Goal: Information Seeking & Learning: Learn about a topic

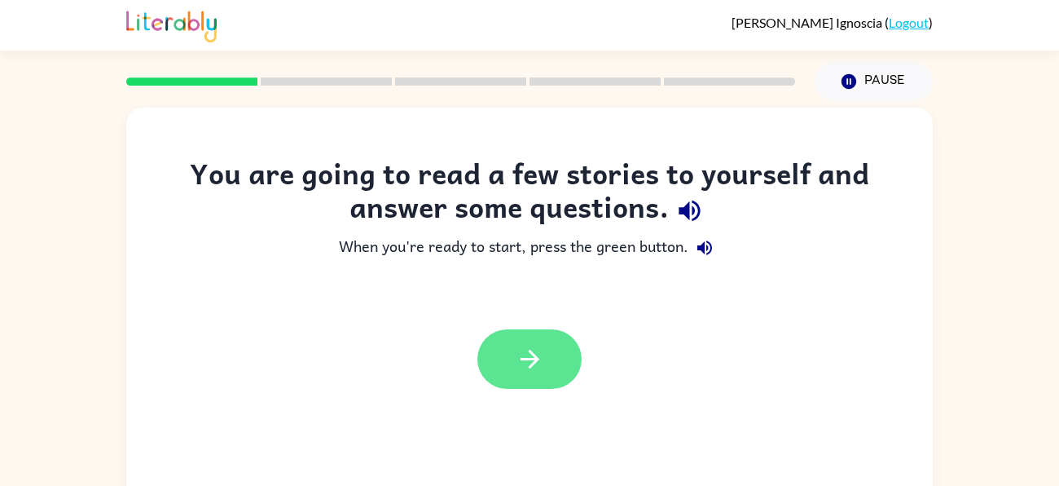
click at [534, 360] on icon "button" at bounding box center [529, 359] width 19 height 19
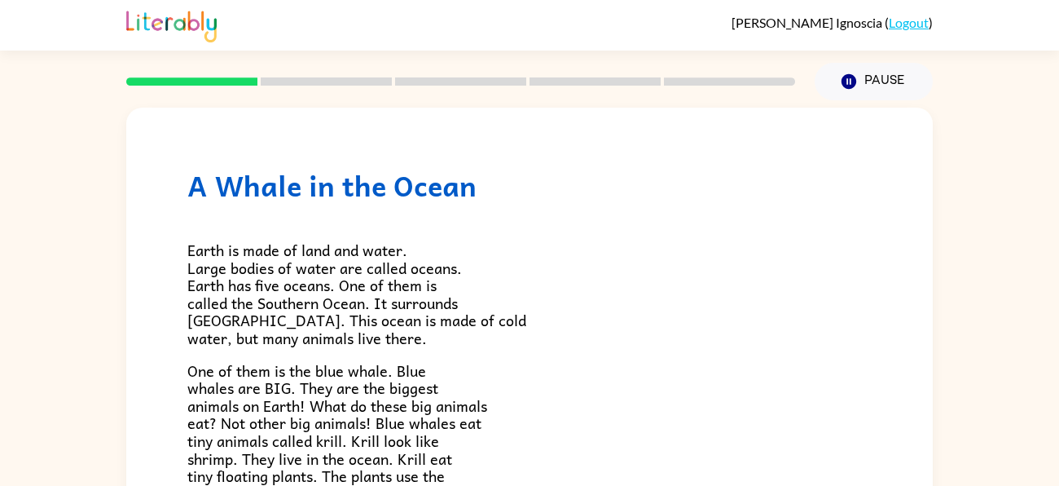
click at [216, 249] on span "Earth is made of land and water. Large bodies of water are called oceans. Earth…" at bounding box center [356, 294] width 339 height 112
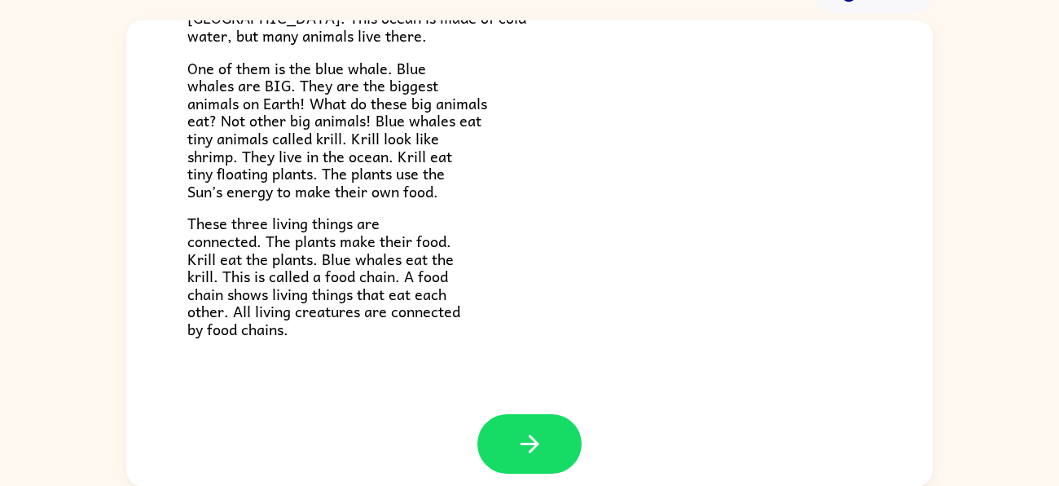
scroll to position [226, 0]
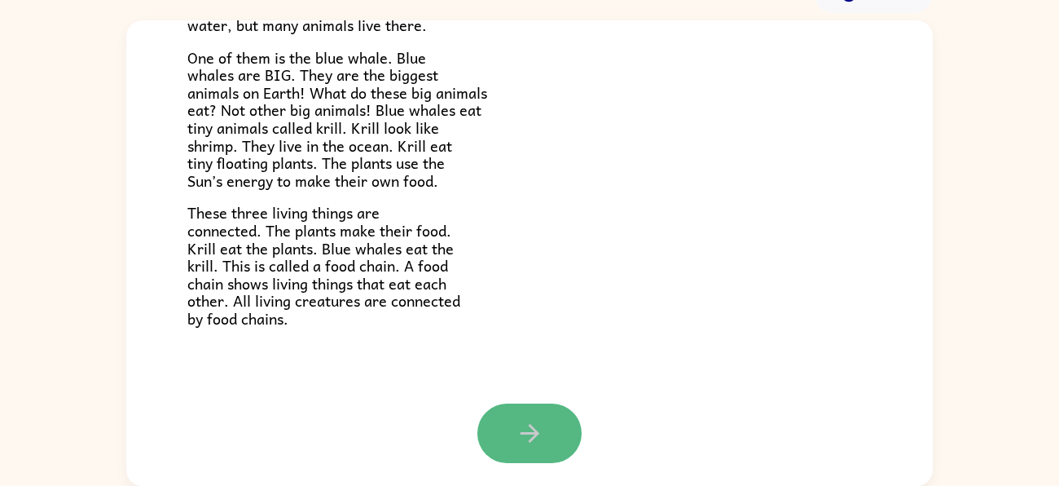
click at [505, 403] on button "button" at bounding box center [529, 432] width 104 height 59
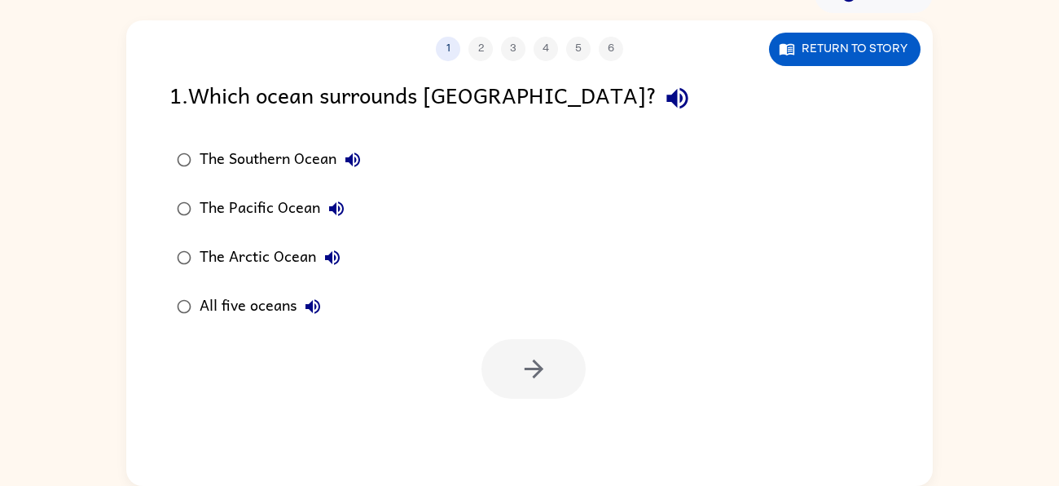
click at [554, 184] on div "The Southern Ocean The Pacific Ocean The Arctic Ocean All five oceans" at bounding box center [550, 233] width 763 height 196
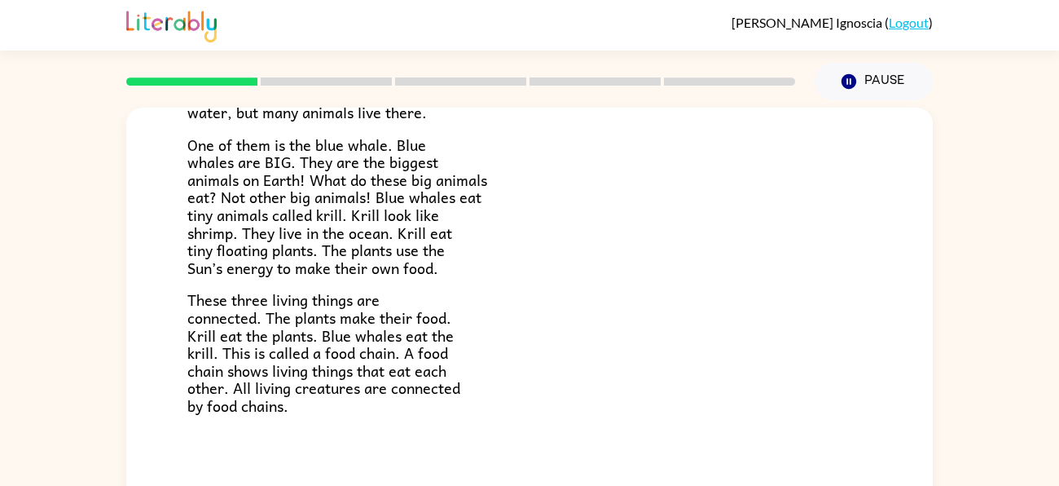
scroll to position [88, 0]
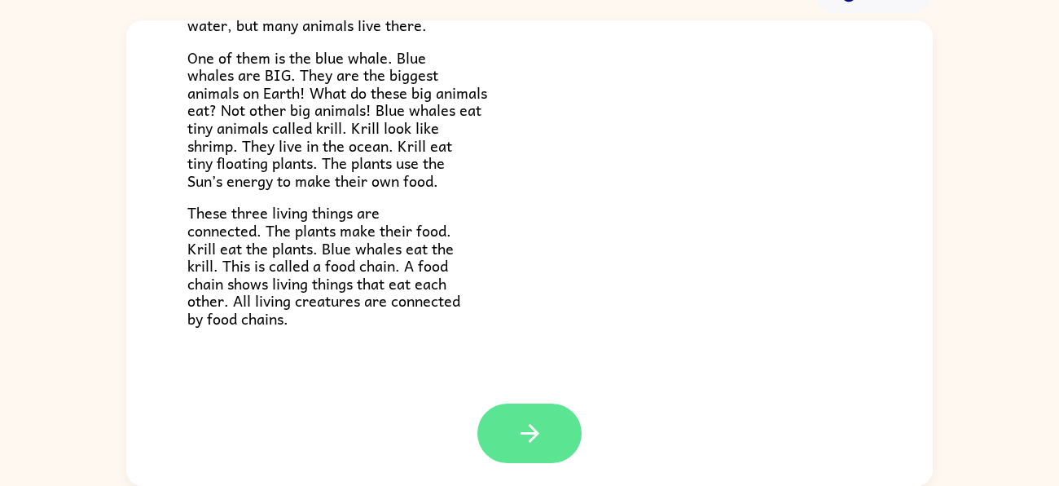
click at [562, 458] on button "button" at bounding box center [529, 432] width 104 height 59
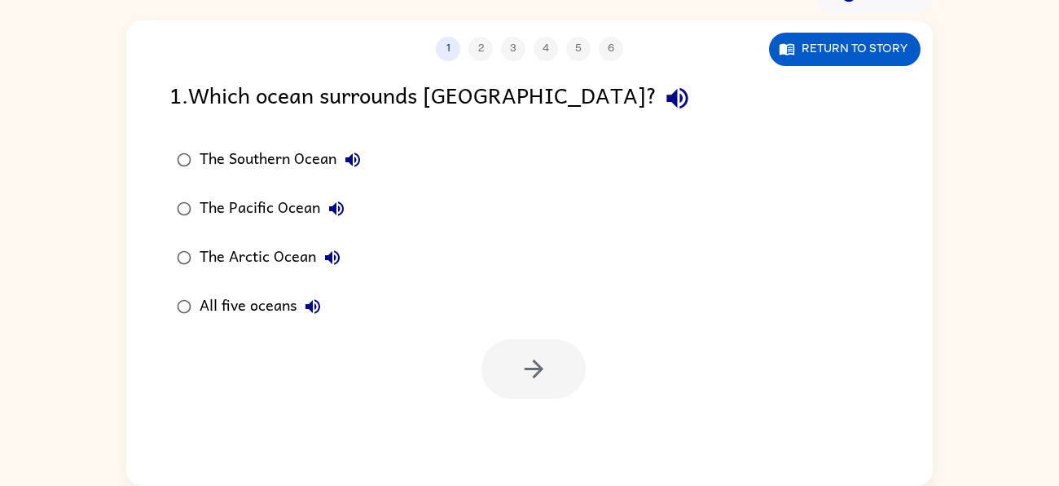
click at [297, 161] on div "The Southern Ocean" at bounding box center [284, 159] width 169 height 33
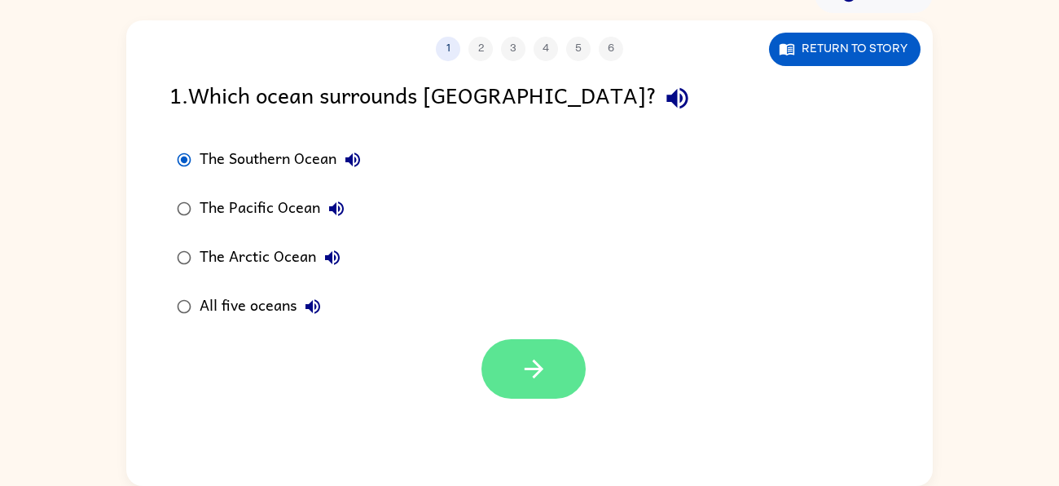
click at [525, 359] on icon "button" at bounding box center [534, 368] width 29 height 29
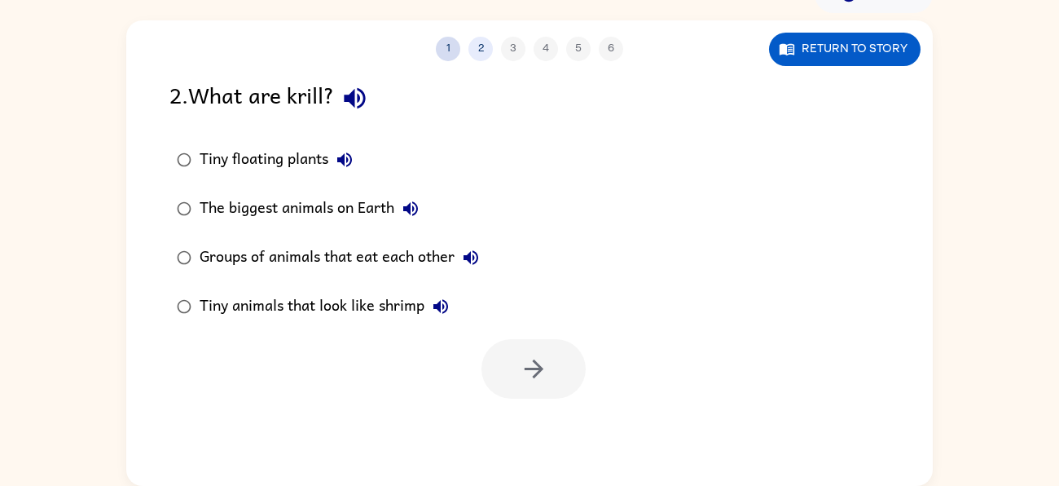
click at [443, 55] on button "1" at bounding box center [448, 49] width 24 height 24
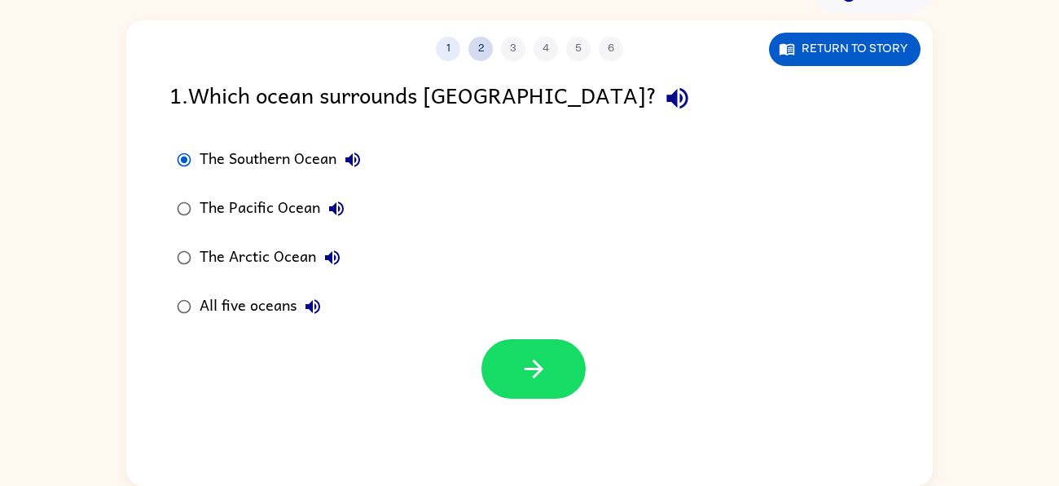
click at [482, 53] on button "2" at bounding box center [480, 49] width 24 height 24
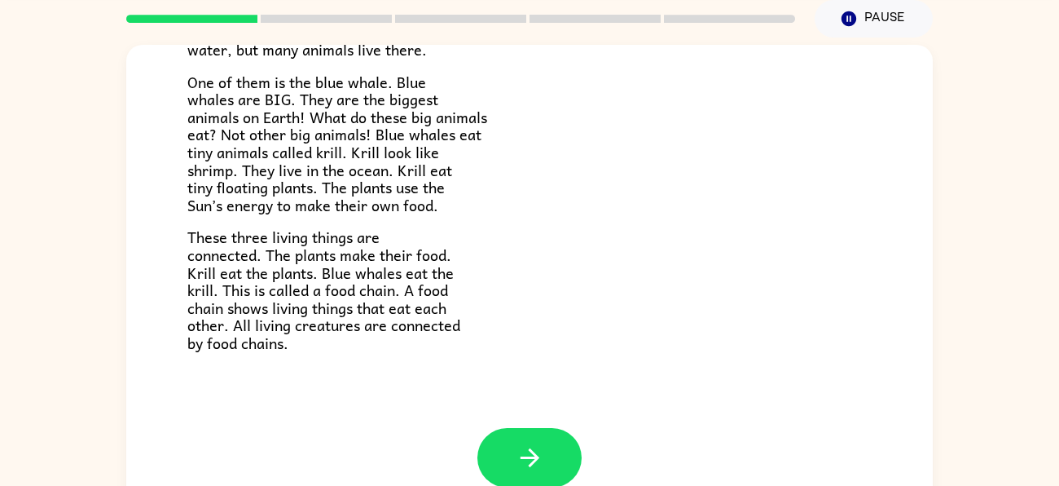
scroll to position [88, 0]
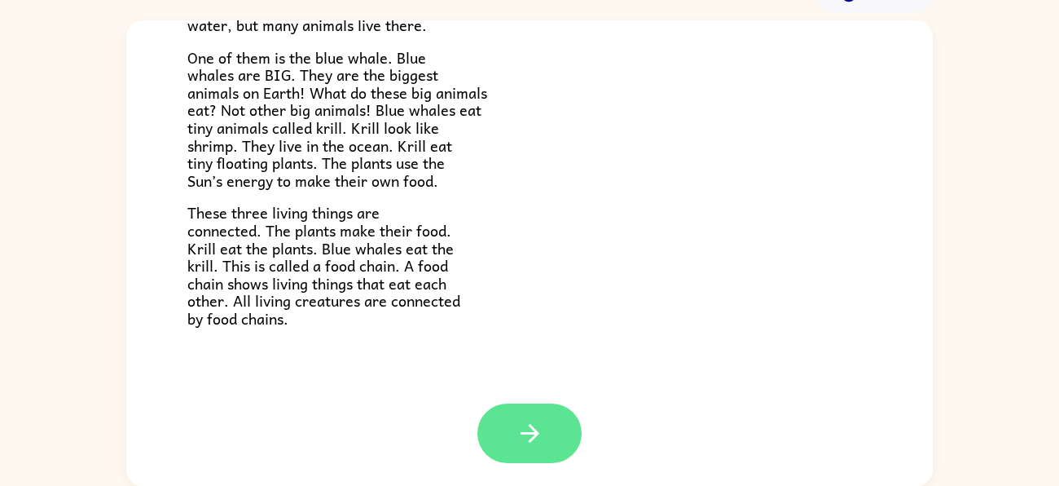
click at [546, 451] on button "button" at bounding box center [529, 432] width 104 height 59
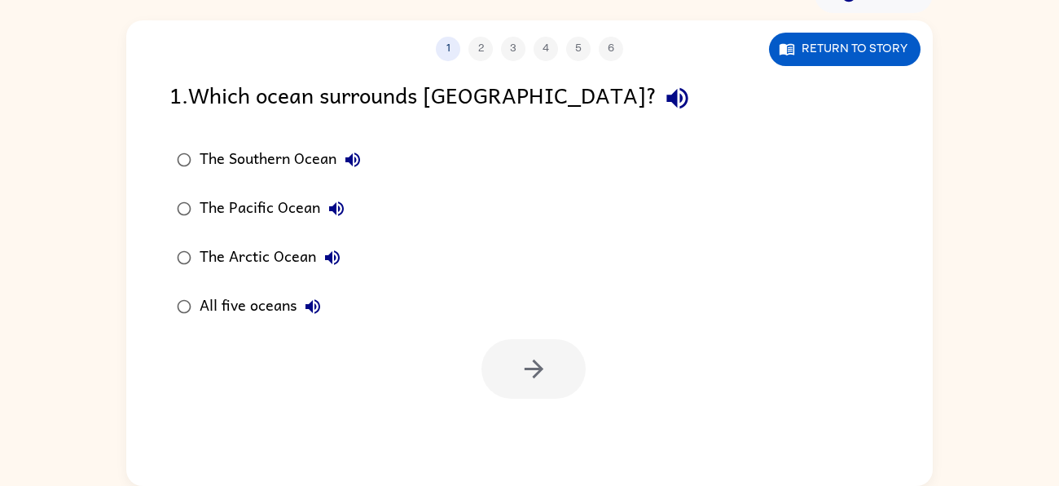
click at [202, 151] on div "The Southern Ocean" at bounding box center [284, 159] width 169 height 33
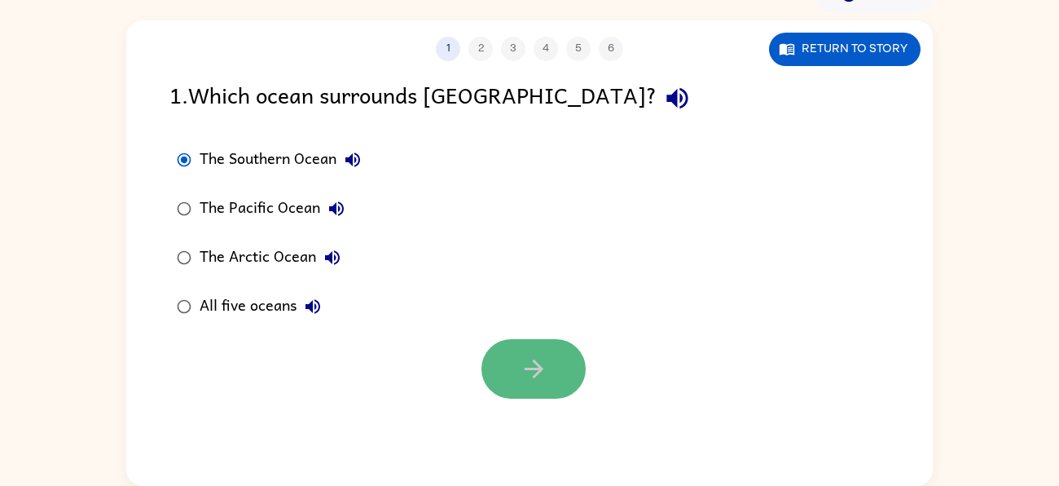
click at [553, 376] on button "button" at bounding box center [534, 368] width 104 height 59
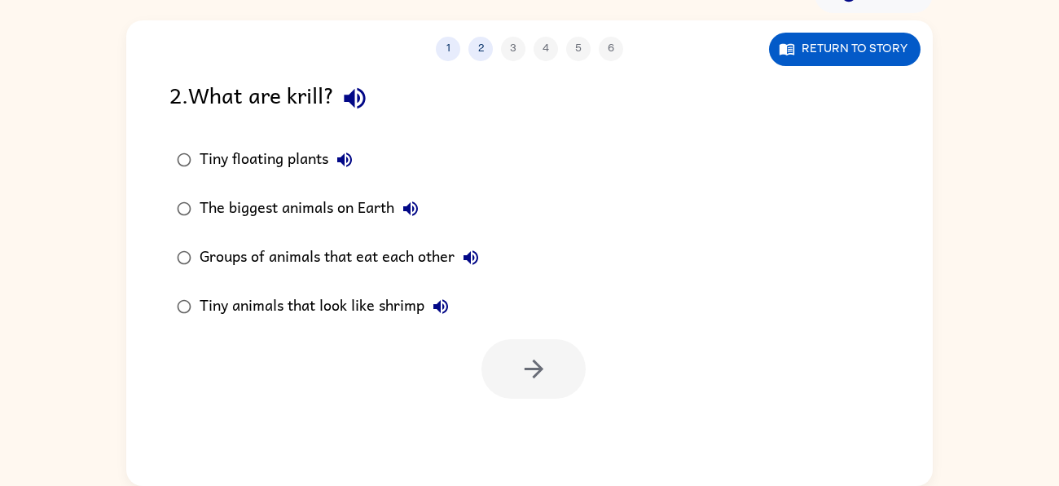
click at [363, 310] on div "Tiny animals that look like shrimp" at bounding box center [328, 306] width 257 height 33
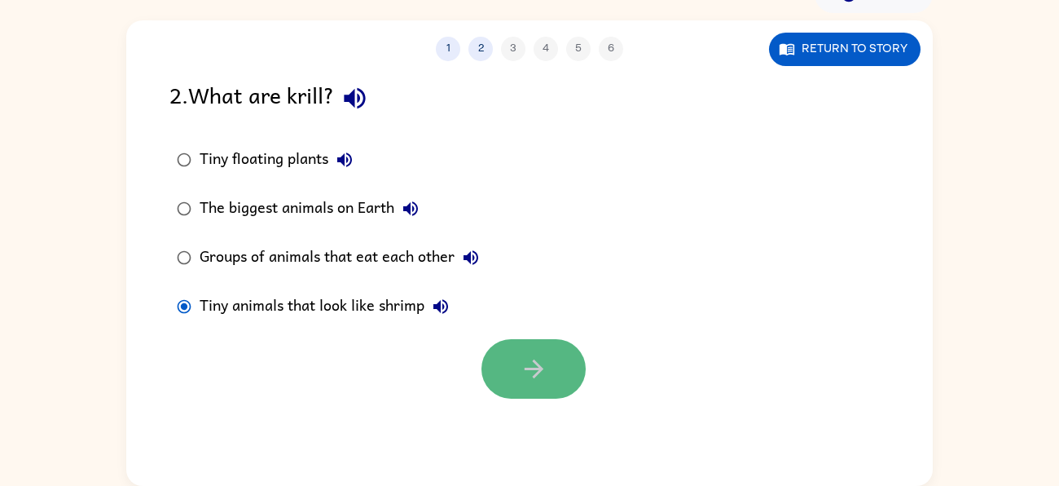
click at [540, 378] on icon "button" at bounding box center [534, 368] width 29 height 29
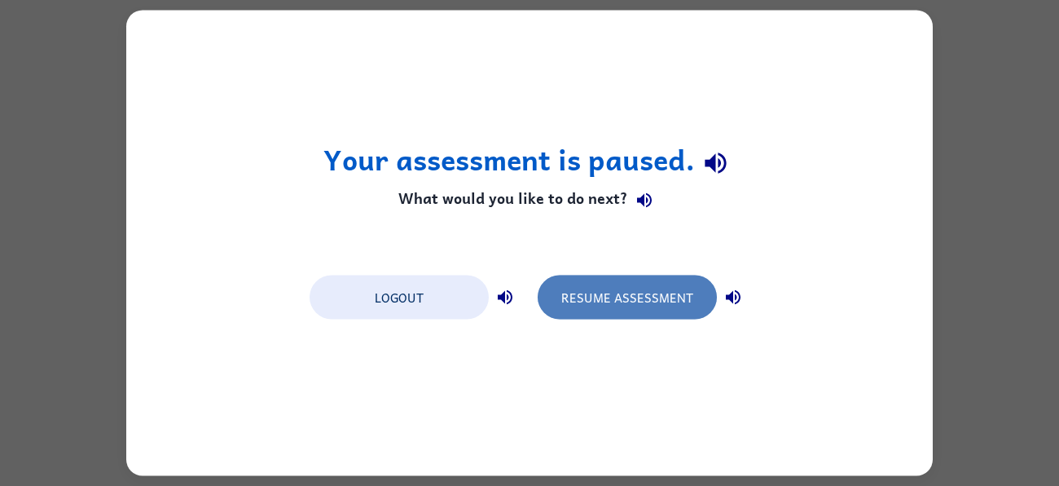
click at [636, 293] on button "Resume Assessment" at bounding box center [627, 297] width 179 height 44
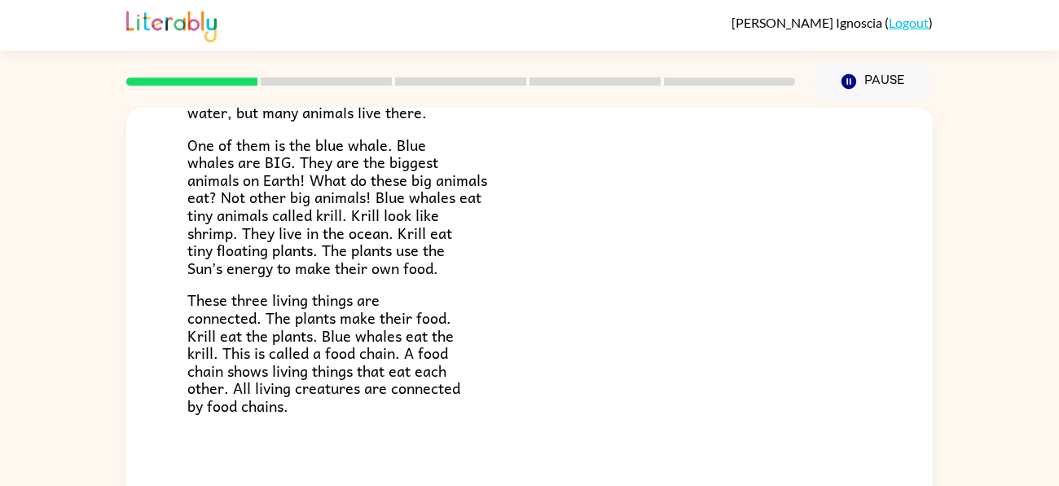
scroll to position [88, 0]
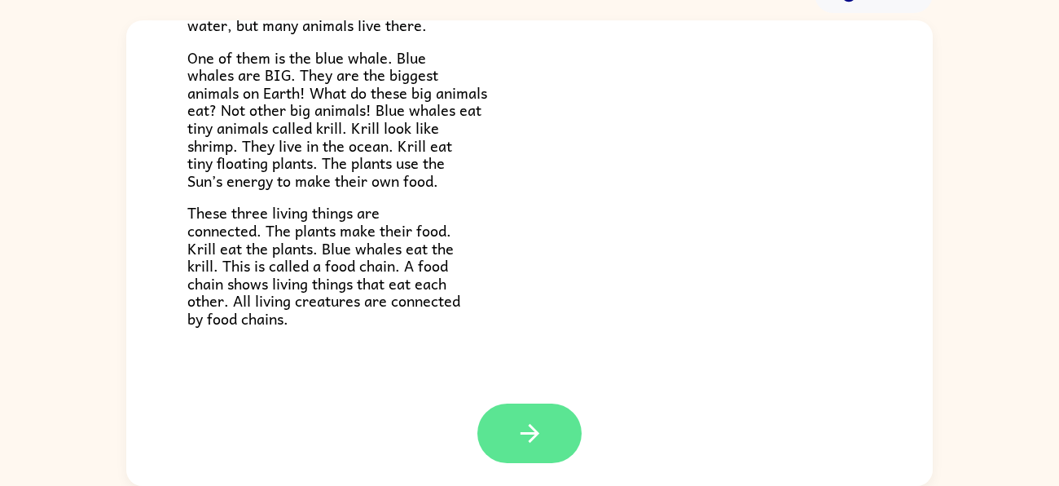
click at [530, 450] on button "button" at bounding box center [529, 432] width 104 height 59
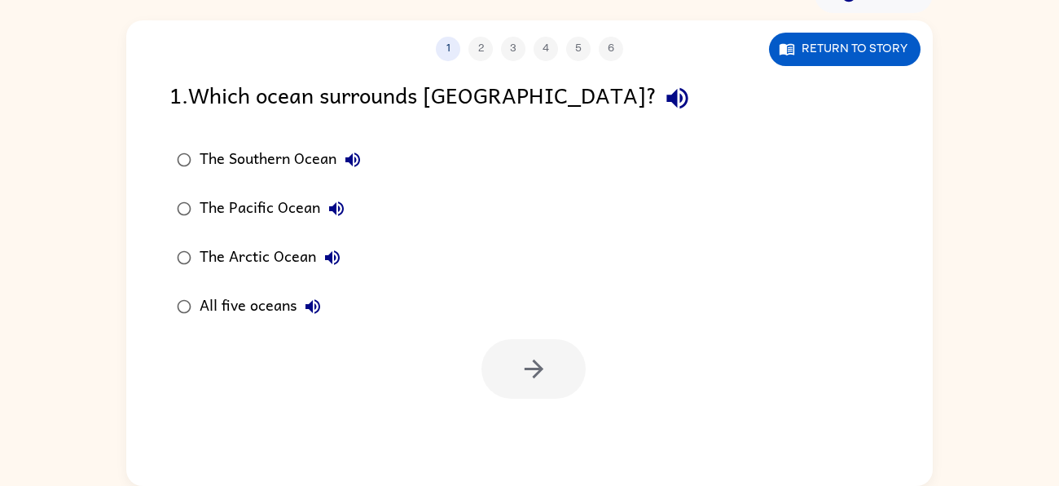
click at [238, 154] on div "The Southern Ocean" at bounding box center [284, 159] width 169 height 33
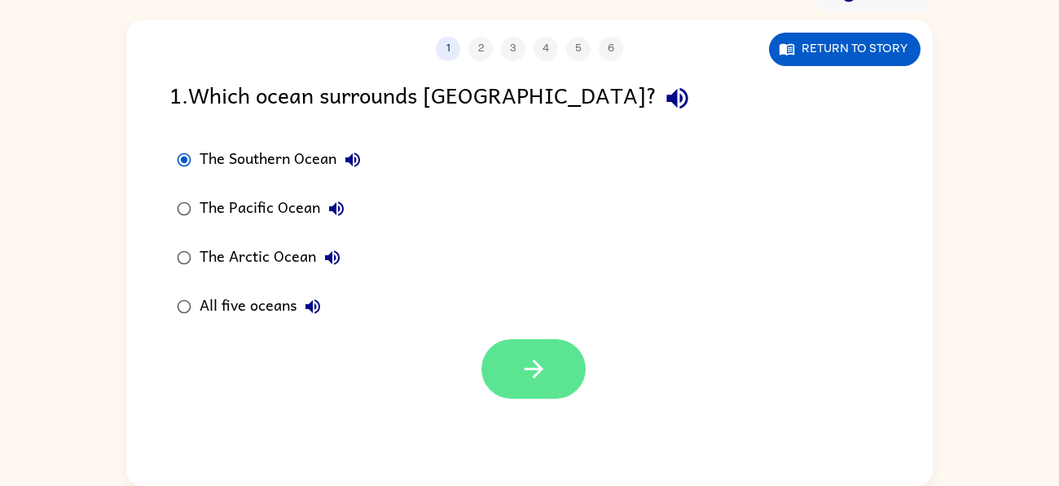
click at [549, 375] on button "button" at bounding box center [534, 368] width 104 height 59
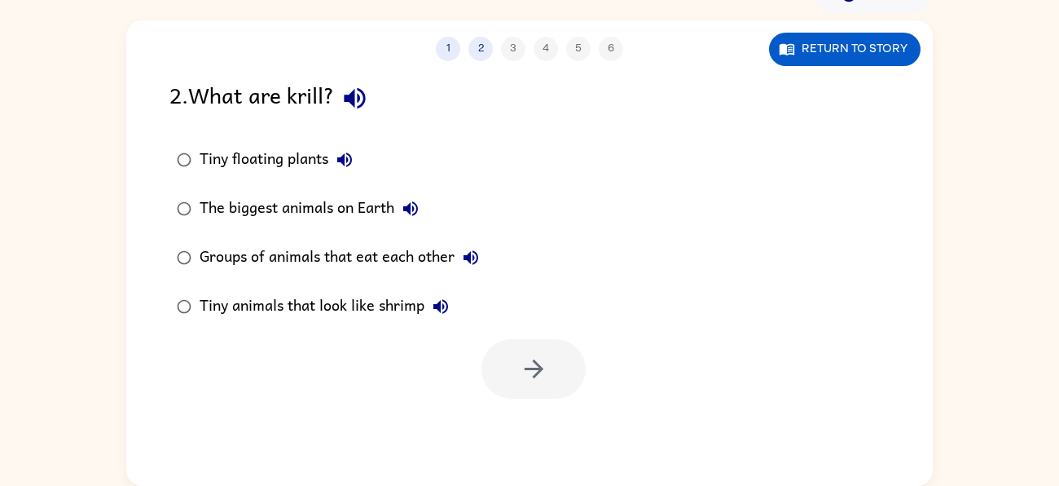
click at [370, 293] on div "Tiny animals that look like shrimp" at bounding box center [328, 306] width 257 height 33
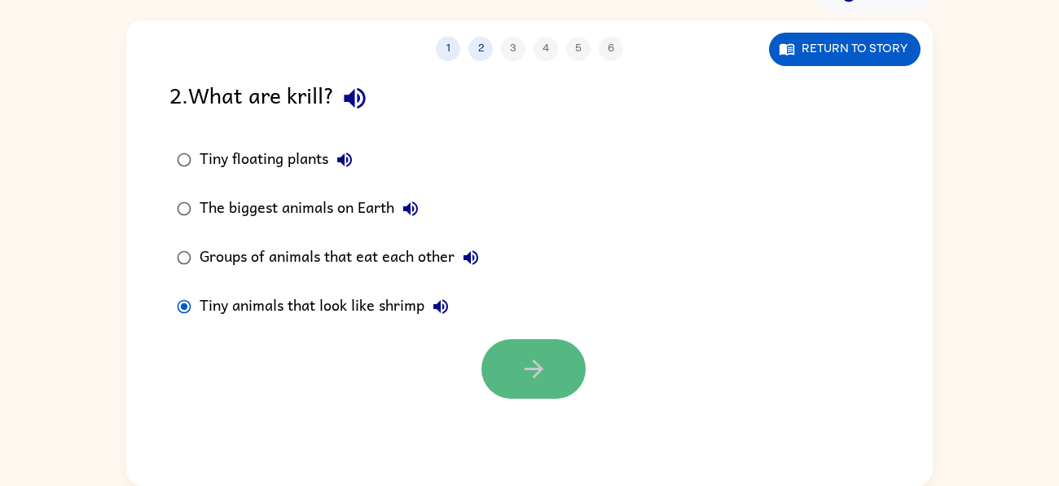
click at [551, 388] on button "button" at bounding box center [534, 368] width 104 height 59
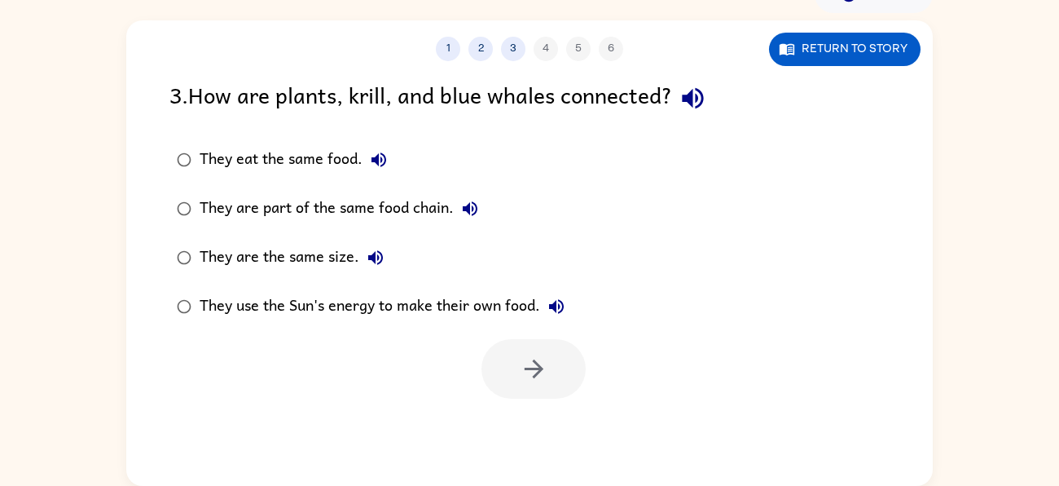
click at [257, 164] on div "They eat the same food." at bounding box center [298, 159] width 196 height 33
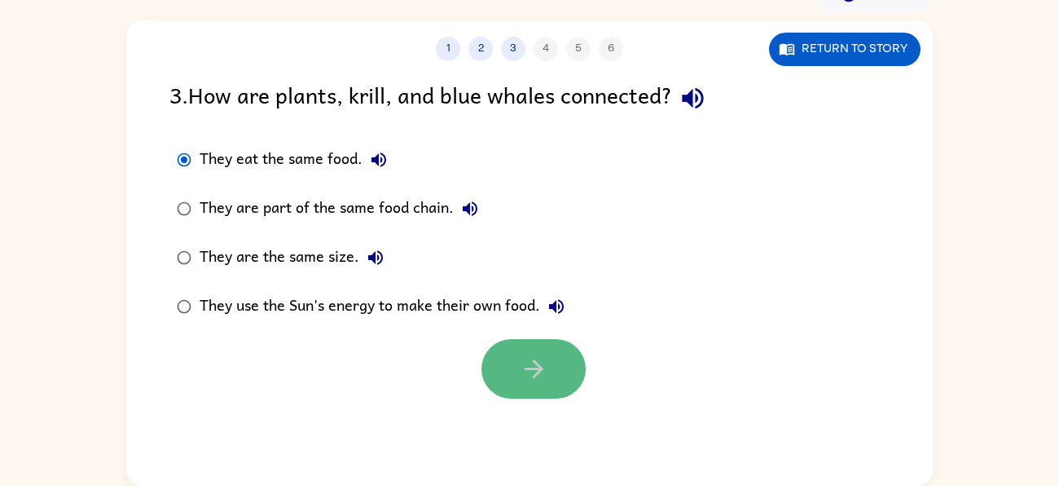
click at [517, 373] on button "button" at bounding box center [534, 368] width 104 height 59
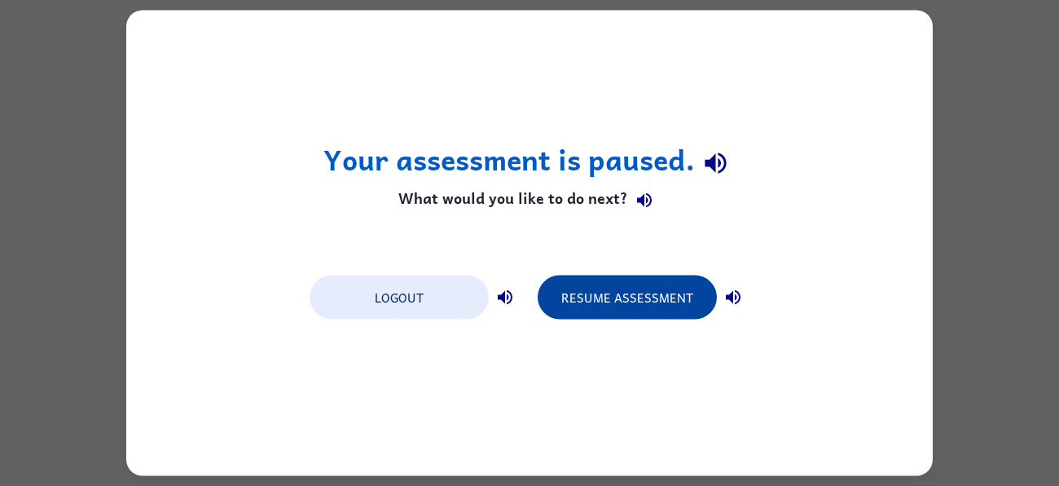
click at [602, 299] on button "Resume Assessment" at bounding box center [627, 297] width 179 height 44
click at [594, 288] on button "Resume Assessment" at bounding box center [627, 297] width 179 height 44
click at [620, 307] on button "Resume Assessment" at bounding box center [627, 297] width 179 height 44
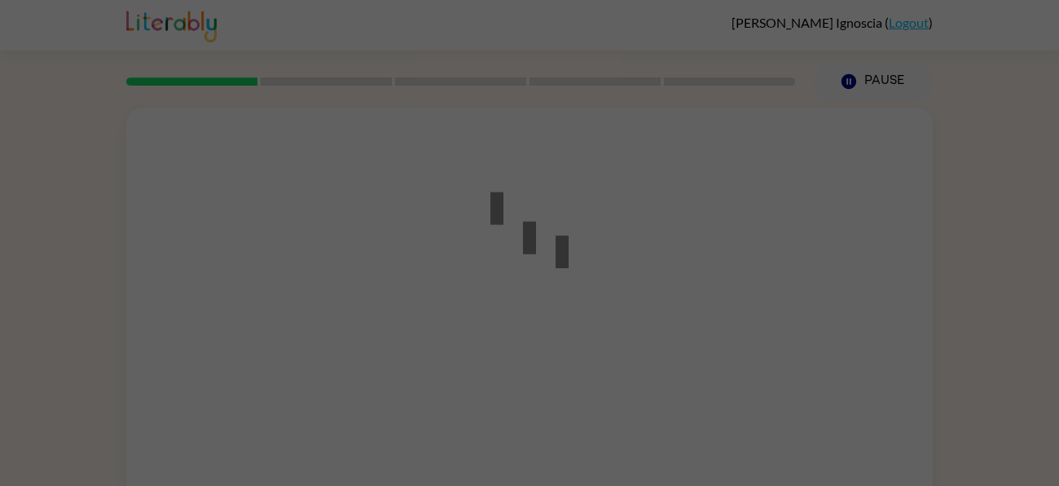
click at [699, 367] on div at bounding box center [529, 243] width 1059 height 486
click at [612, 362] on div at bounding box center [529, 243] width 1059 height 486
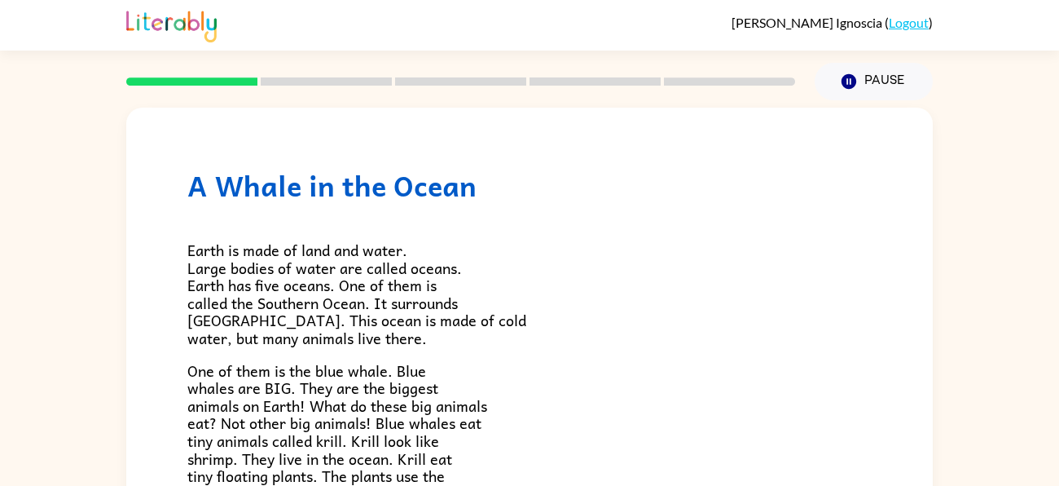
click at [530, 269] on p "Earth is made of land and water. Large bodies of water are called oceans. Earth…" at bounding box center [529, 294] width 684 height 106
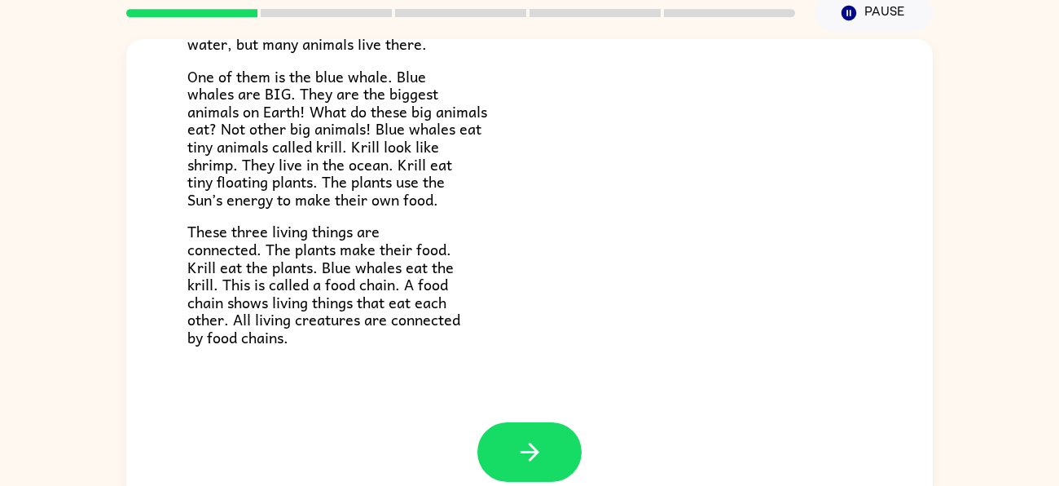
scroll to position [88, 0]
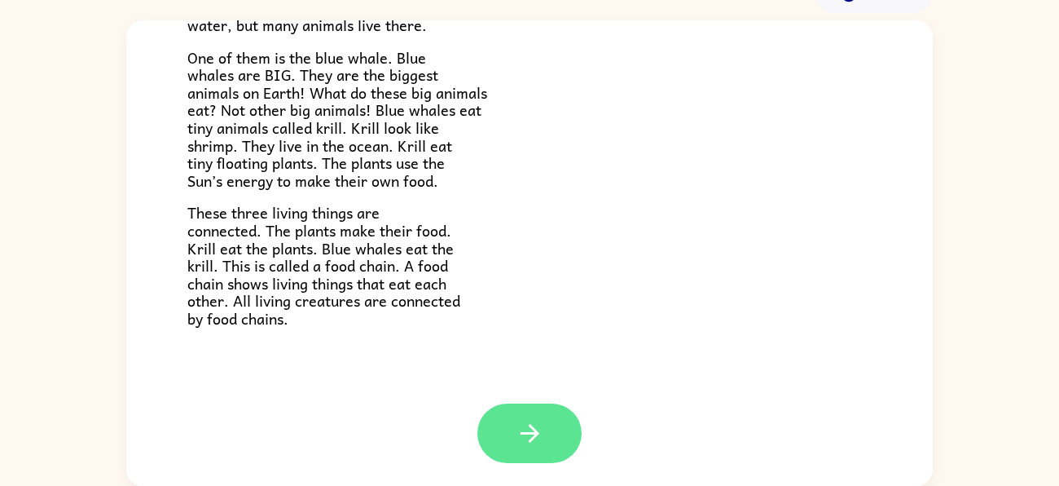
click at [544, 424] on button "button" at bounding box center [529, 432] width 104 height 59
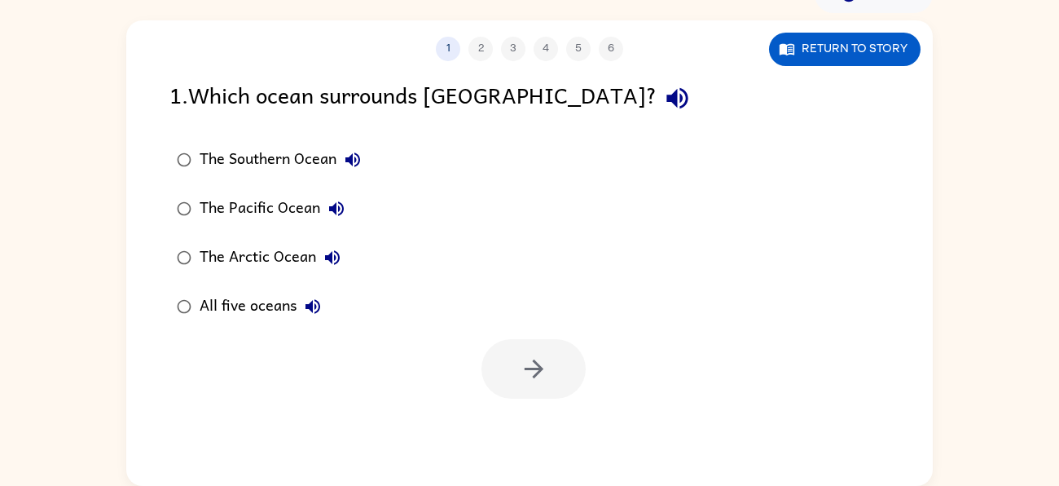
scroll to position [0, 0]
click at [266, 160] on div "The Southern Ocean" at bounding box center [284, 159] width 169 height 33
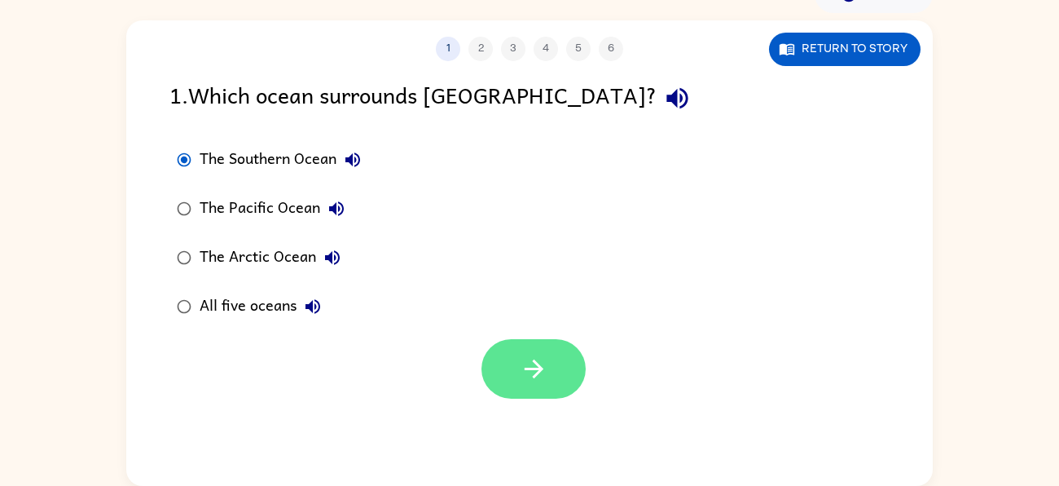
click at [539, 350] on button "button" at bounding box center [534, 368] width 104 height 59
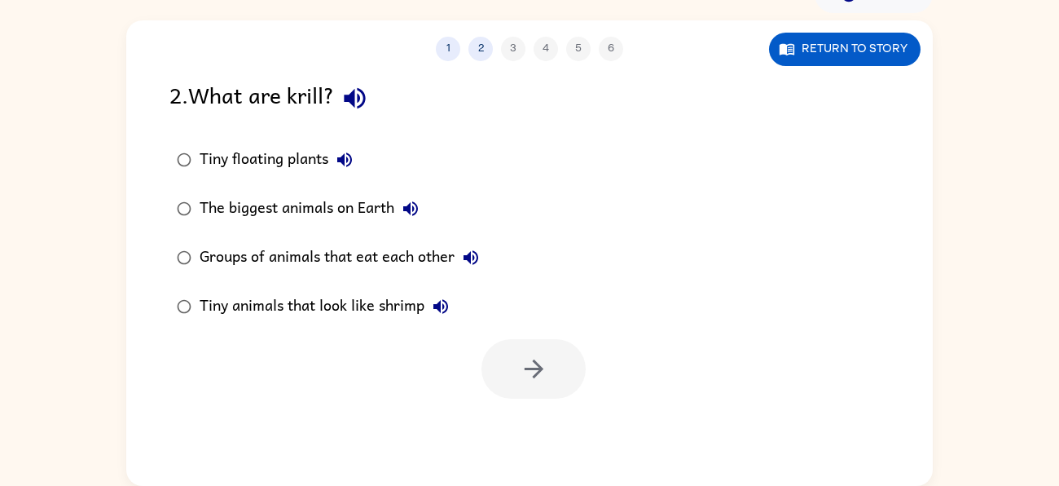
click at [363, 304] on div "Tiny animals that look like shrimp" at bounding box center [328, 306] width 257 height 33
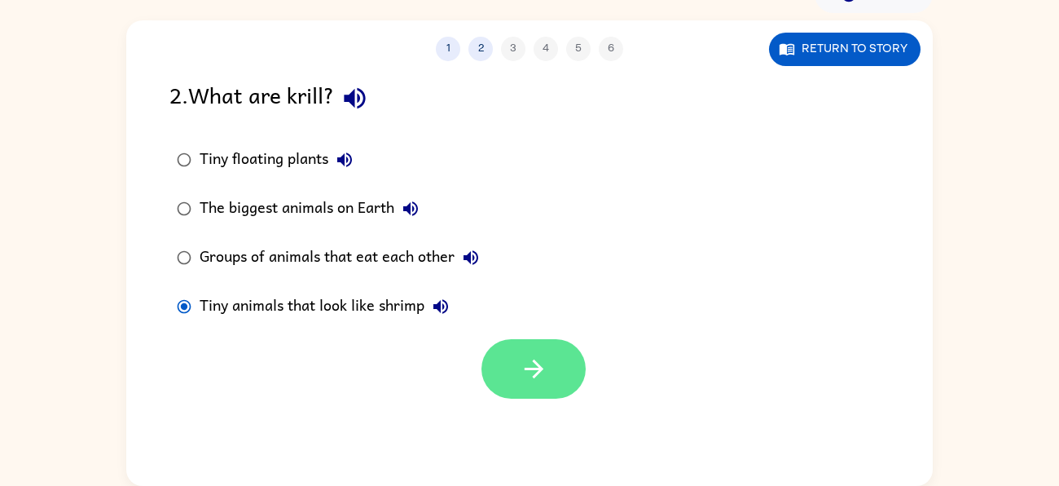
click at [517, 346] on button "button" at bounding box center [534, 368] width 104 height 59
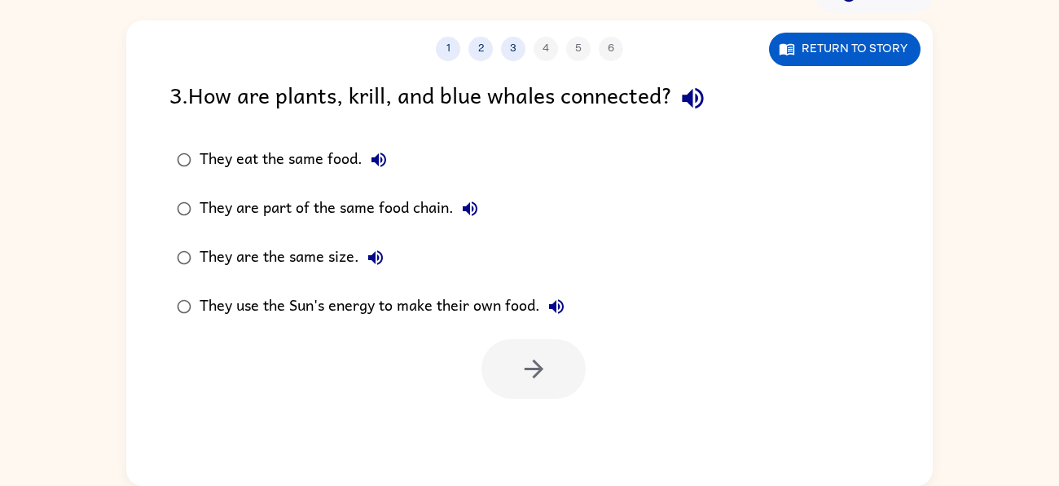
click at [299, 139] on label "They eat the same food." at bounding box center [371, 159] width 420 height 49
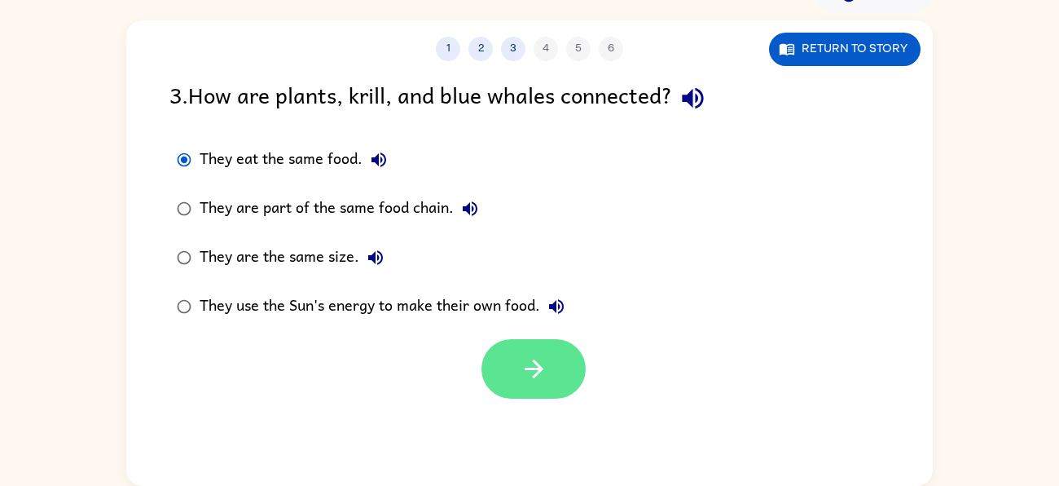
click at [560, 390] on button "button" at bounding box center [534, 368] width 104 height 59
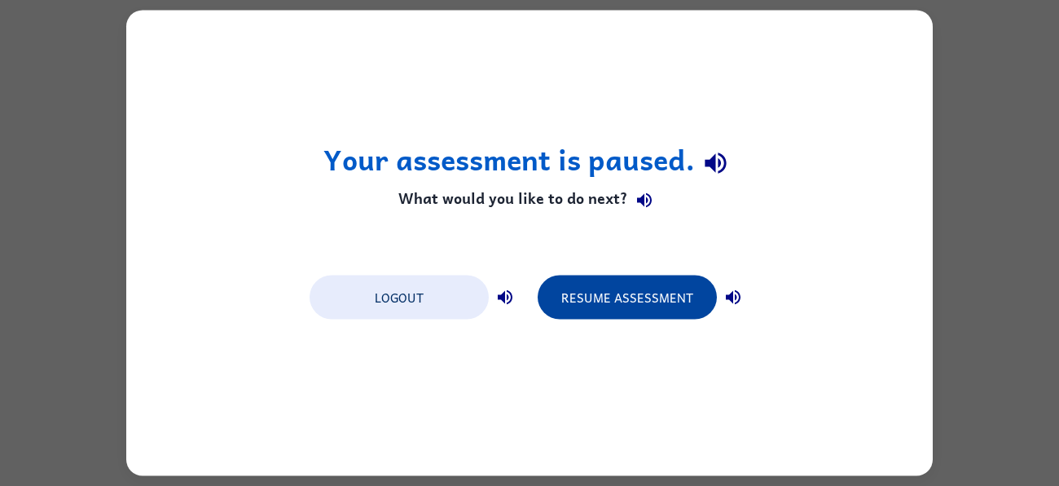
click at [653, 315] on button "Resume Assessment" at bounding box center [627, 297] width 179 height 44
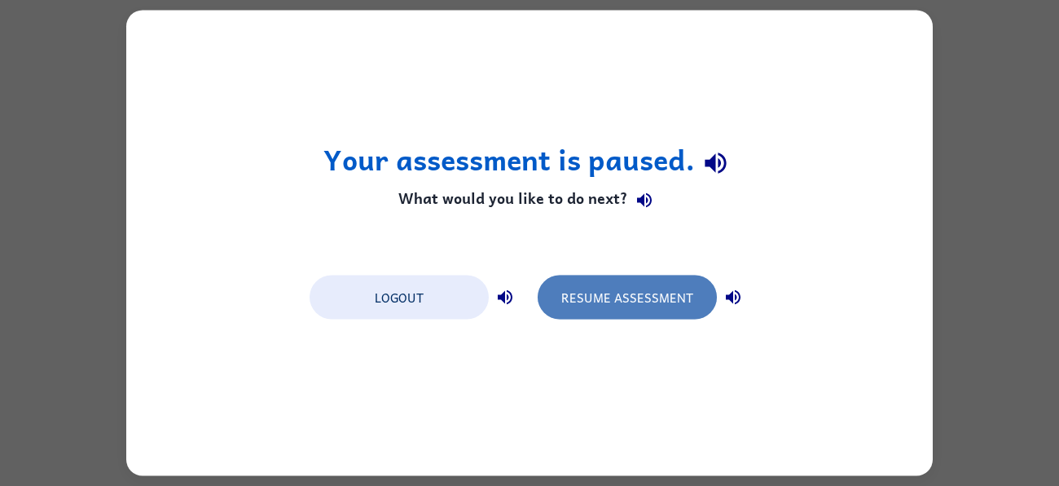
click at [621, 301] on button "Resume Assessment" at bounding box center [627, 297] width 179 height 44
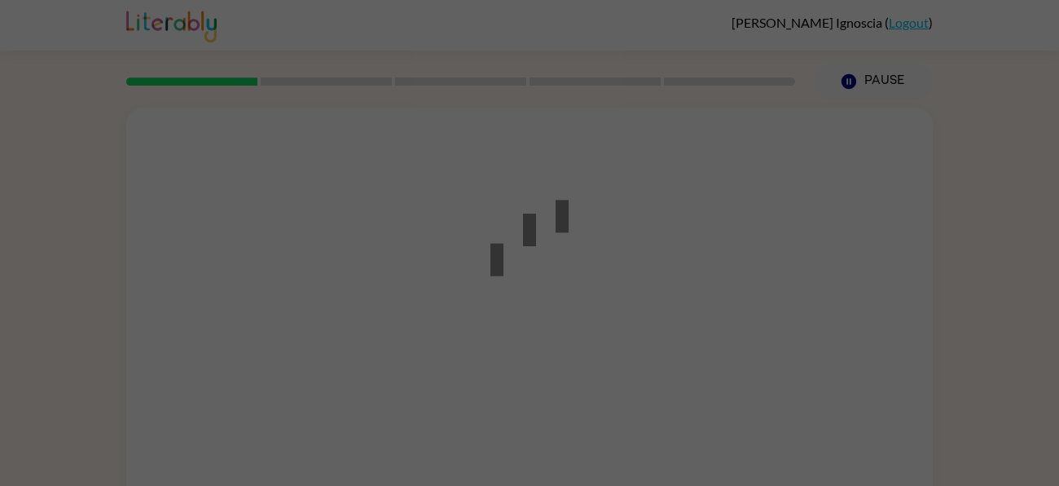
click at [627, 253] on div at bounding box center [529, 243] width 1059 height 486
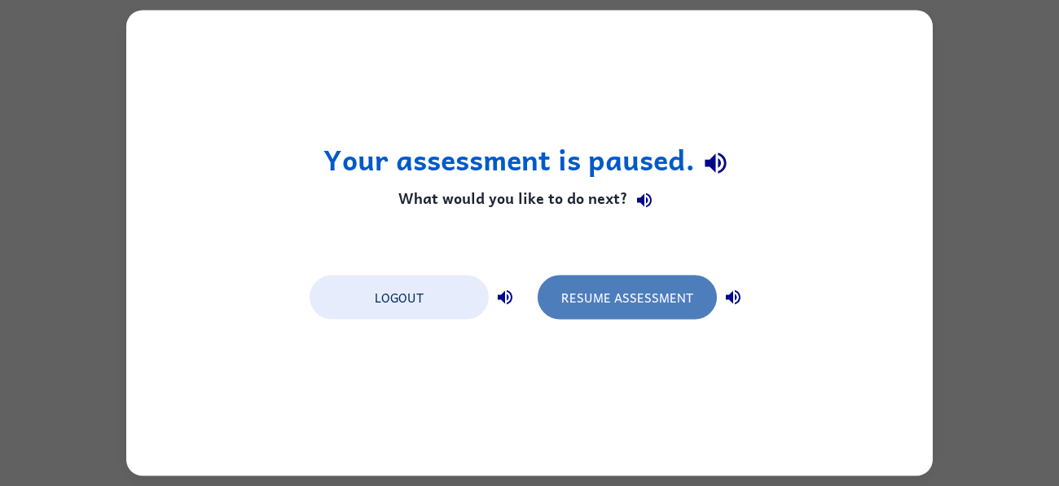
click at [613, 288] on button "Resume Assessment" at bounding box center [627, 297] width 179 height 44
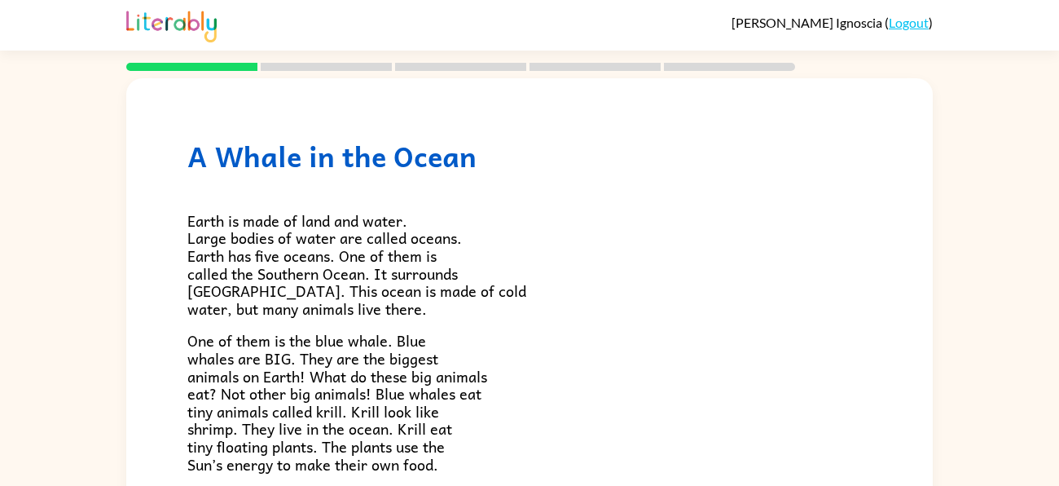
click at [996, 368] on div "A Whale in the Ocean Earth is made of land and water. Large bodies of water are…" at bounding box center [529, 307] width 1059 height 473
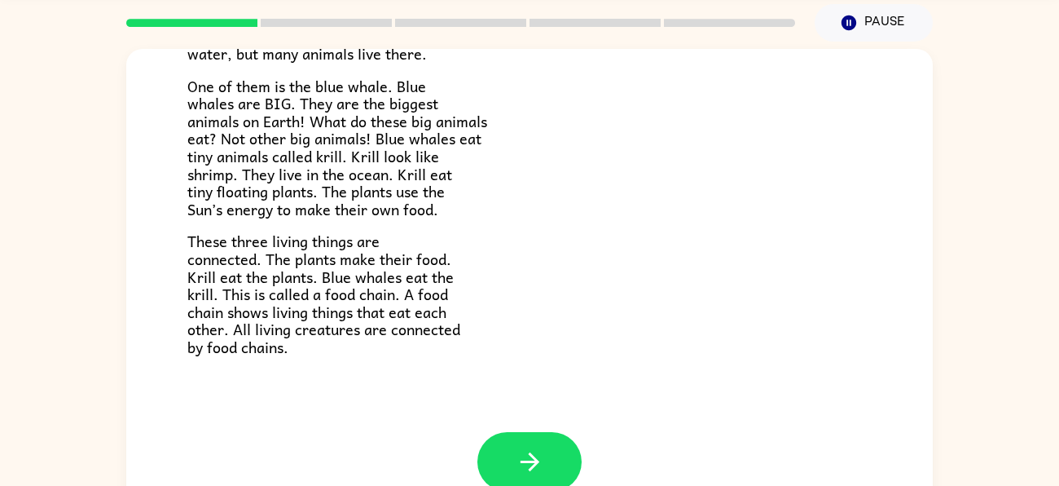
scroll to position [88, 0]
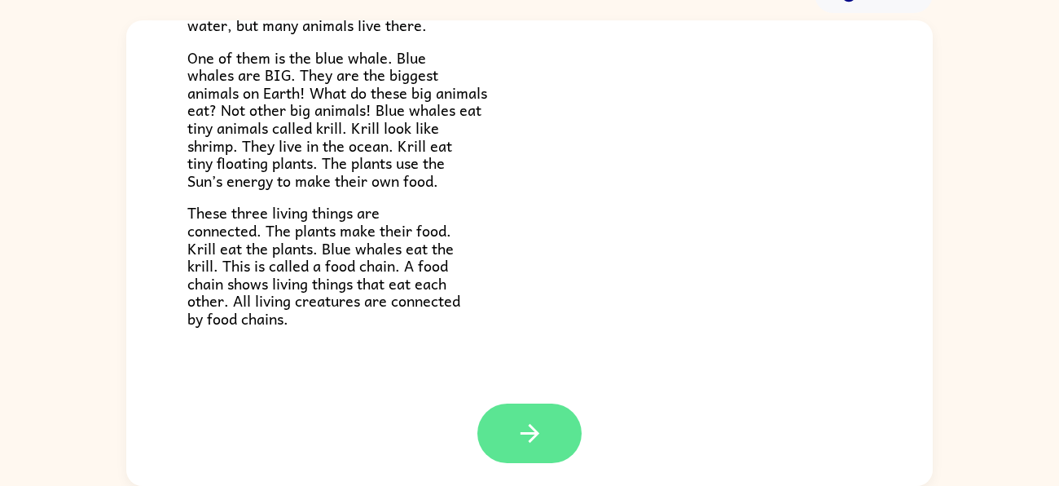
click at [521, 446] on button "button" at bounding box center [529, 432] width 104 height 59
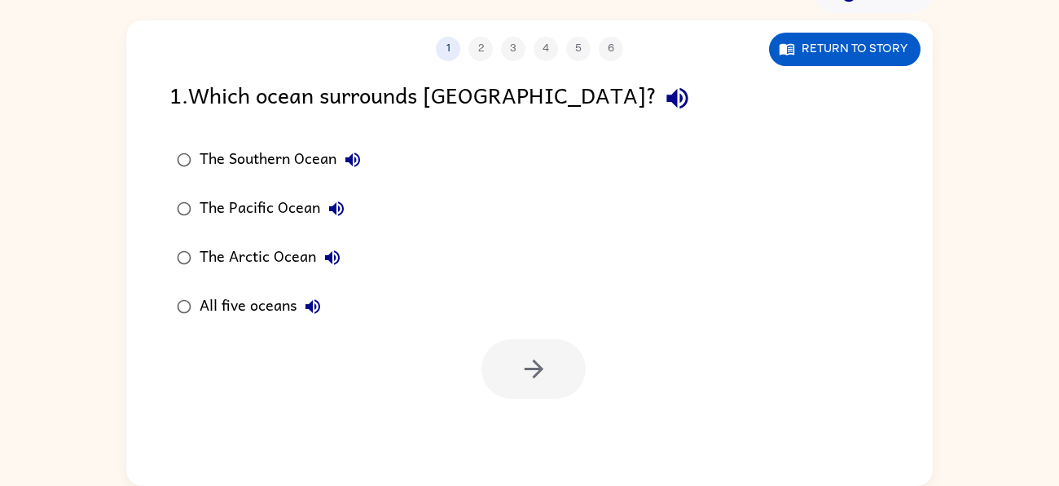
scroll to position [0, 0]
click at [243, 159] on div "The Southern Ocean" at bounding box center [284, 159] width 169 height 33
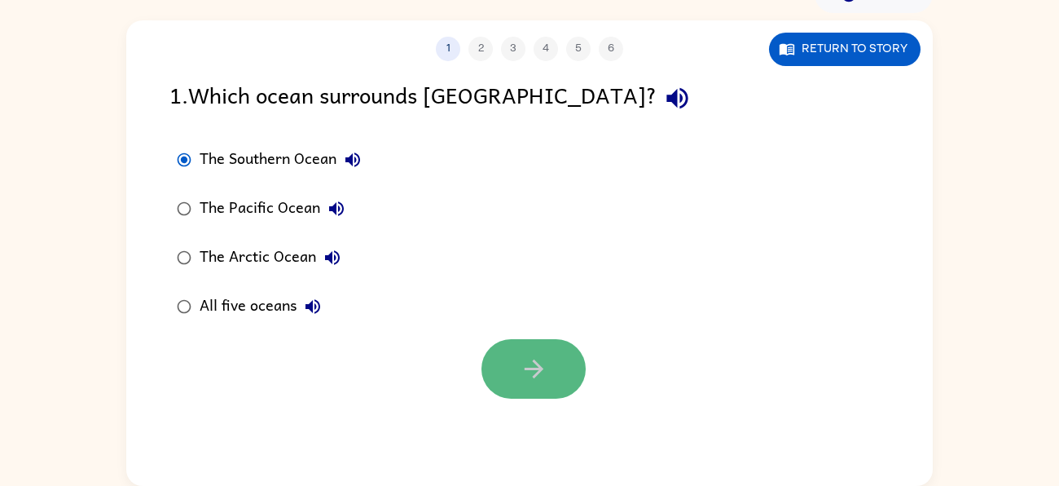
click at [553, 341] on button "button" at bounding box center [534, 368] width 104 height 59
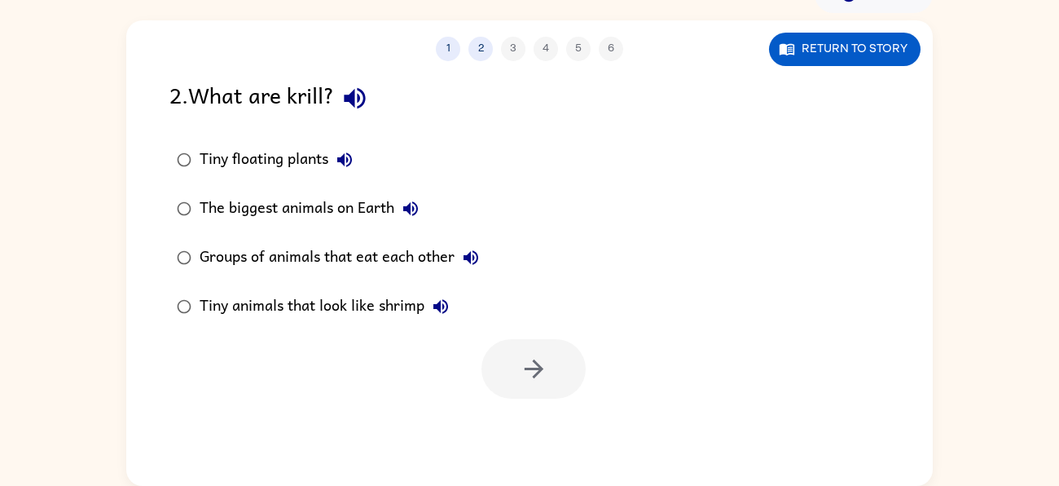
click at [320, 306] on div "Tiny animals that look like shrimp" at bounding box center [328, 306] width 257 height 33
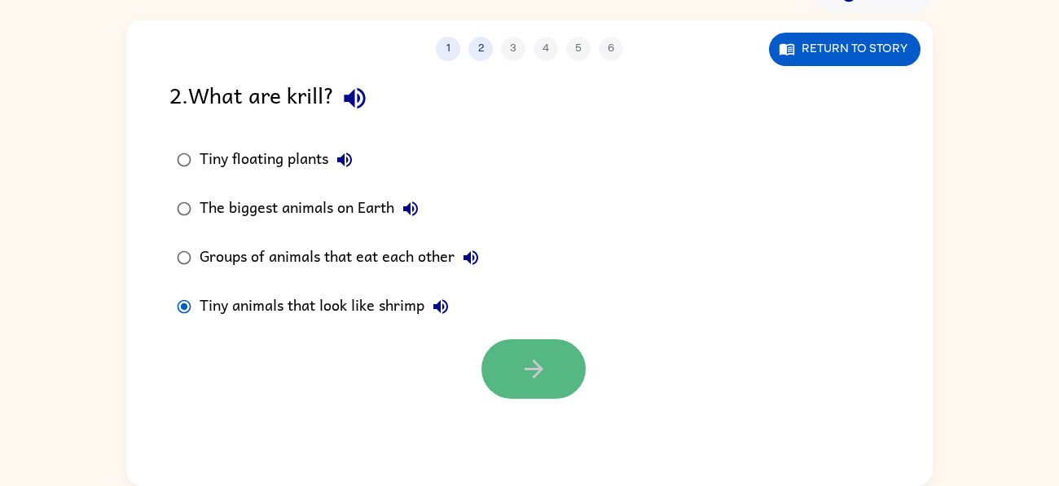
click at [520, 352] on button "button" at bounding box center [534, 368] width 104 height 59
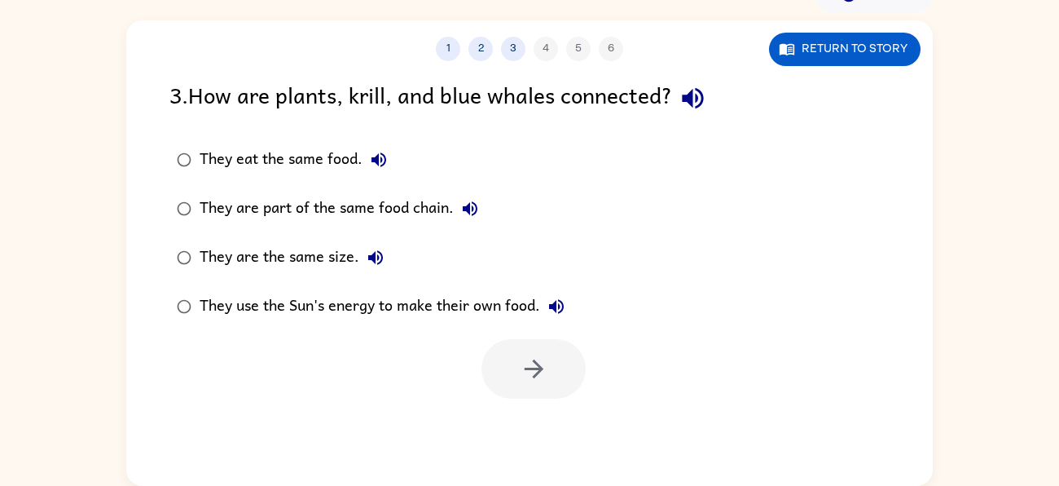
click at [202, 152] on div "They eat the same food." at bounding box center [298, 159] width 196 height 33
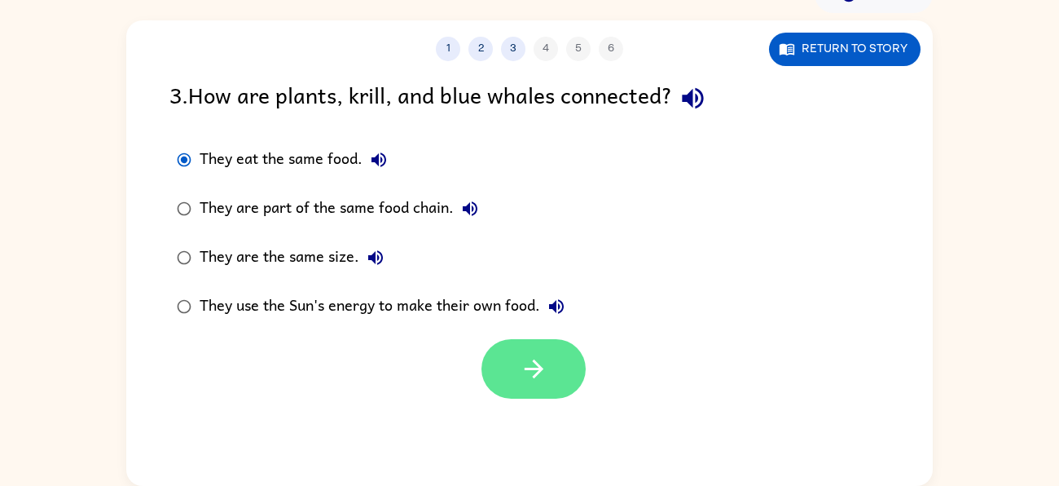
click at [539, 387] on button "button" at bounding box center [534, 368] width 104 height 59
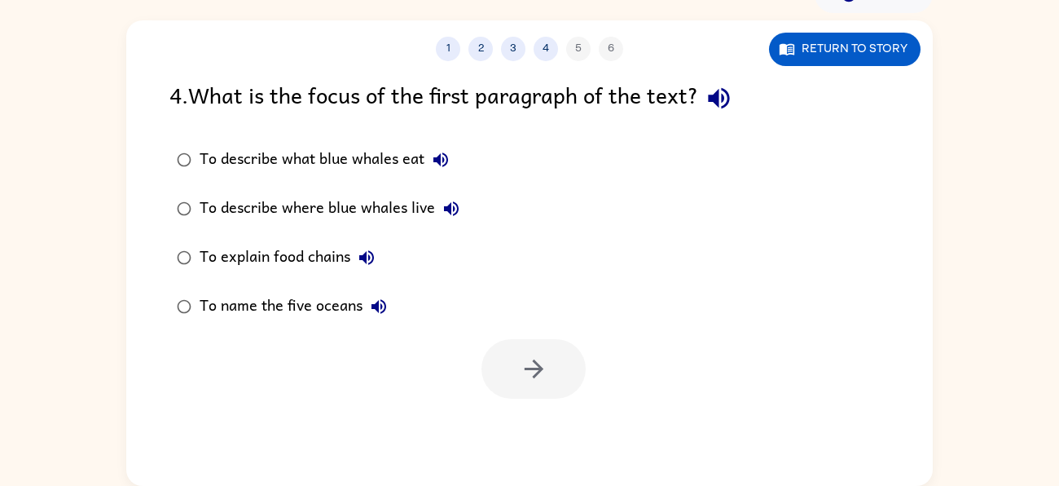
click at [314, 163] on div "To describe what blue whales eat" at bounding box center [328, 159] width 257 height 33
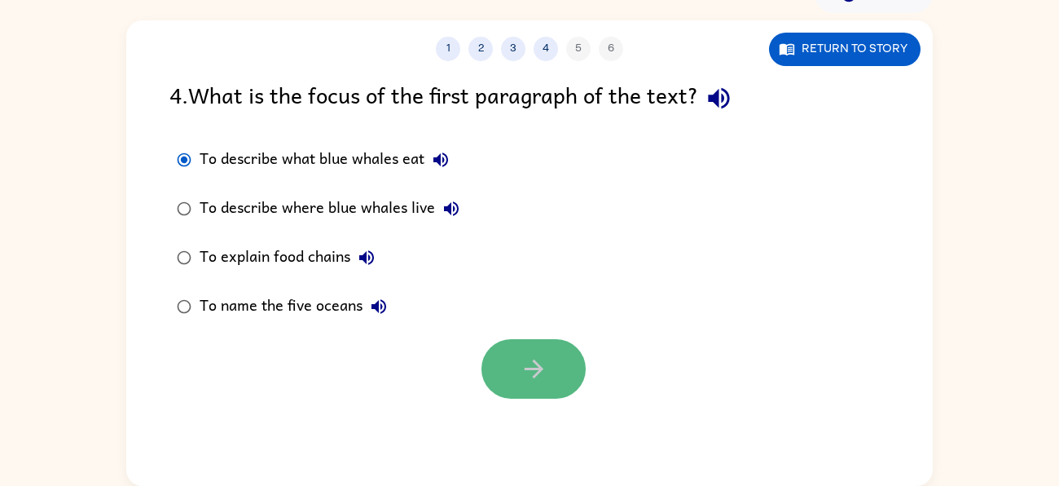
click at [571, 379] on button "button" at bounding box center [534, 368] width 104 height 59
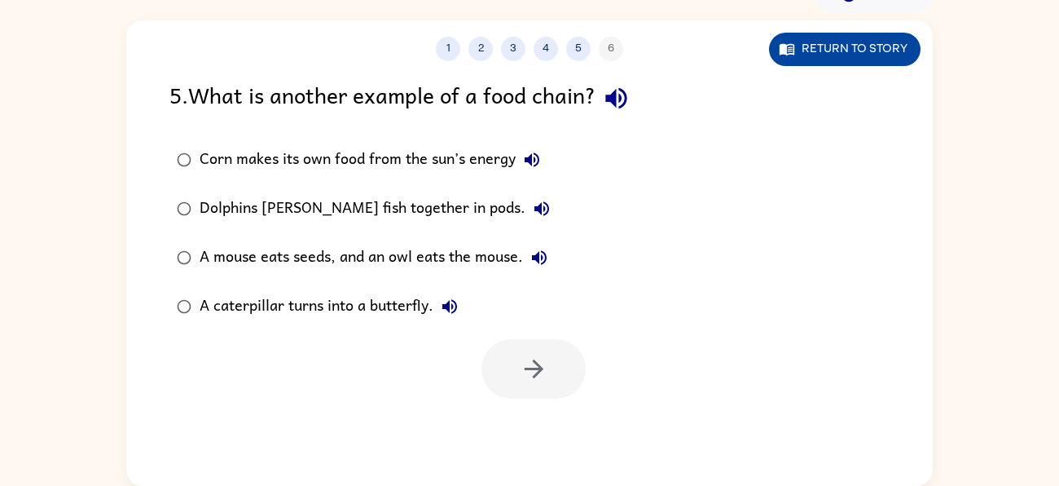
click at [813, 53] on button "Return to story" at bounding box center [845, 49] width 152 height 33
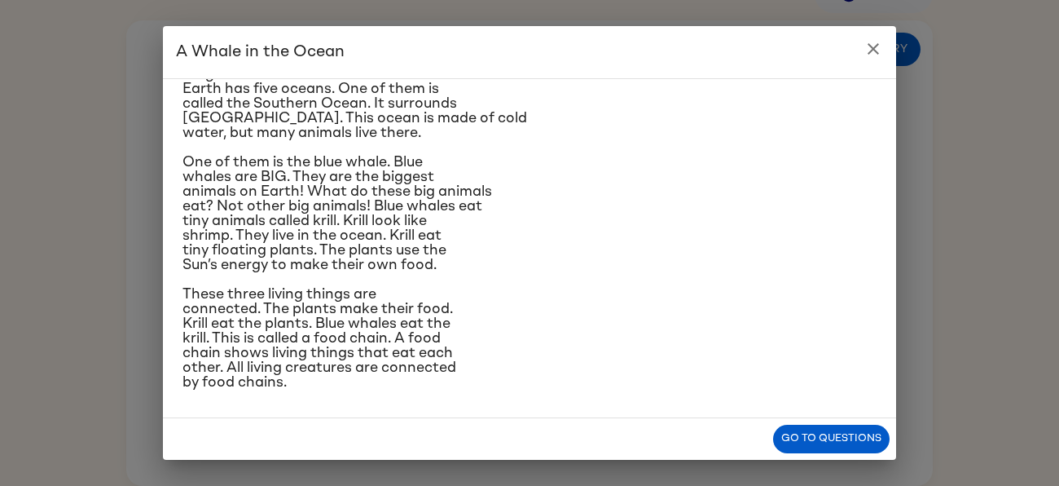
scroll to position [80, 0]
click at [796, 446] on button "Go to questions" at bounding box center [831, 438] width 117 height 29
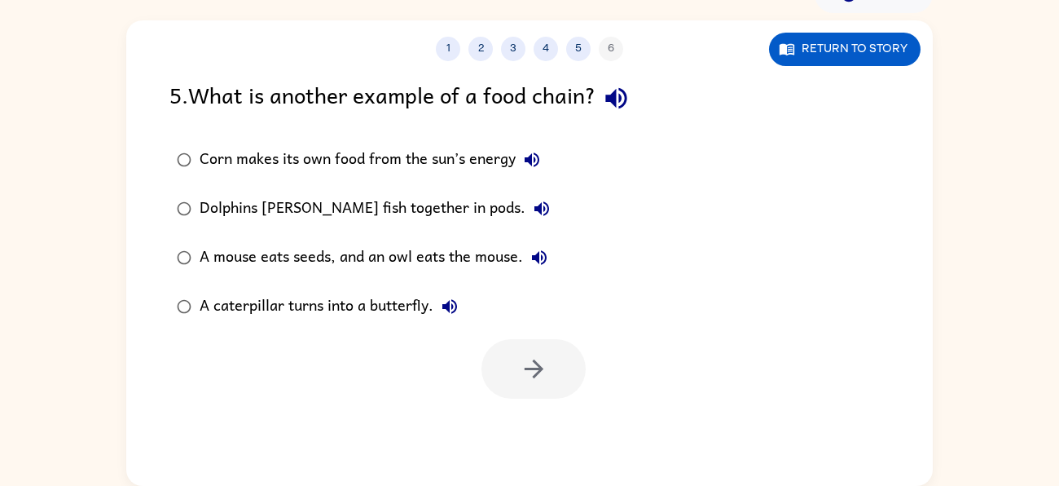
click at [371, 155] on div "Corn makes its own food from the sun’s energy" at bounding box center [374, 159] width 349 height 33
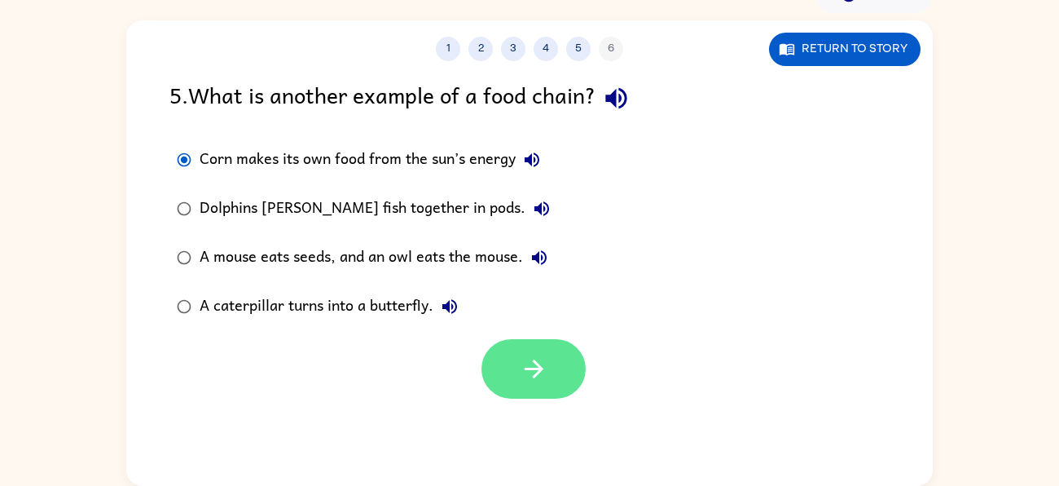
click at [532, 349] on button "button" at bounding box center [534, 368] width 104 height 59
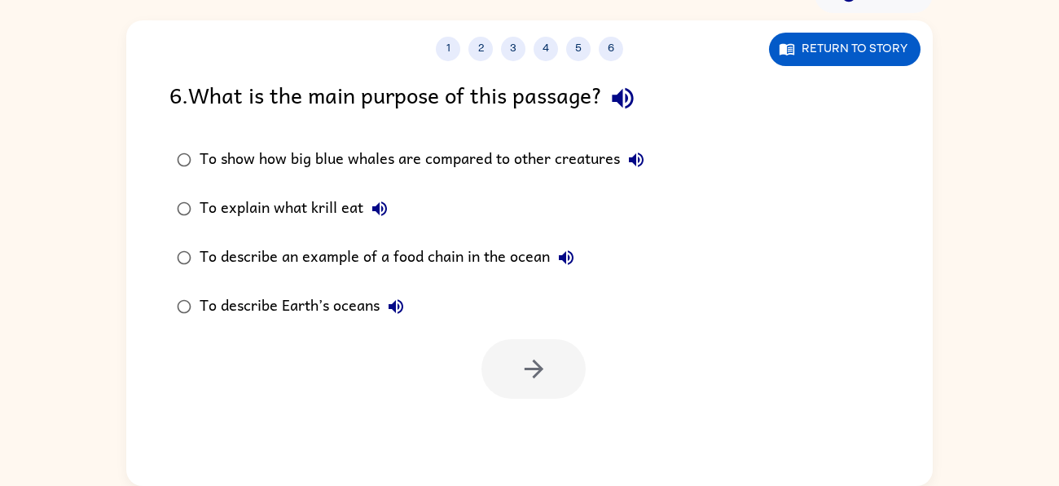
click at [546, 155] on div "To show how big blue whales are compared to other creatures" at bounding box center [426, 159] width 453 height 33
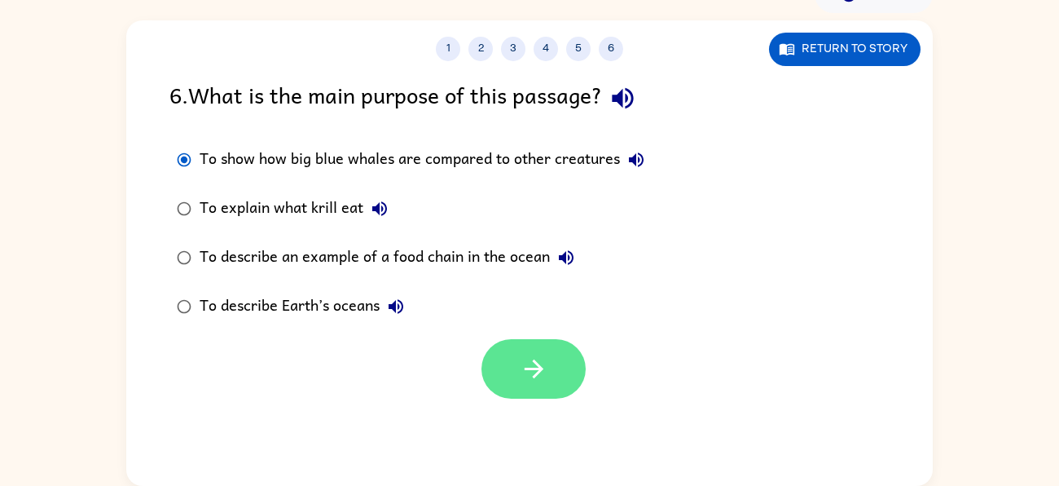
click at [525, 355] on icon "button" at bounding box center [534, 368] width 29 height 29
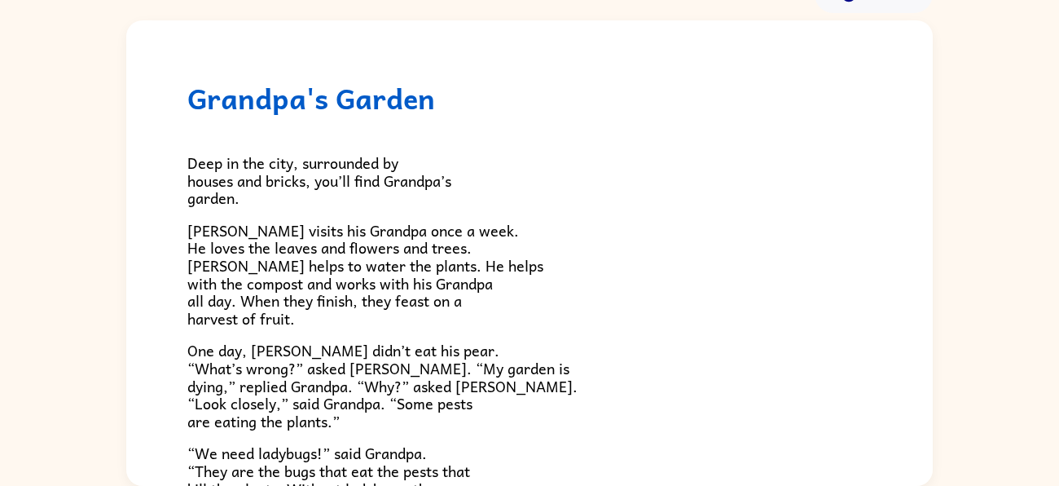
click at [557, 309] on p "Amir visits his Grandpa once a week. He loves the leaves and flowers and trees.…" at bounding box center [529, 275] width 684 height 106
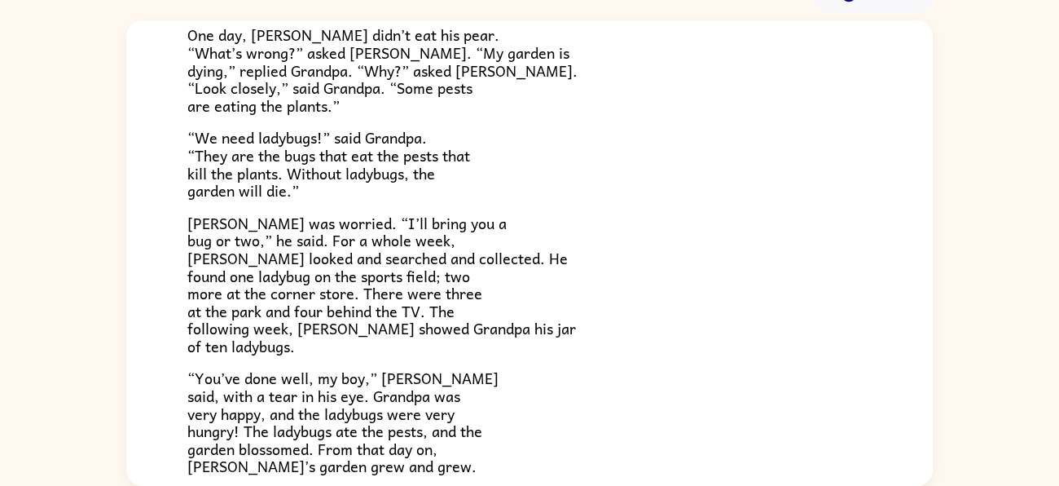
scroll to position [464, 0]
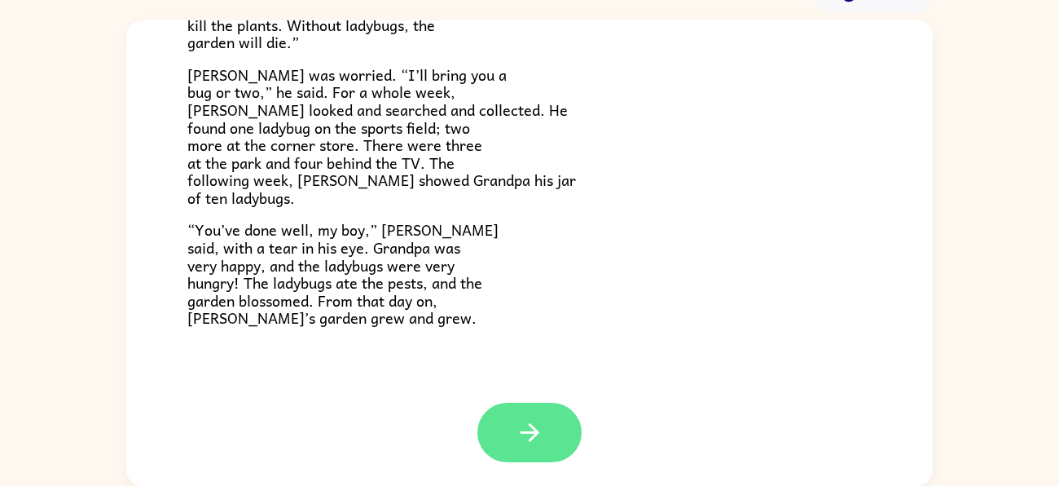
click at [552, 428] on button "button" at bounding box center [529, 431] width 104 height 59
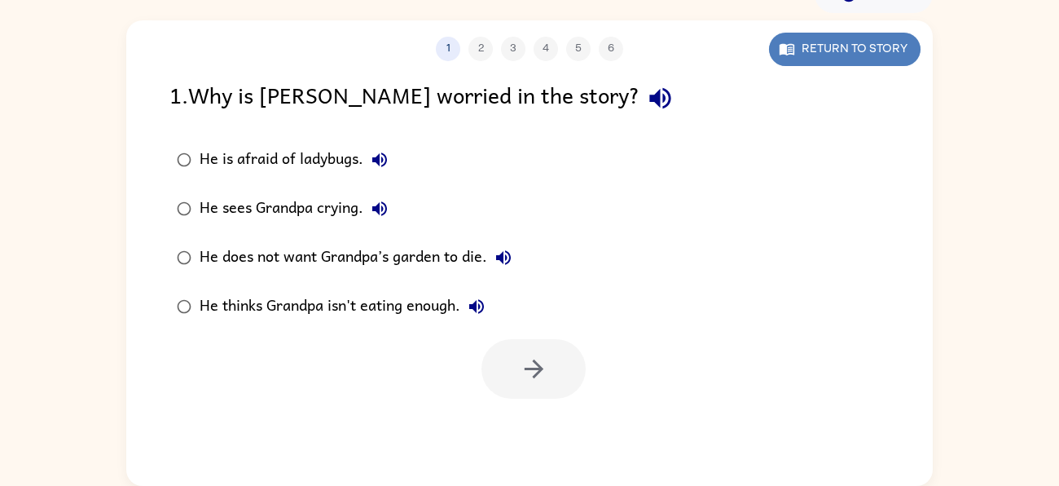
click at [825, 51] on button "Return to story" at bounding box center [845, 49] width 152 height 33
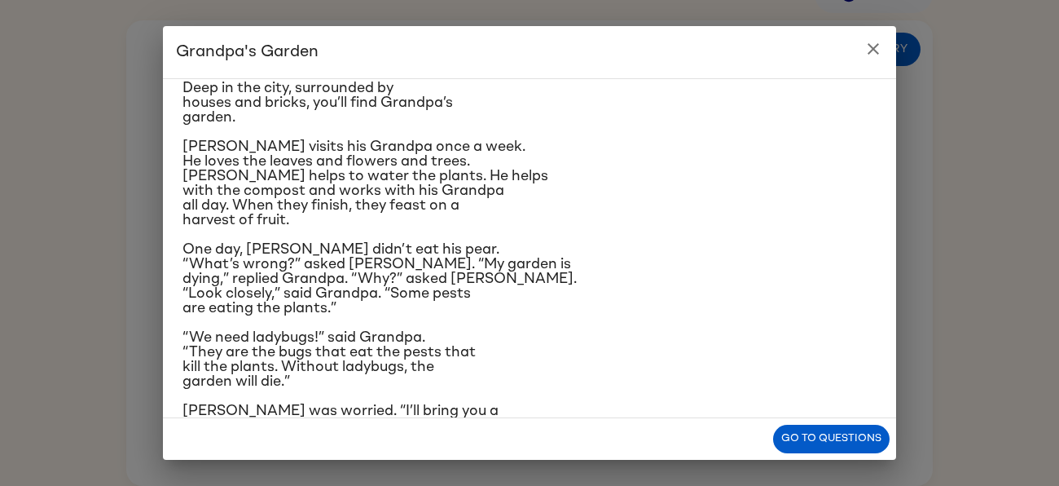
scroll to position [51, 0]
click at [882, 75] on h2 "Grandpa's Garden" at bounding box center [529, 52] width 733 height 52
click at [864, 61] on button "close" at bounding box center [873, 49] width 33 height 33
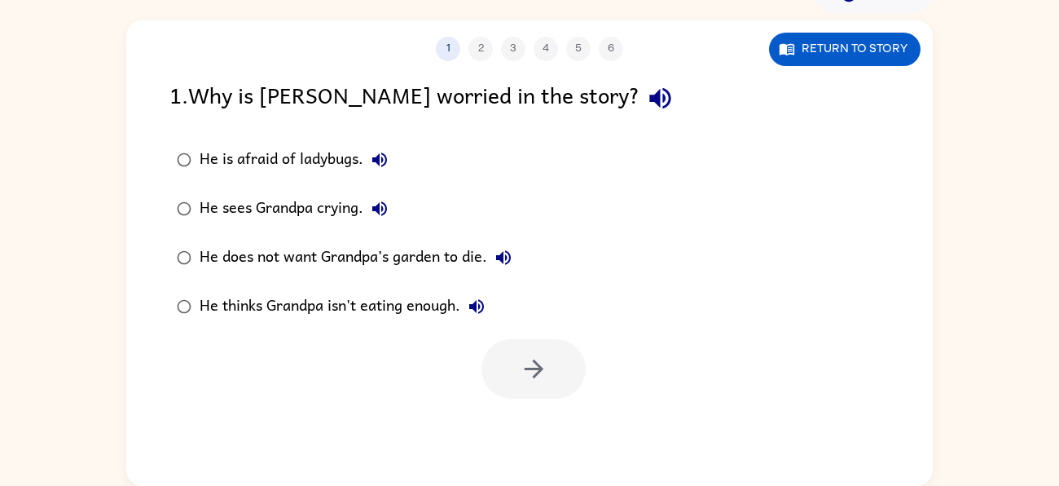
click at [420, 250] on div "He does not want Grandpa’s garden to die." at bounding box center [360, 257] width 320 height 33
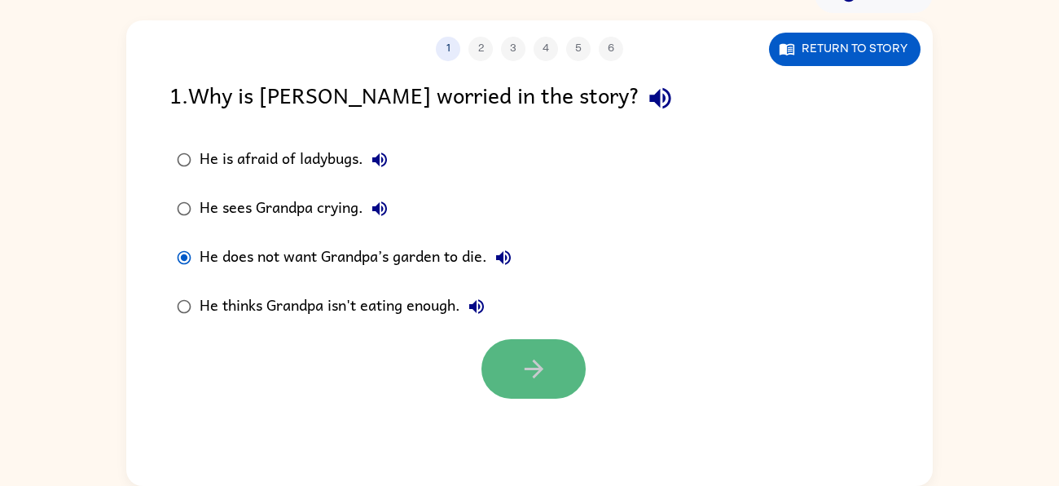
click at [521, 386] on button "button" at bounding box center [534, 368] width 104 height 59
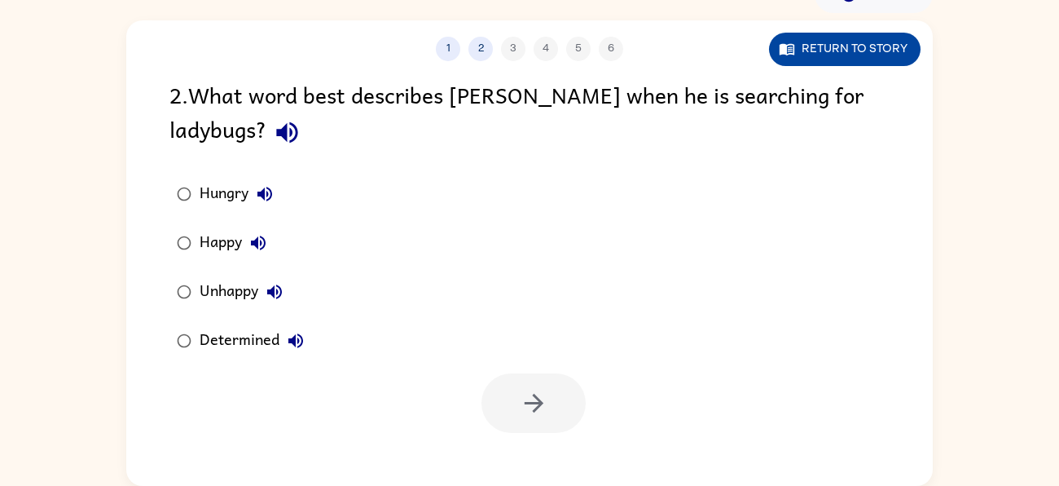
click at [847, 56] on button "Return to story" at bounding box center [845, 49] width 152 height 33
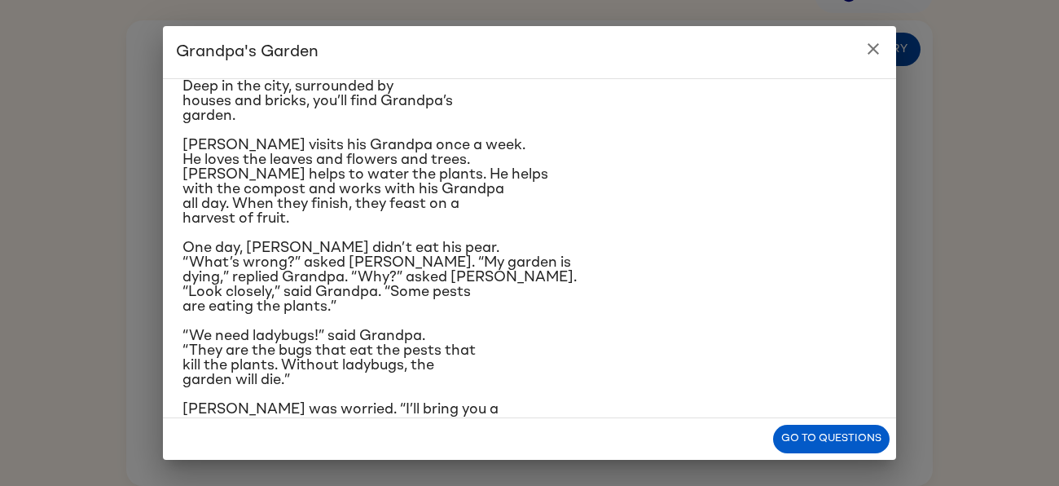
scroll to position [54, 0]
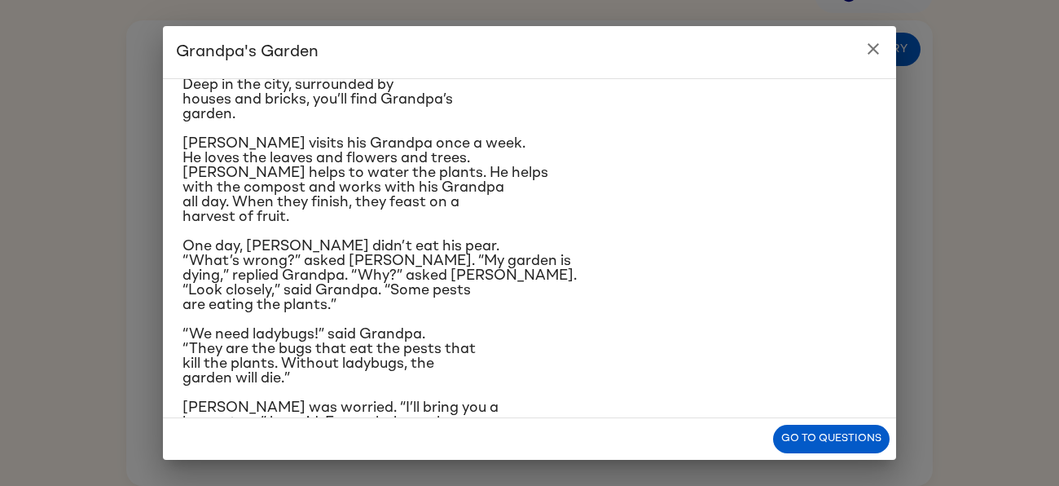
click at [479, 367] on p "“We need ladybugs!” said Grandpa. “They are the bugs that eat the pests that ki…" at bounding box center [530, 356] width 694 height 59
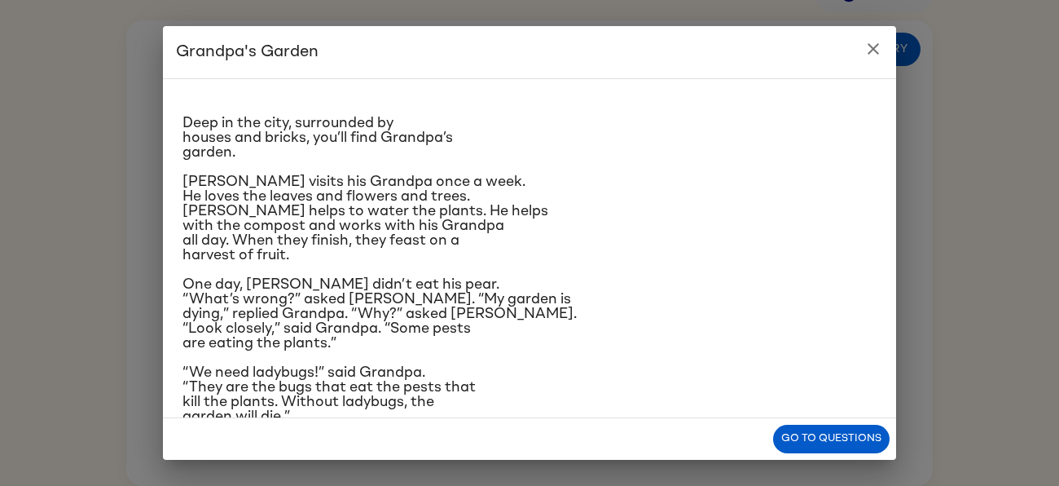
scroll to position [0, 0]
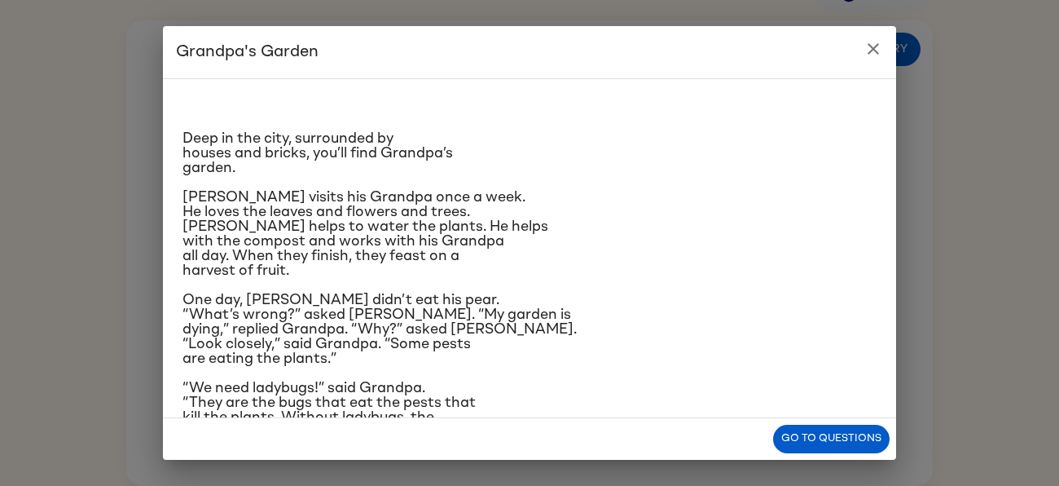
click at [878, 59] on button "close" at bounding box center [873, 49] width 33 height 33
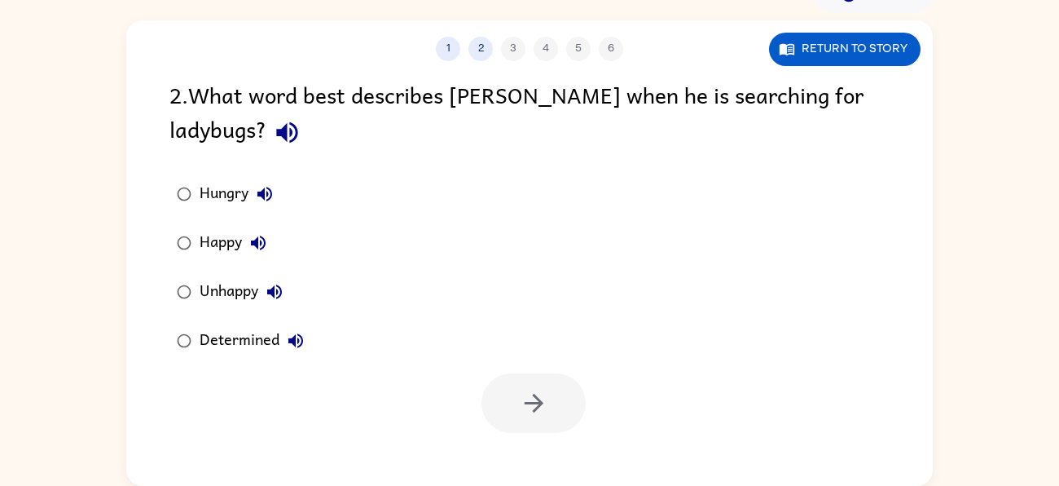
click at [219, 275] on div "Unhappy" at bounding box center [245, 291] width 91 height 33
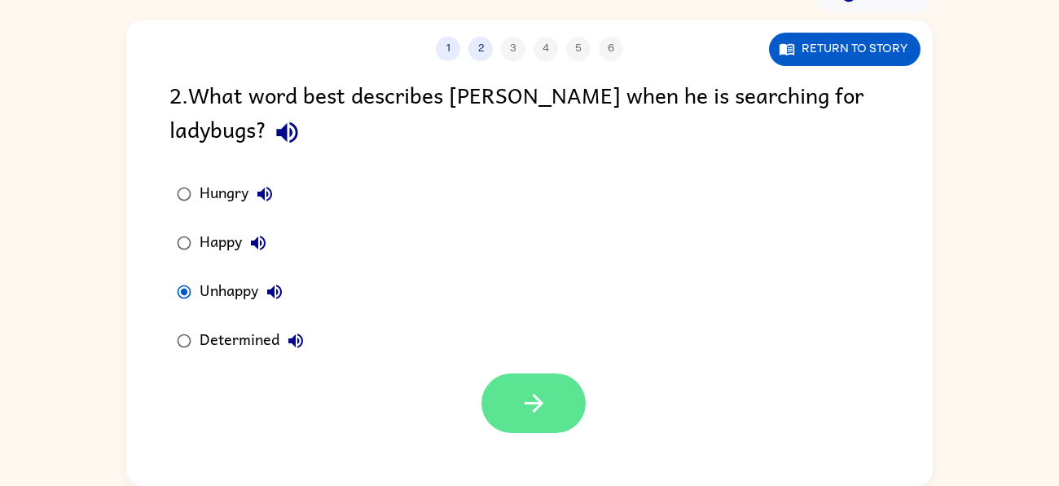
click at [502, 373] on button "button" at bounding box center [534, 402] width 104 height 59
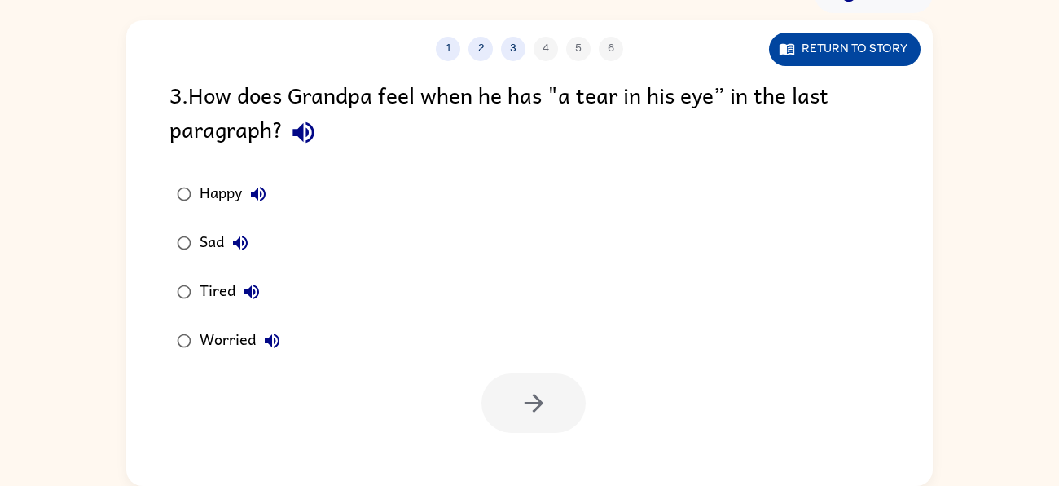
click at [875, 35] on button "Return to story" at bounding box center [845, 49] width 152 height 33
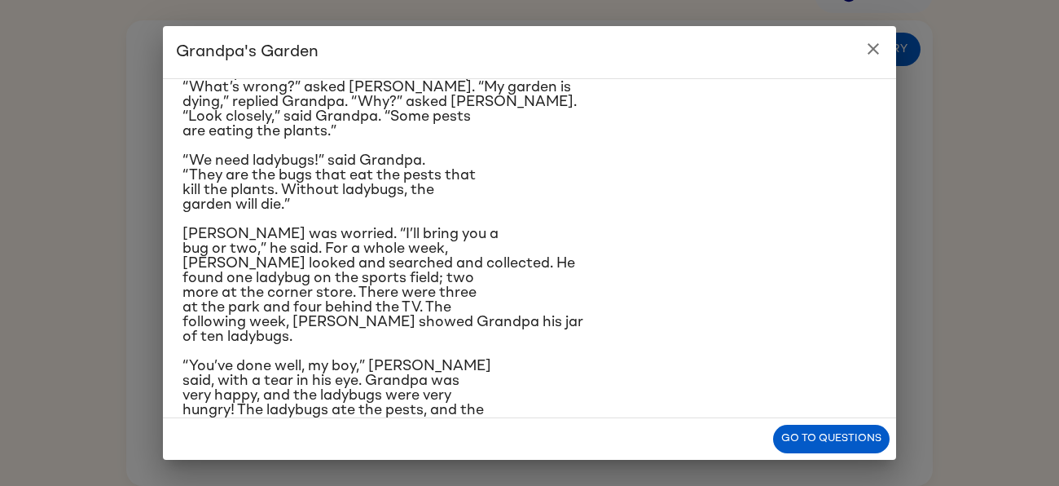
scroll to position [228, 0]
click at [870, 61] on button "close" at bounding box center [873, 49] width 33 height 33
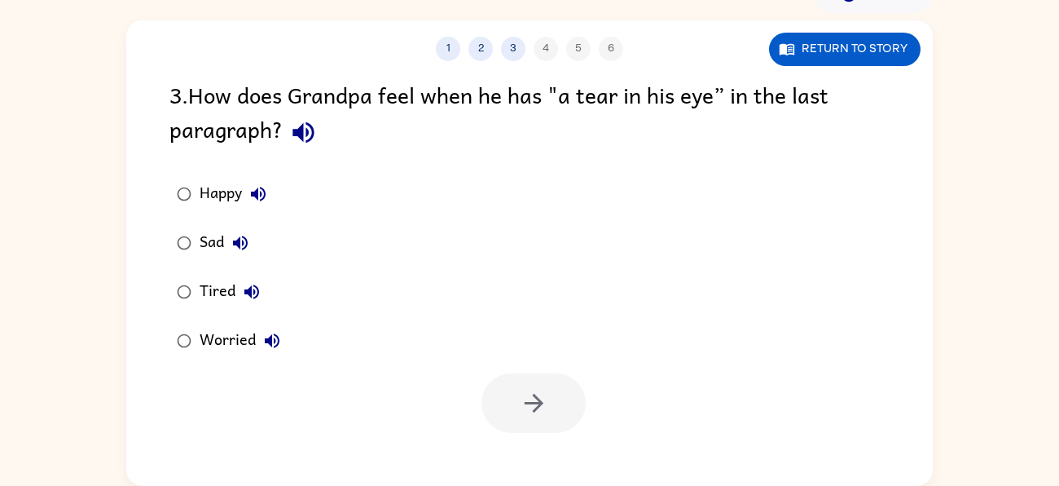
click at [209, 335] on div "Worried" at bounding box center [244, 340] width 89 height 33
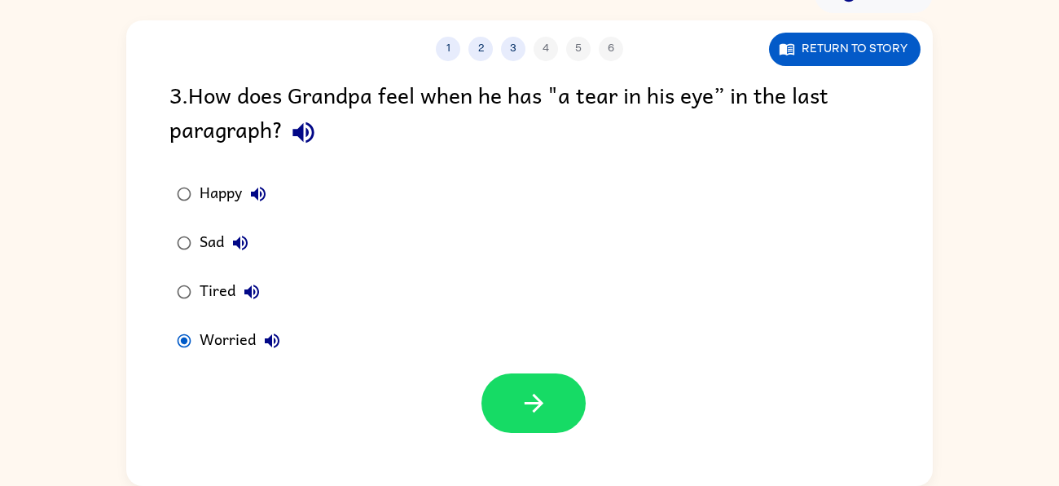
click at [201, 248] on div "Sad" at bounding box center [228, 243] width 57 height 33
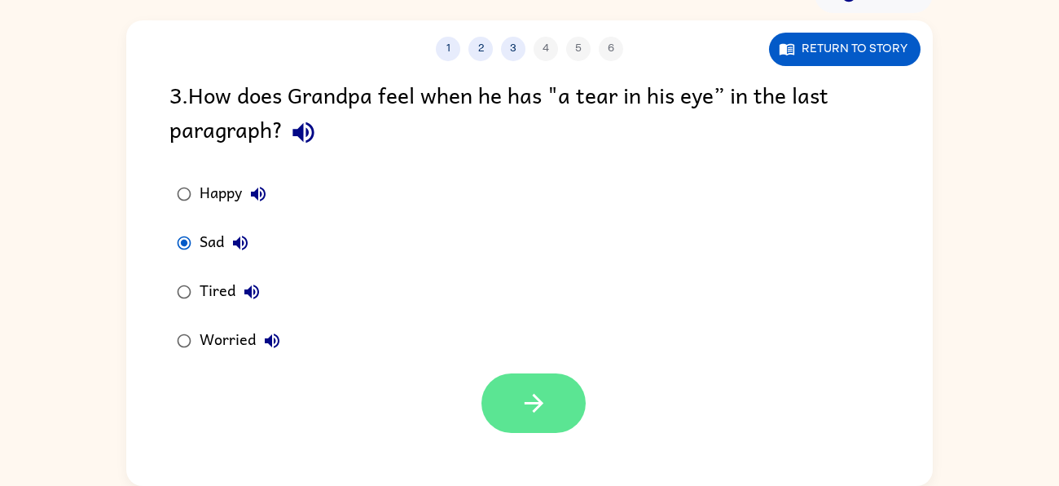
click at [497, 408] on button "button" at bounding box center [534, 402] width 104 height 59
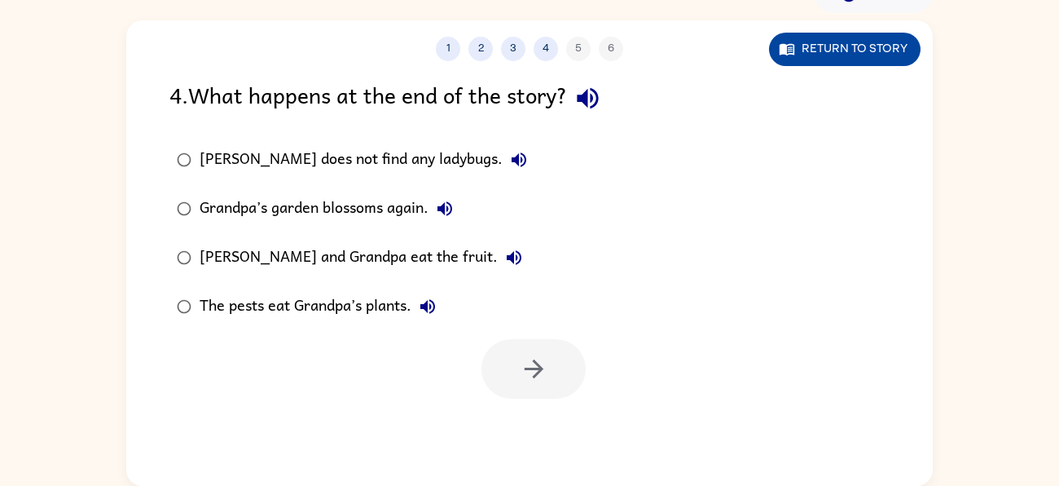
click at [821, 55] on button "Return to story" at bounding box center [845, 49] width 152 height 33
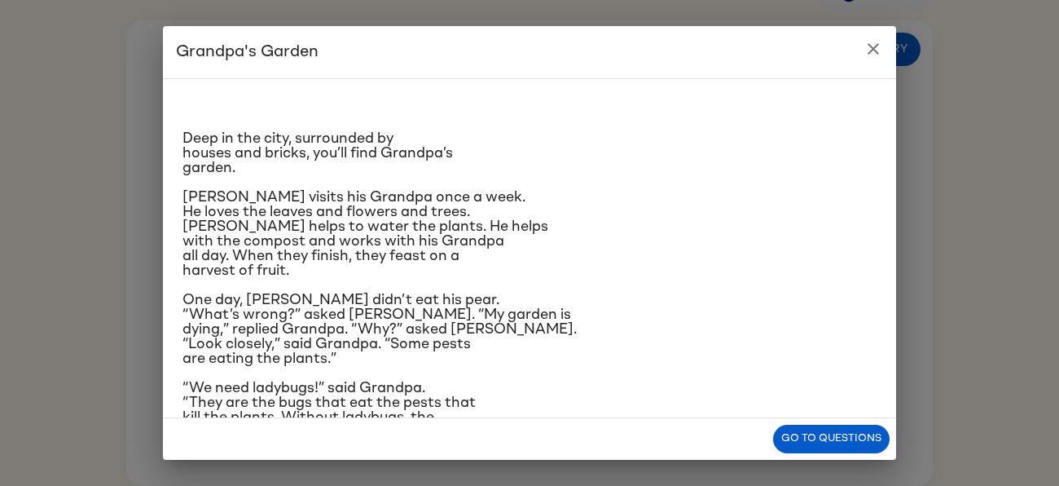
click at [482, 327] on span "One day, Grandpa didn’t eat his pear. “What’s wrong?” asked Amir. “My garden is…" at bounding box center [380, 329] width 394 height 73
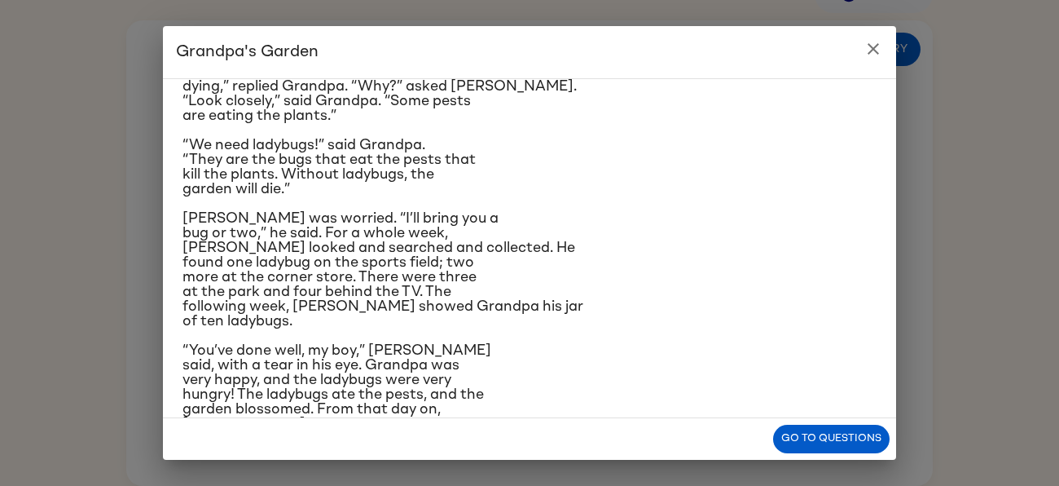
click at [570, 147] on p "“We need ladybugs!” said Grandpa. “They are the bugs that eat the pests that ki…" at bounding box center [530, 167] width 694 height 59
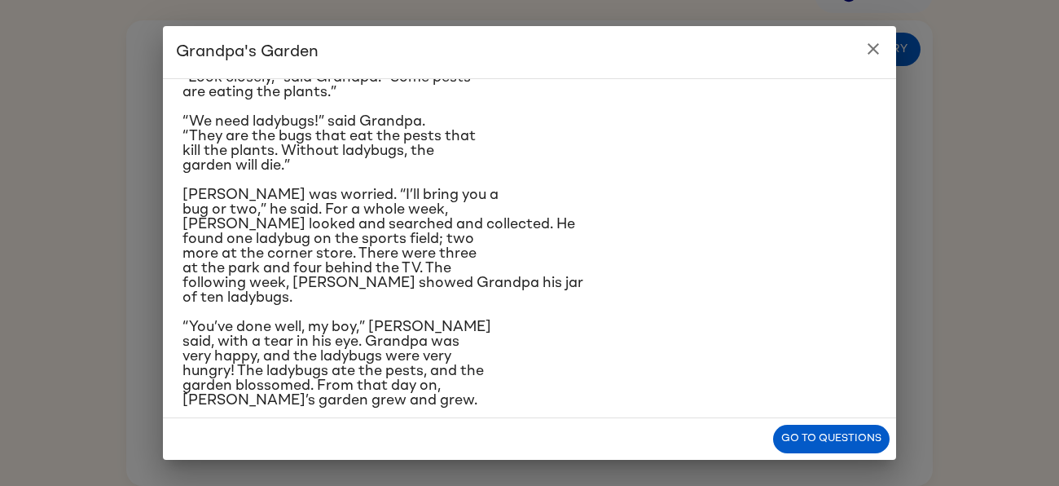
scroll to position [286, 0]
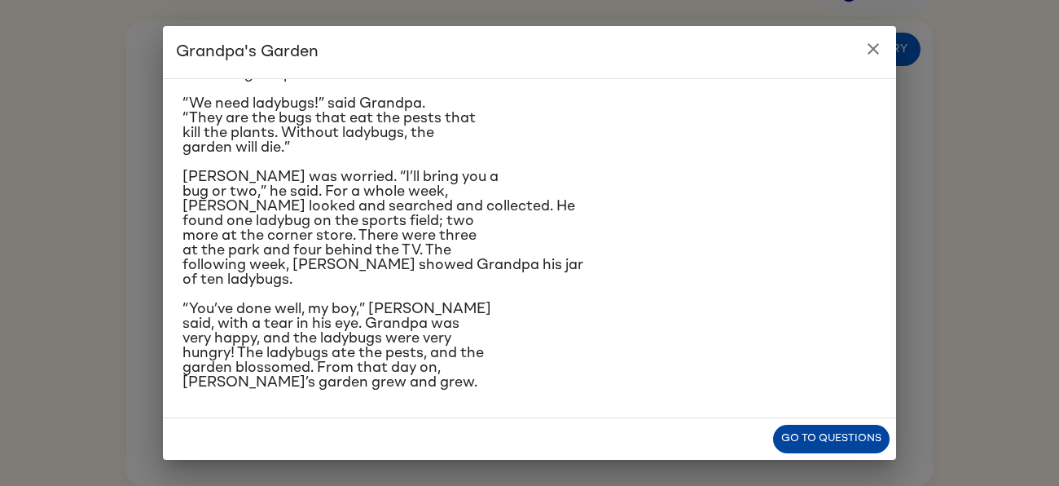
click at [819, 433] on button "Go to questions" at bounding box center [831, 438] width 117 height 29
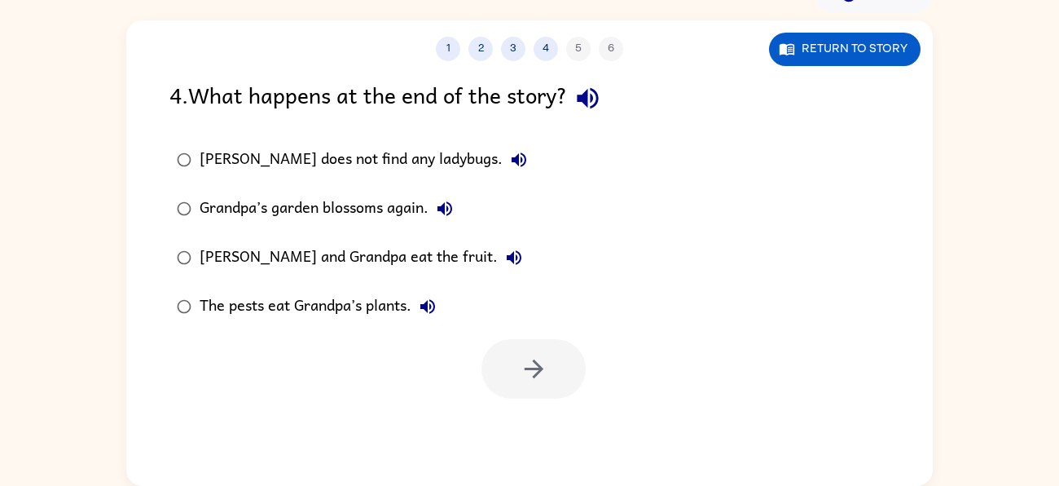
click at [343, 203] on div "Grandpa’s garden blossoms again." at bounding box center [331, 208] width 262 height 33
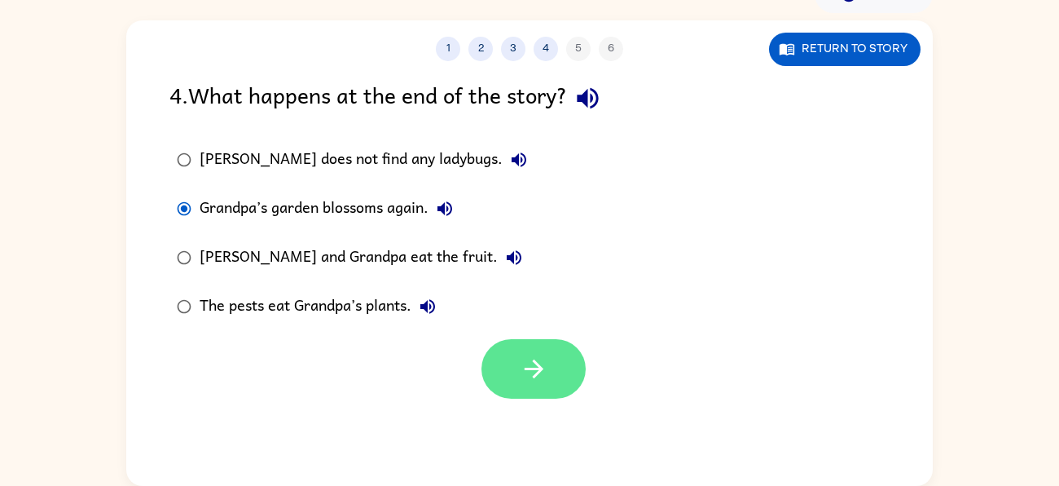
click at [504, 363] on button "button" at bounding box center [534, 368] width 104 height 59
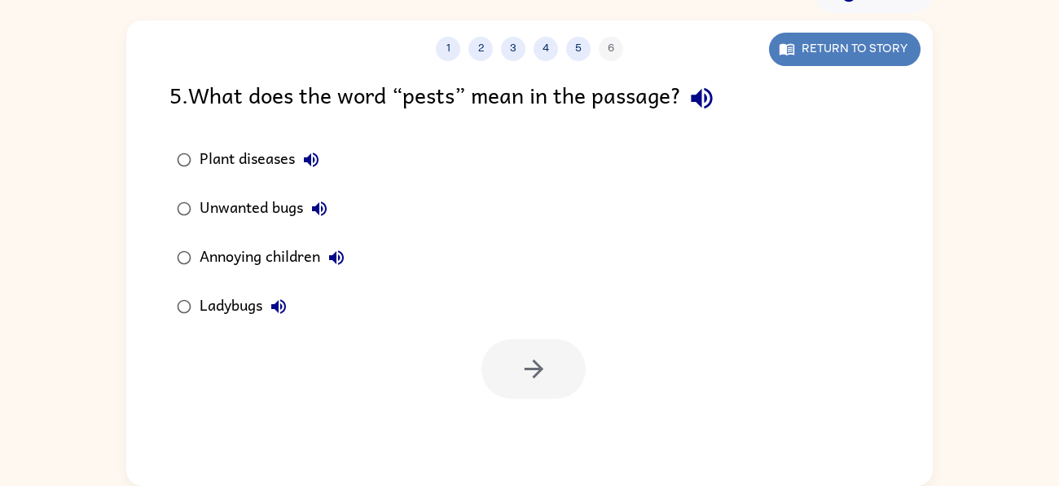
click at [831, 59] on button "Return to story" at bounding box center [845, 49] width 152 height 33
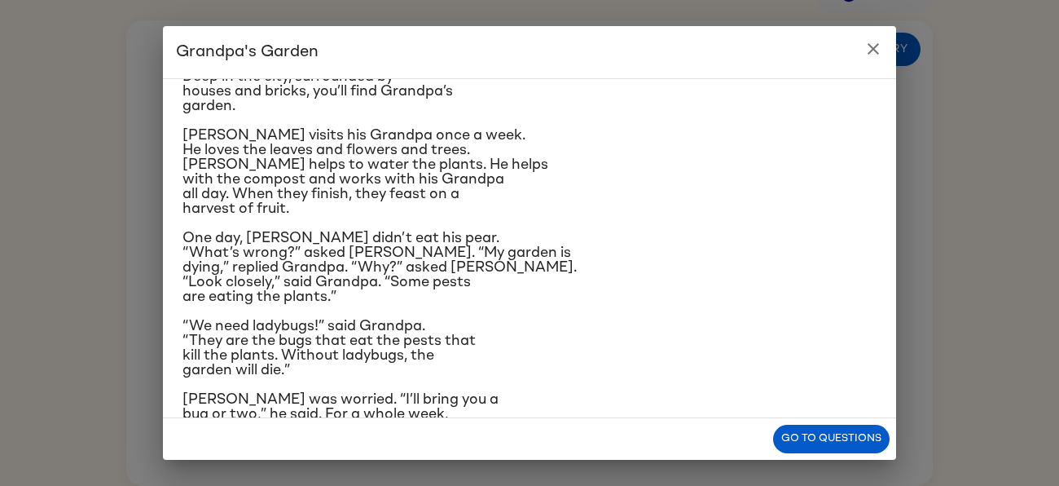
click at [466, 184] on span "Amir visits his Grandpa once a week. He loves the leaves and flowers and trees.…" at bounding box center [366, 172] width 366 height 88
click at [425, 288] on span "One day, Grandpa didn’t eat his pear. “What’s wrong?” asked Amir. “My garden is…" at bounding box center [380, 267] width 394 height 73
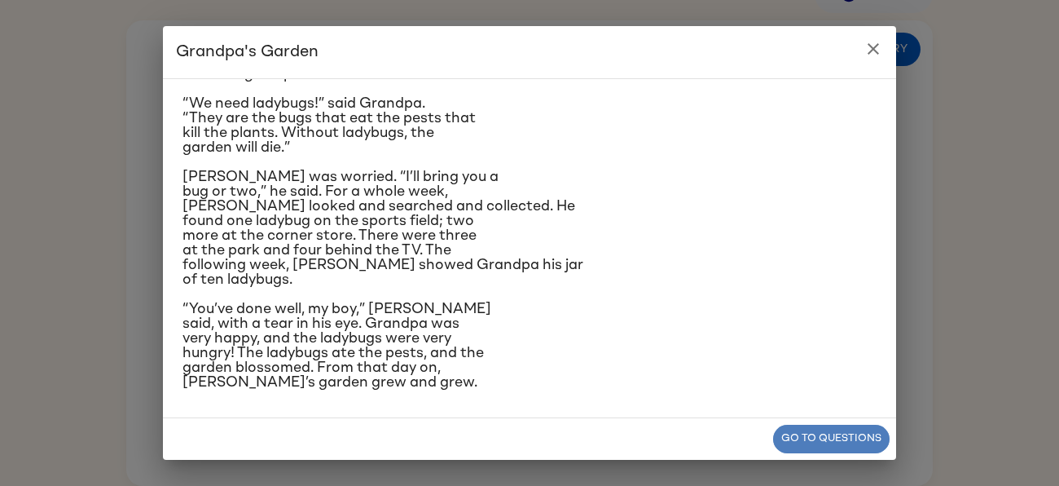
click at [815, 438] on button "Go to questions" at bounding box center [831, 438] width 117 height 29
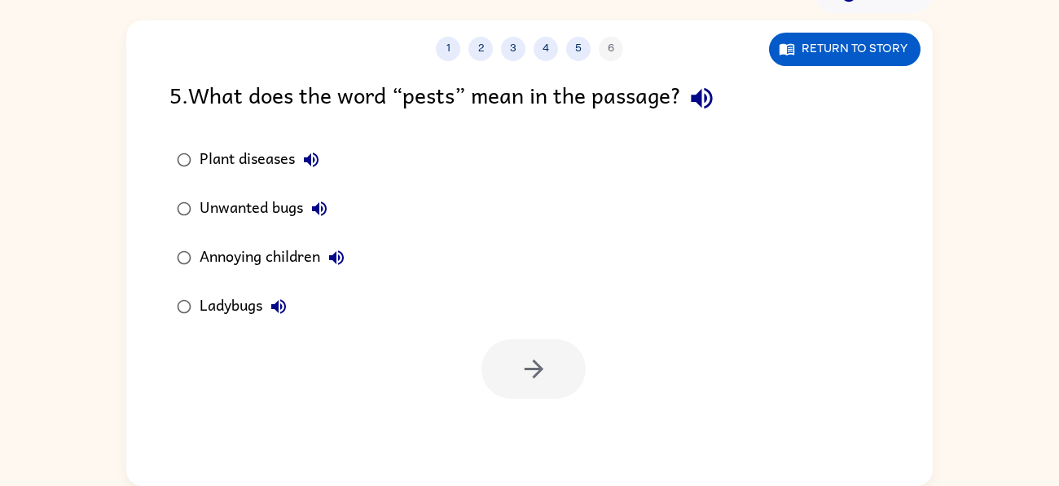
click at [284, 215] on div "Unwanted bugs" at bounding box center [268, 208] width 136 height 33
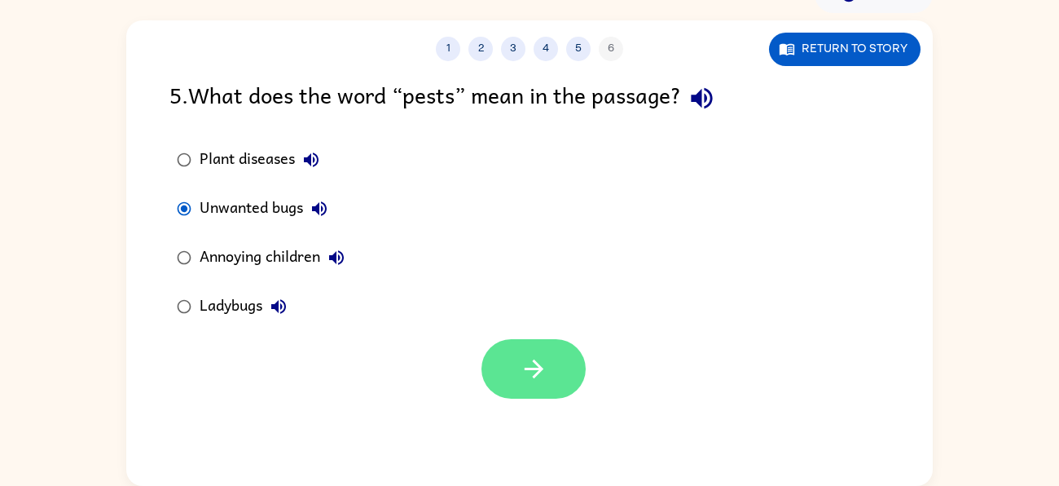
click at [521, 351] on button "button" at bounding box center [534, 368] width 104 height 59
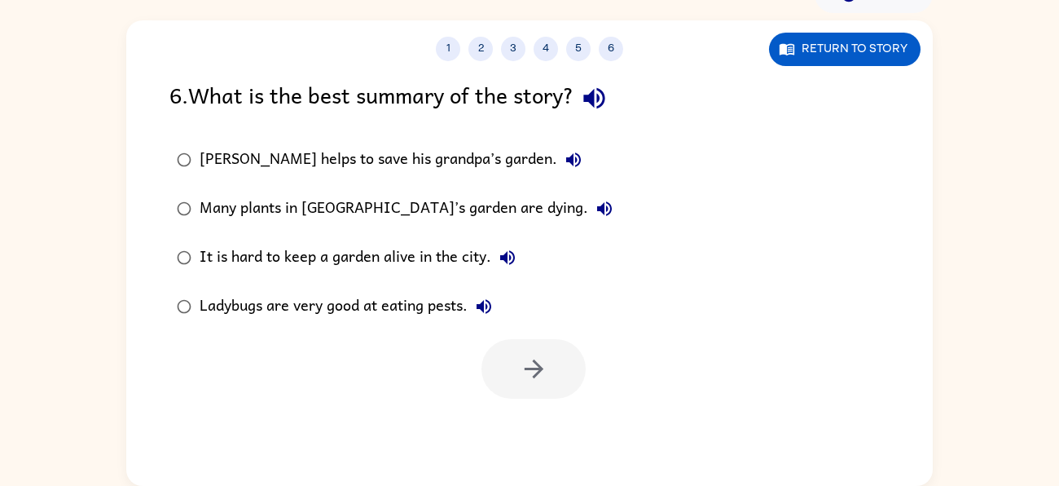
click at [391, 258] on div "It is hard to keep a garden alive in the city." at bounding box center [362, 257] width 324 height 33
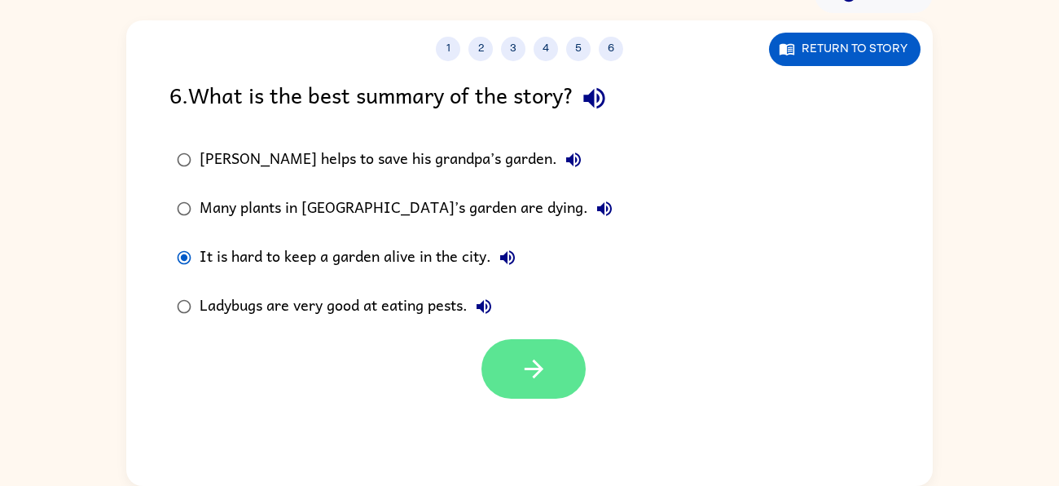
click at [556, 353] on button "button" at bounding box center [534, 368] width 104 height 59
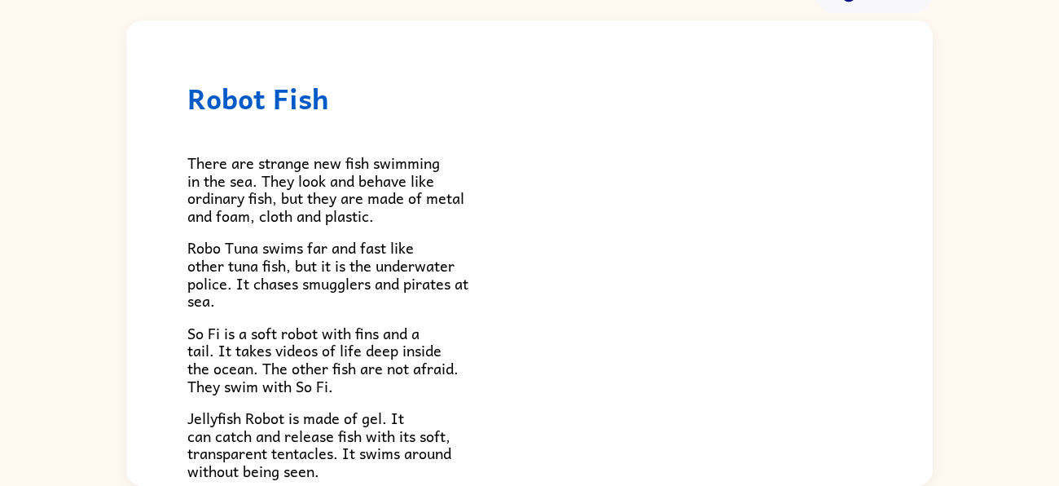
click at [404, 322] on span "So Fi is a soft robot with fins and a tail. It takes videos of life deep inside…" at bounding box center [322, 359] width 271 height 77
click at [433, 226] on div "There are strange new fish swimming in the sea. They look and behave like ordin…" at bounding box center [529, 407] width 684 height 584
click at [422, 226] on div "There are strange new fish swimming in the sea. They look and behave like ordin…" at bounding box center [529, 407] width 684 height 584
click at [488, 287] on p "Robo Tuna swims far and fast like other tuna fish, but it is the underwater pol…" at bounding box center [529, 274] width 684 height 70
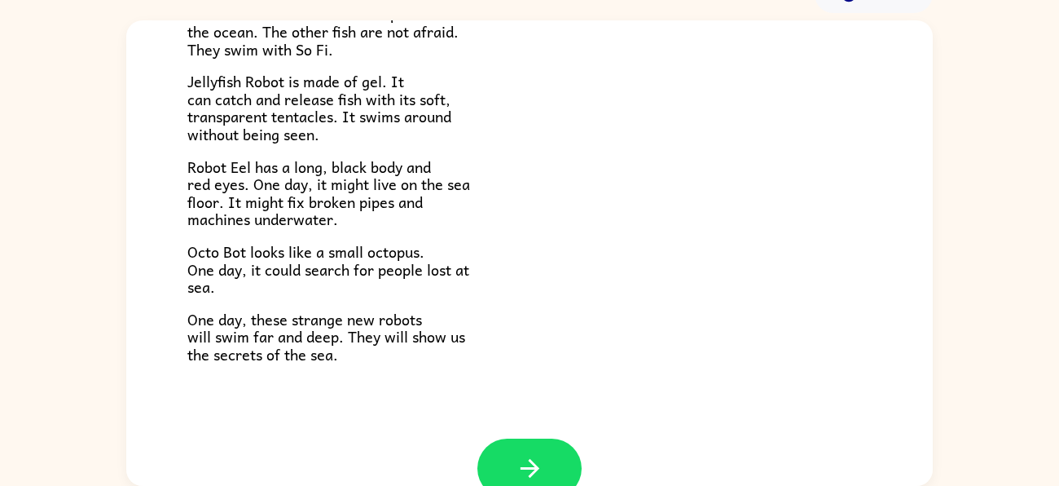
click at [514, 243] on p "Octo Bot looks like a small octopus. One day, it could search for people lost a…" at bounding box center [529, 269] width 684 height 53
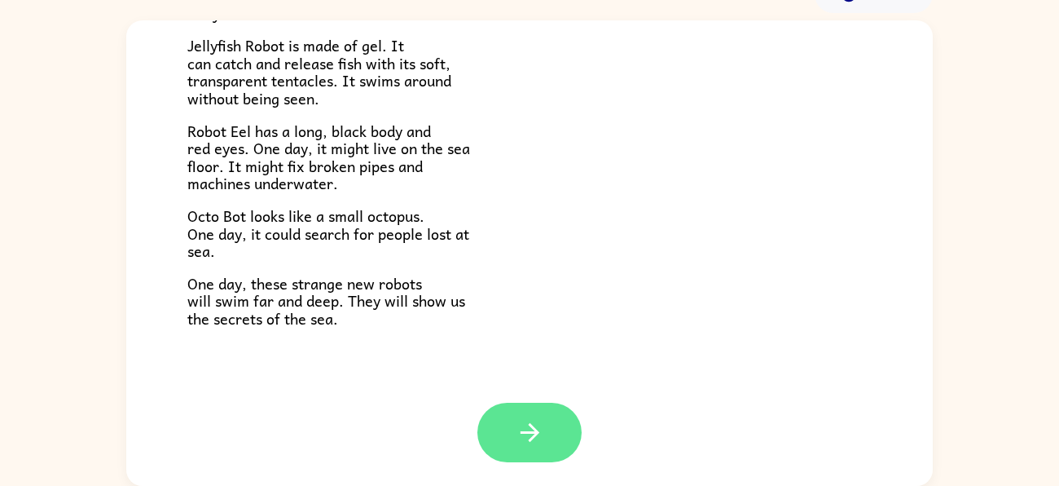
click at [530, 438] on icon "button" at bounding box center [529, 432] width 19 height 19
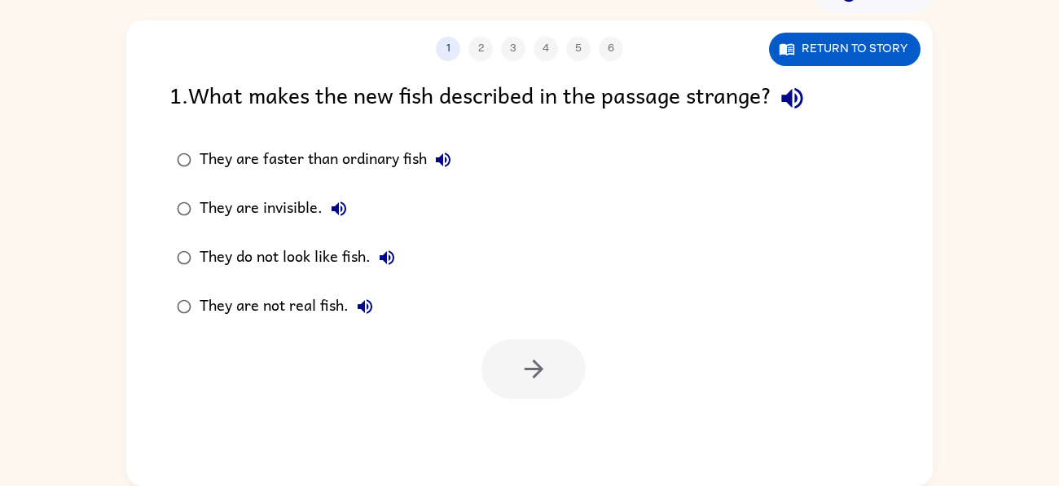
click at [608, 48] on div "1 2 3 4 5 6" at bounding box center [529, 49] width 807 height 24
click at [610, 50] on div "1 2 3 4 5 6" at bounding box center [529, 49] width 807 height 24
click at [620, 55] on div "1 2 3 4 5 6" at bounding box center [529, 49] width 807 height 24
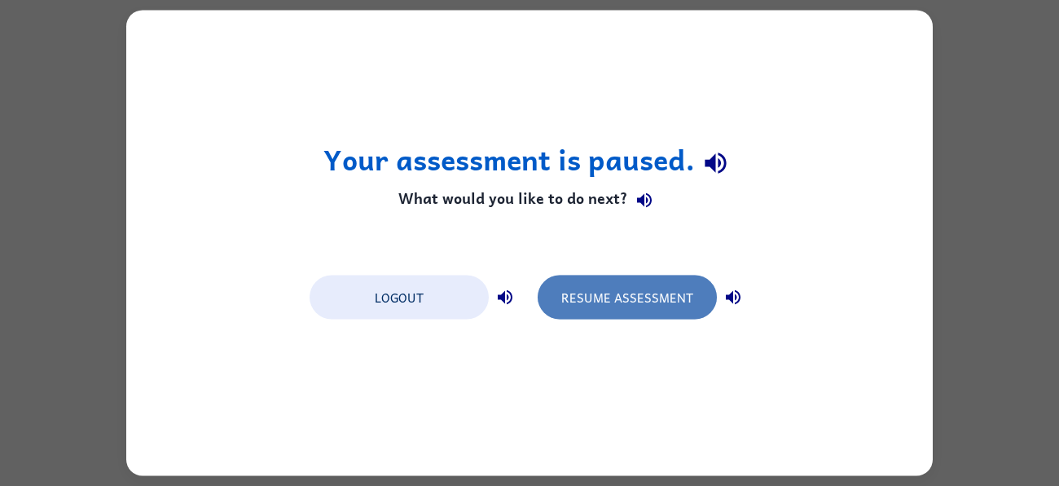
click at [627, 315] on button "Resume Assessment" at bounding box center [627, 297] width 179 height 44
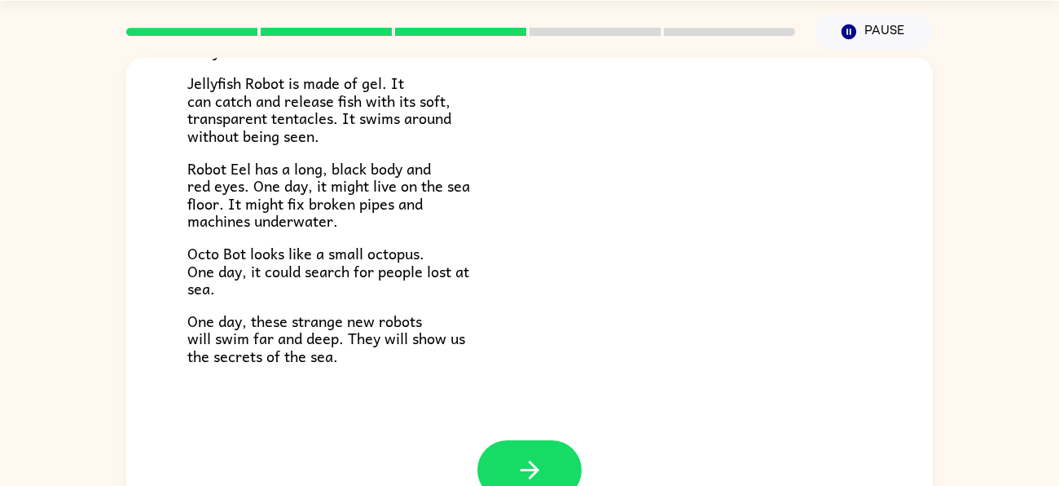
scroll to position [88, 0]
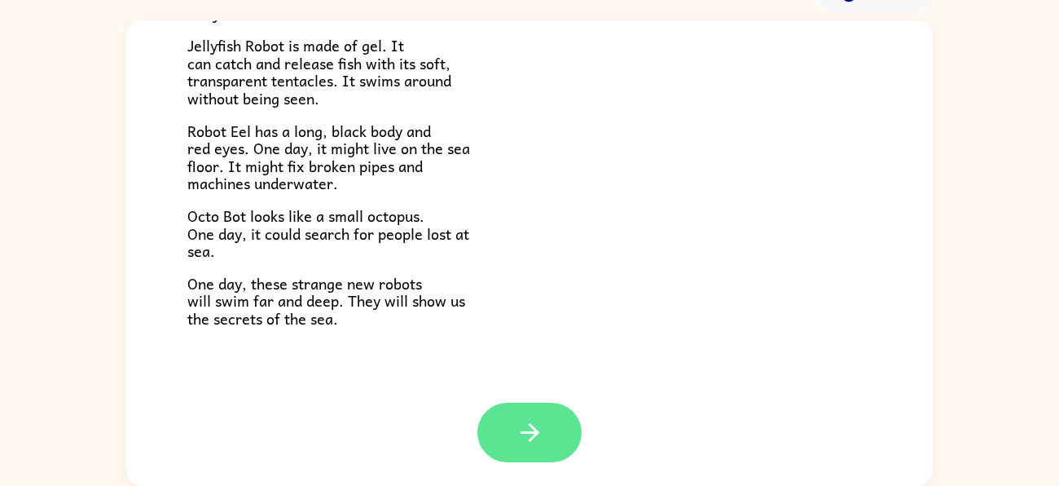
click at [526, 438] on icon "button" at bounding box center [530, 432] width 29 height 29
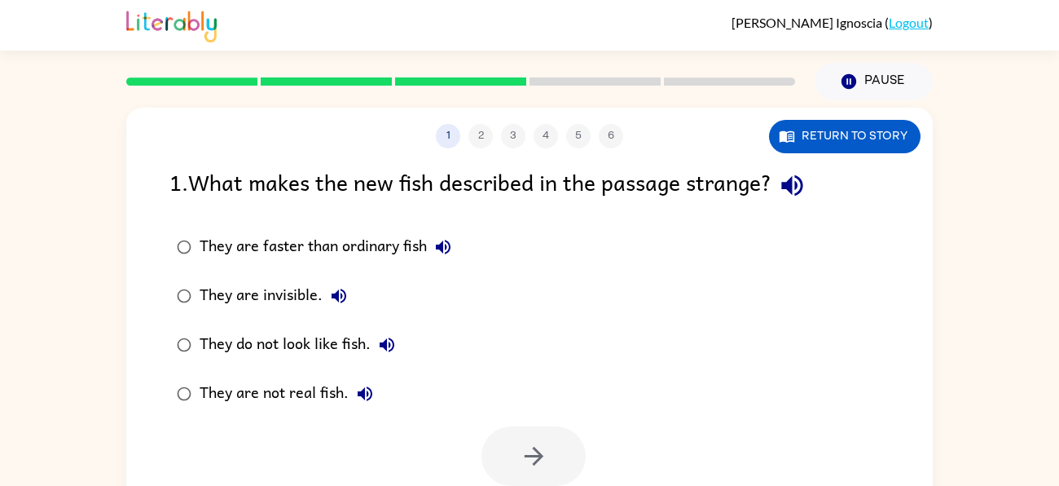
scroll to position [1, 0]
click at [394, 250] on div "They are faster than ordinary fish" at bounding box center [330, 246] width 260 height 33
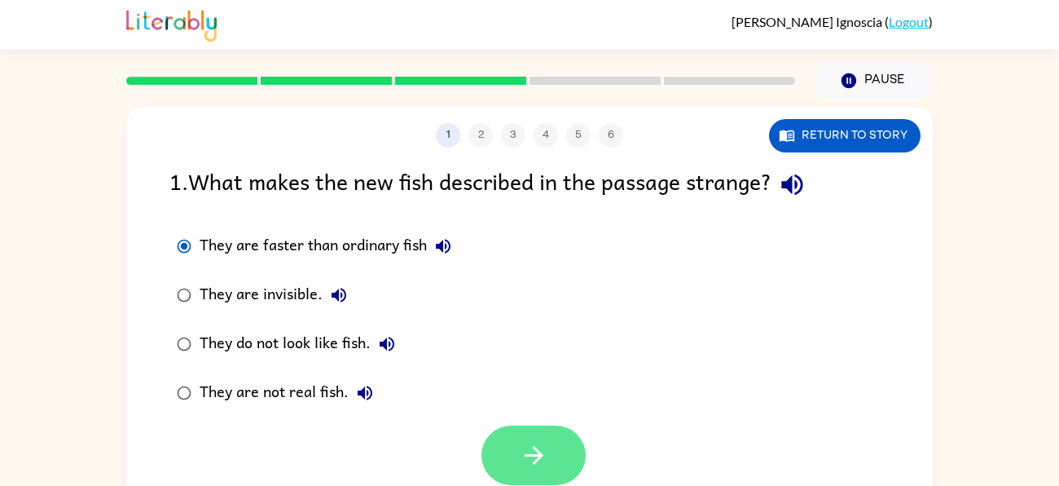
click at [544, 460] on icon "button" at bounding box center [534, 455] width 29 height 29
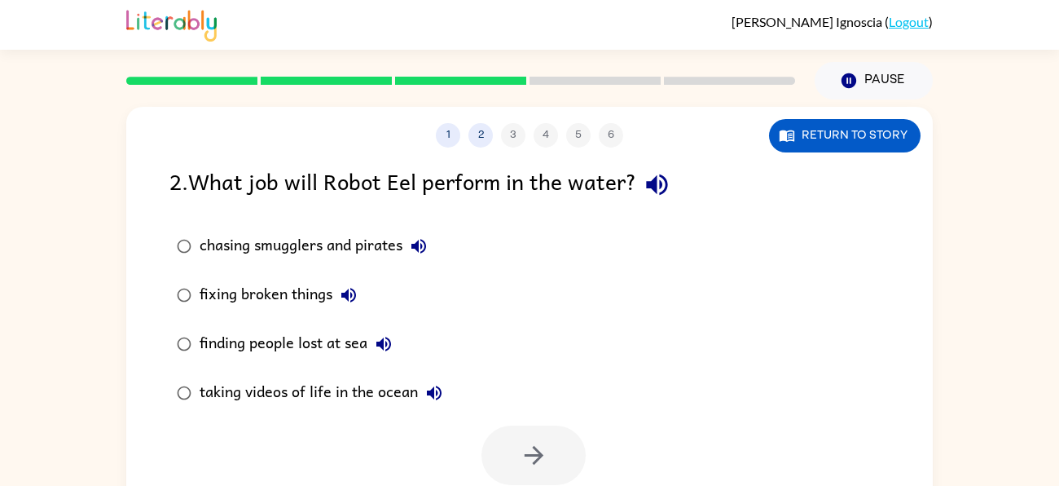
click at [332, 335] on div "finding people lost at sea" at bounding box center [300, 344] width 200 height 33
click at [493, 435] on button "button" at bounding box center [534, 454] width 104 height 59
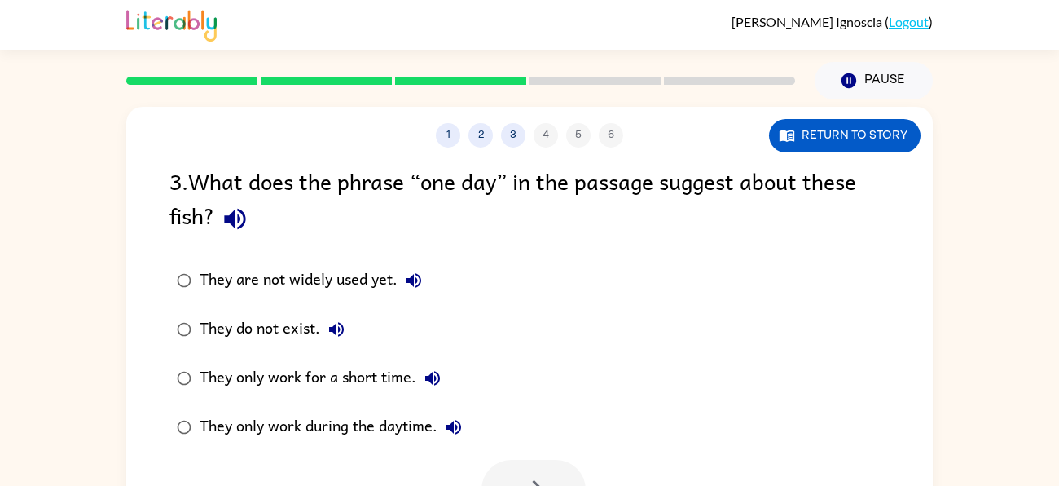
click at [234, 288] on div "They are not widely used yet." at bounding box center [315, 280] width 231 height 33
click at [563, 460] on button "button" at bounding box center [534, 489] width 104 height 59
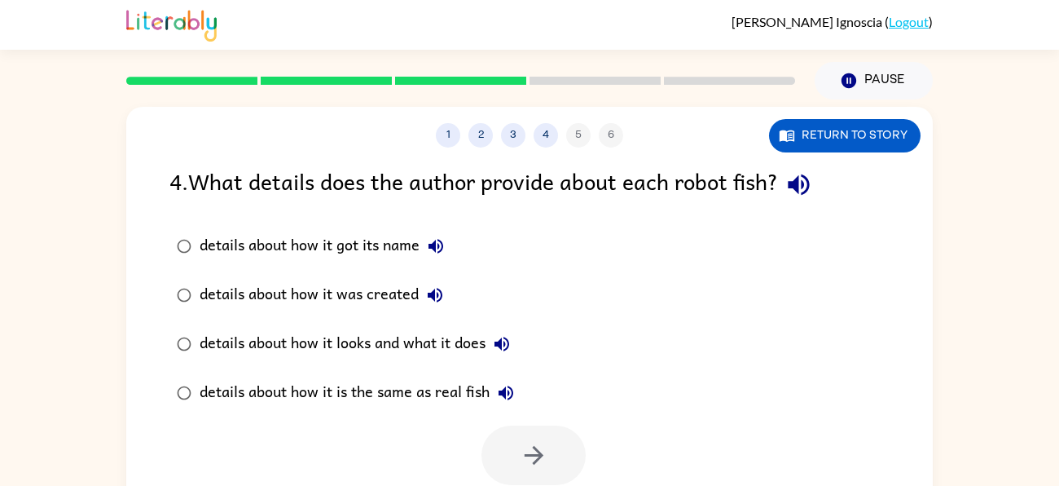
click at [368, 337] on div "details about how it looks and what it does" at bounding box center [359, 344] width 319 height 33
click at [515, 478] on button "button" at bounding box center [534, 454] width 104 height 59
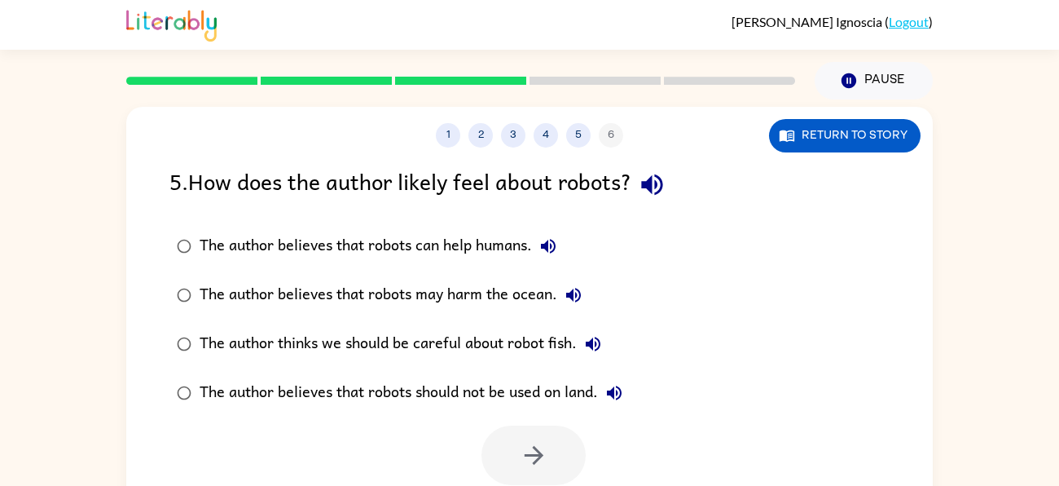
click at [354, 222] on label "The author believes that robots can help humans." at bounding box center [400, 246] width 478 height 49
click at [570, 434] on button "button" at bounding box center [534, 454] width 104 height 59
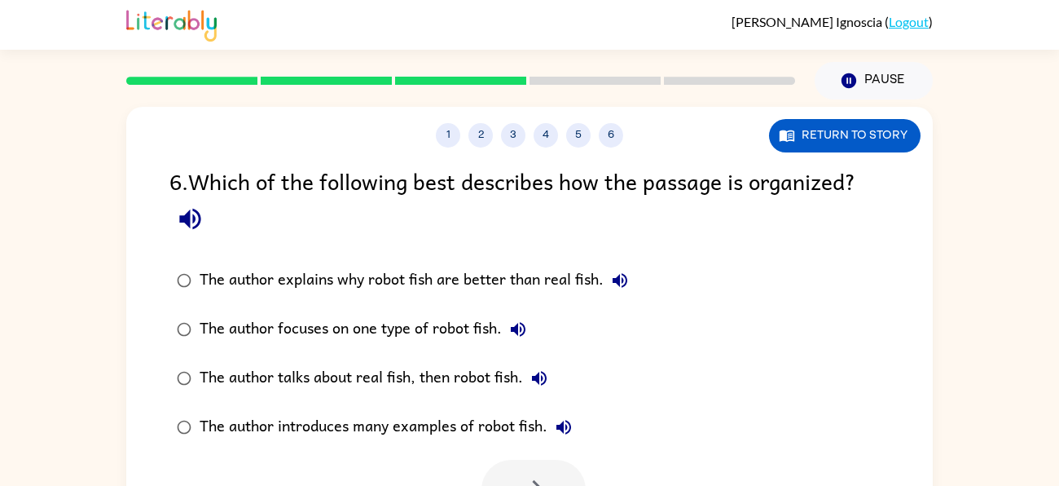
click at [433, 285] on div "The author explains why robot fish are better than real fish." at bounding box center [418, 280] width 437 height 33
click at [539, 475] on icon "button" at bounding box center [534, 489] width 29 height 29
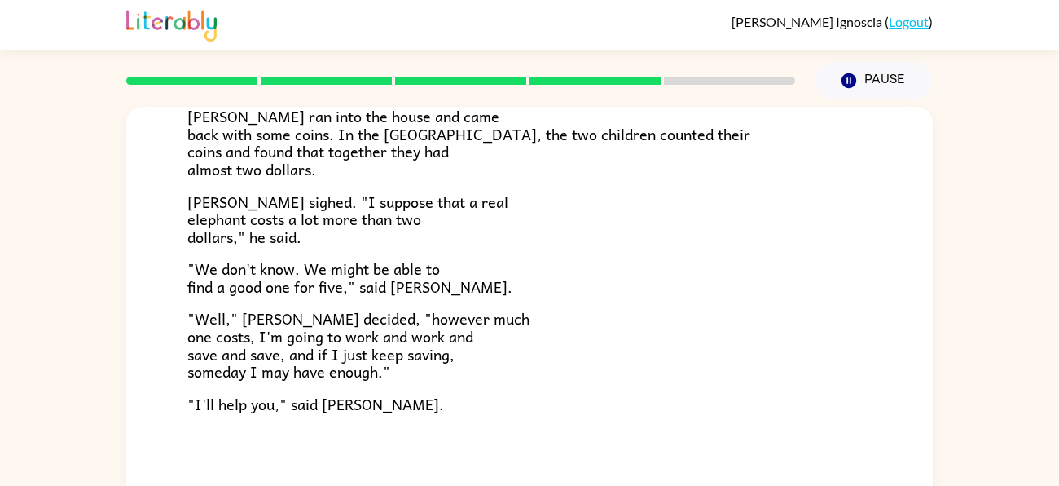
scroll to position [88, 0]
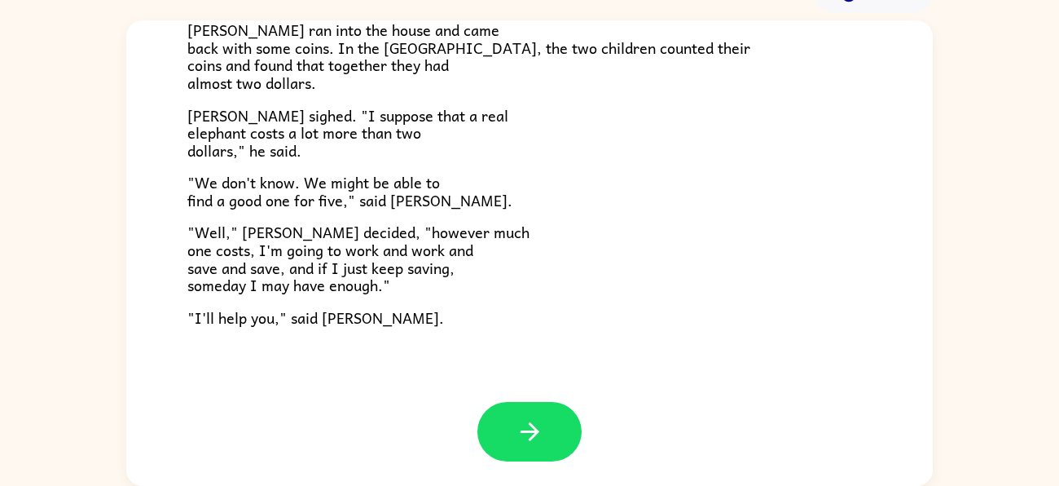
click at [503, 473] on div at bounding box center [529, 444] width 807 height 84
click at [542, 478] on div at bounding box center [529, 444] width 807 height 84
click at [542, 428] on icon "button" at bounding box center [530, 431] width 29 height 29
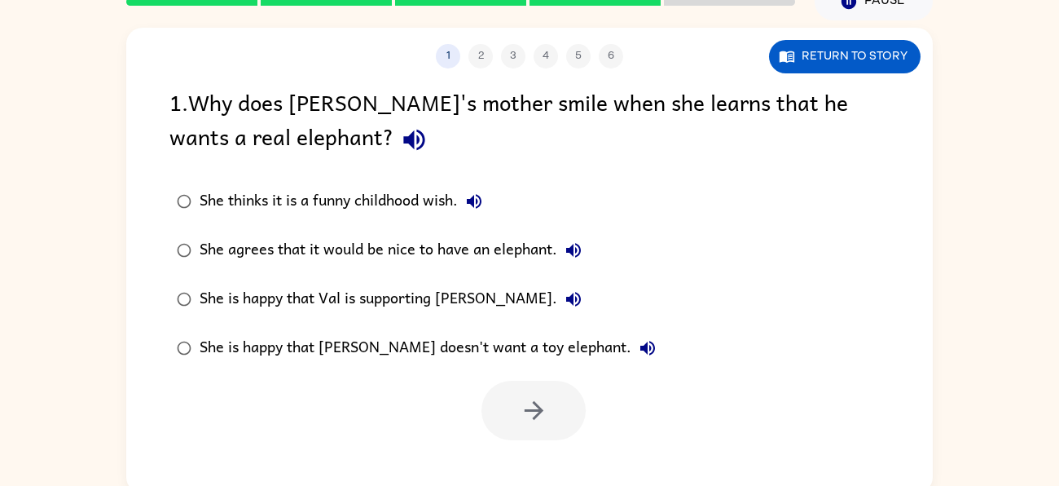
scroll to position [79, 0]
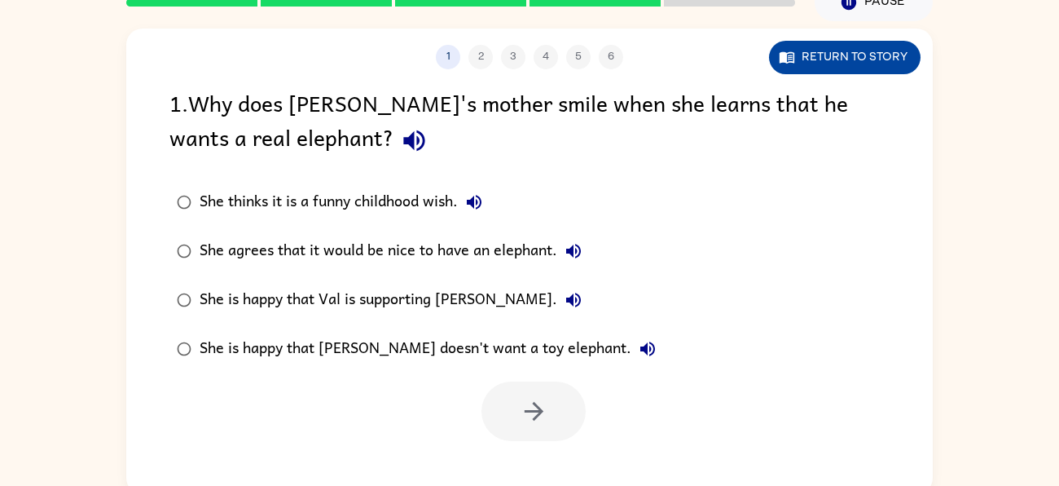
click at [878, 66] on button "Return to story" at bounding box center [845, 57] width 152 height 33
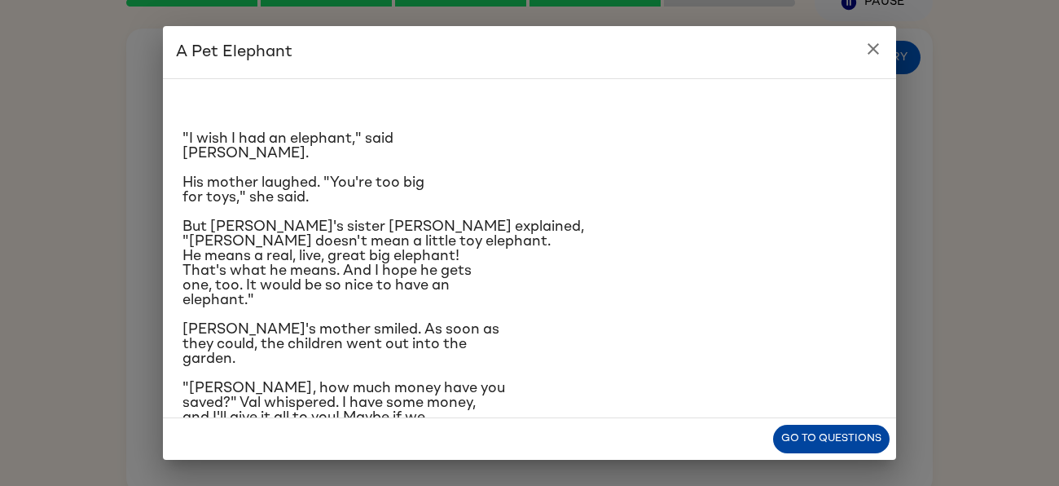
click at [808, 431] on button "Go to questions" at bounding box center [831, 438] width 117 height 29
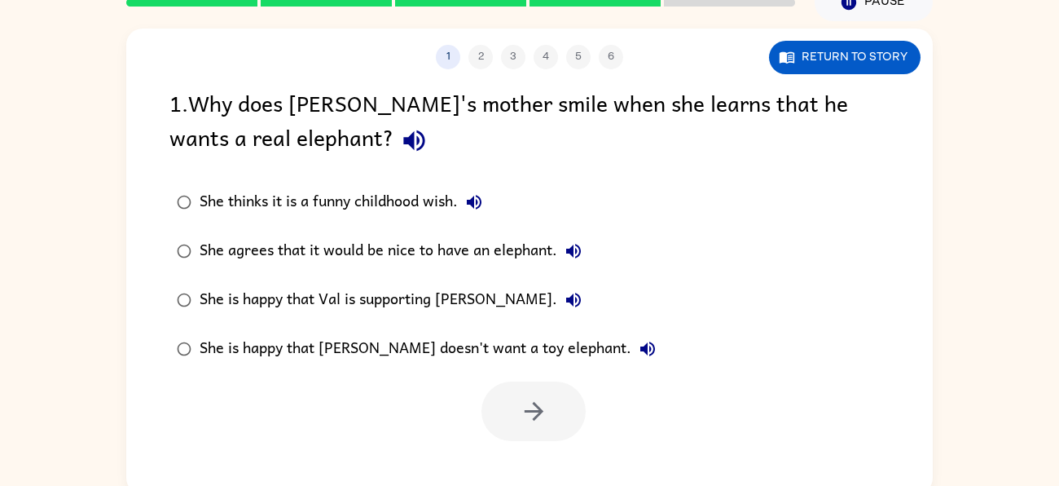
click at [373, 198] on div "She thinks it is a funny childhood wish." at bounding box center [345, 202] width 291 height 33
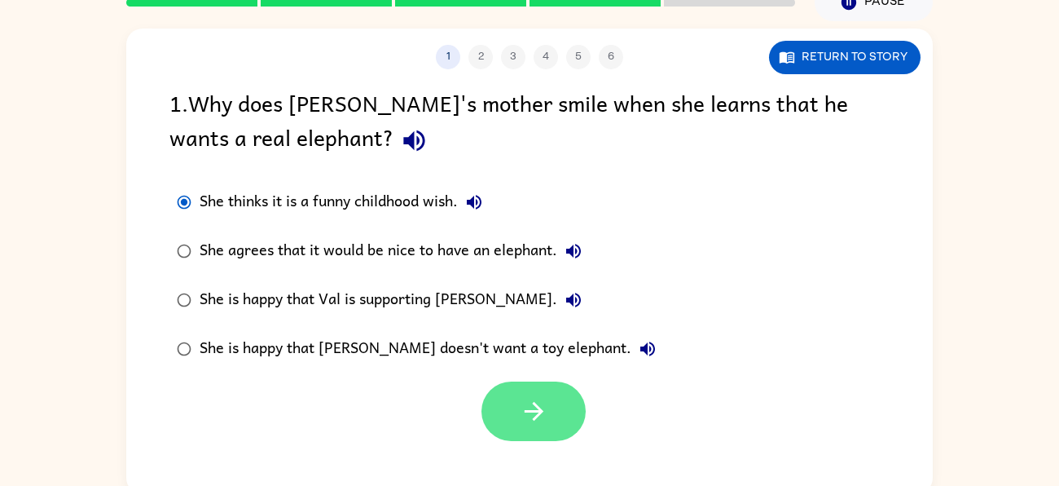
click at [499, 407] on button "button" at bounding box center [534, 410] width 104 height 59
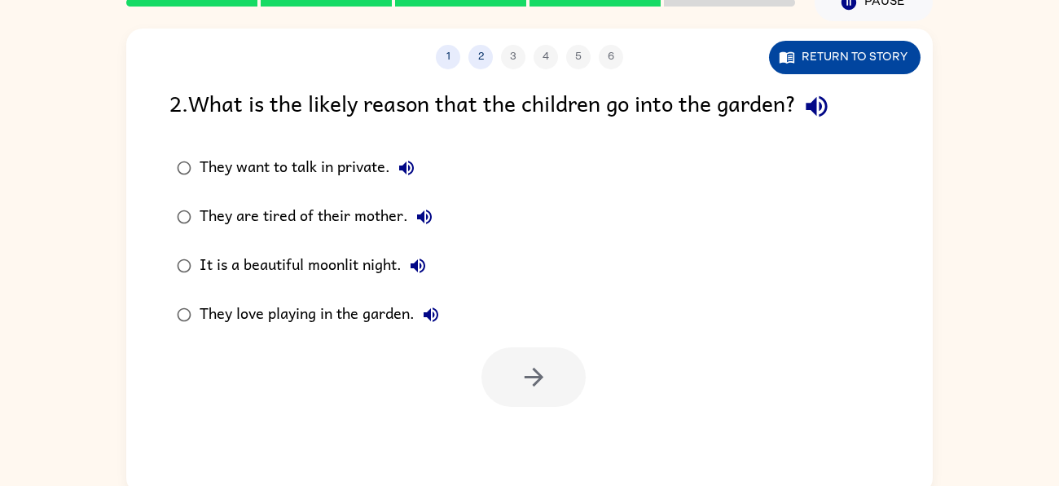
click at [847, 49] on button "Return to story" at bounding box center [845, 57] width 152 height 33
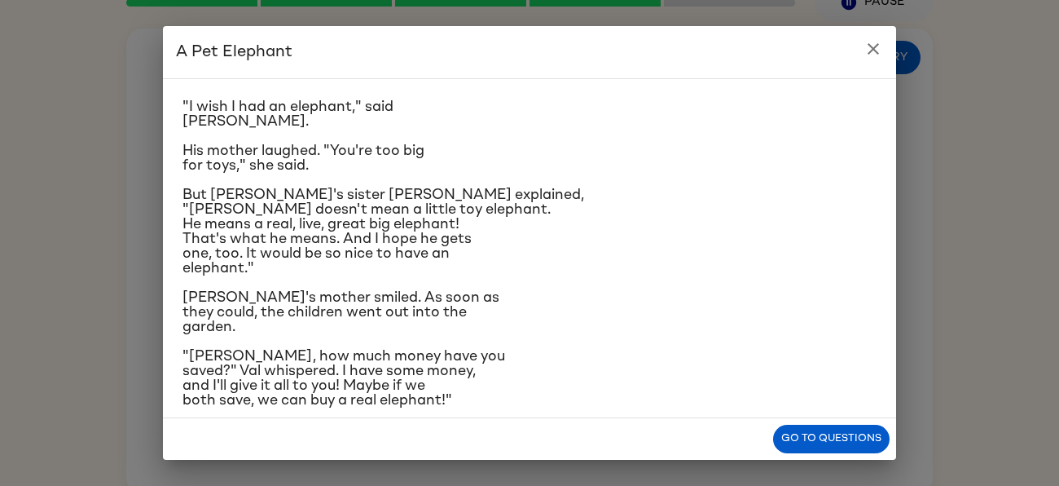
scroll to position [44, 0]
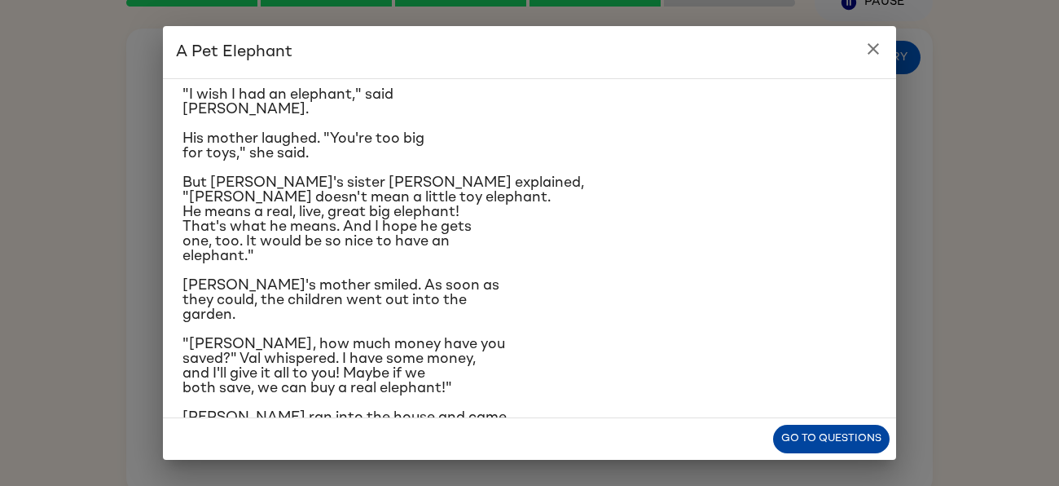
click at [866, 444] on button "Go to questions" at bounding box center [831, 438] width 117 height 29
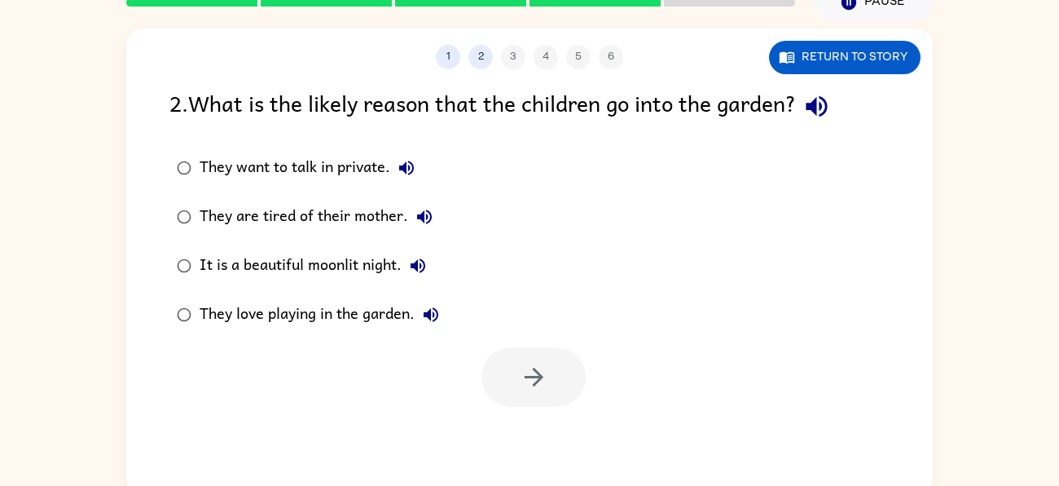
click at [359, 323] on div "They love playing in the garden." at bounding box center [324, 314] width 248 height 33
click at [497, 366] on button "button" at bounding box center [534, 376] width 104 height 59
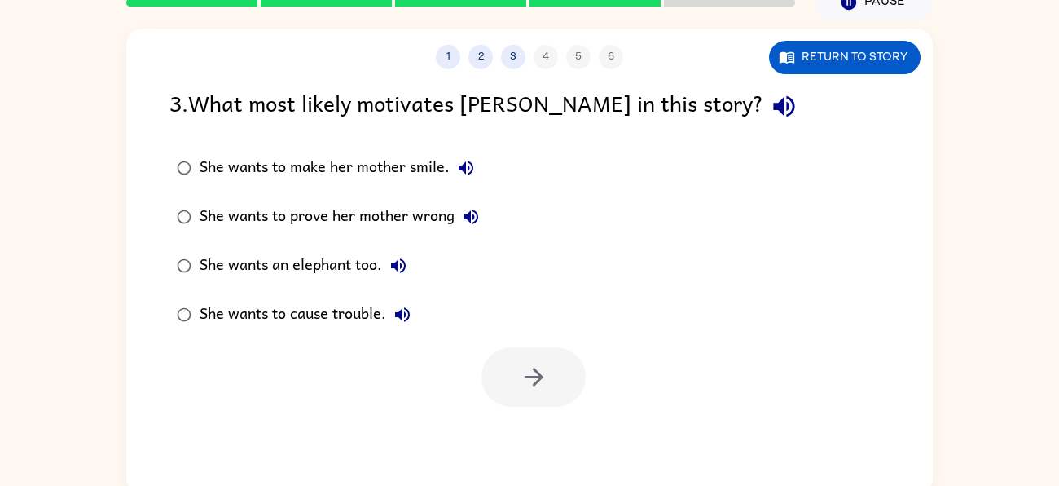
click at [368, 320] on div "She wants to cause trouble." at bounding box center [309, 314] width 219 height 33
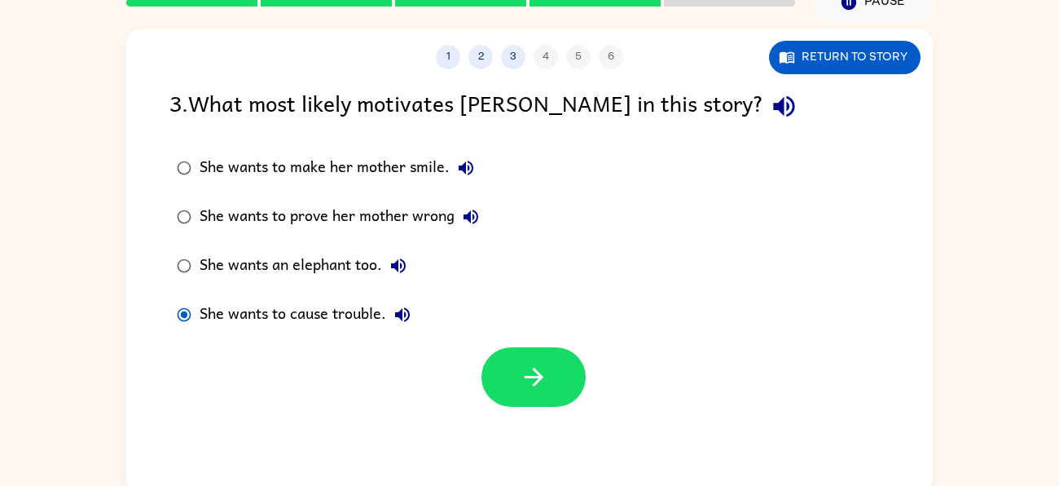
click at [332, 249] on label "She wants an elephant too." at bounding box center [328, 265] width 335 height 49
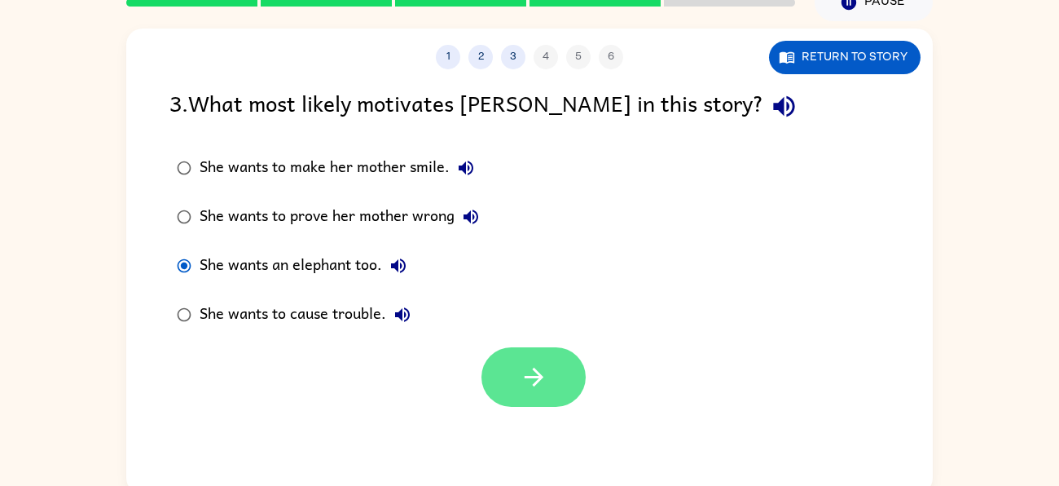
click at [515, 363] on button "button" at bounding box center [534, 376] width 104 height 59
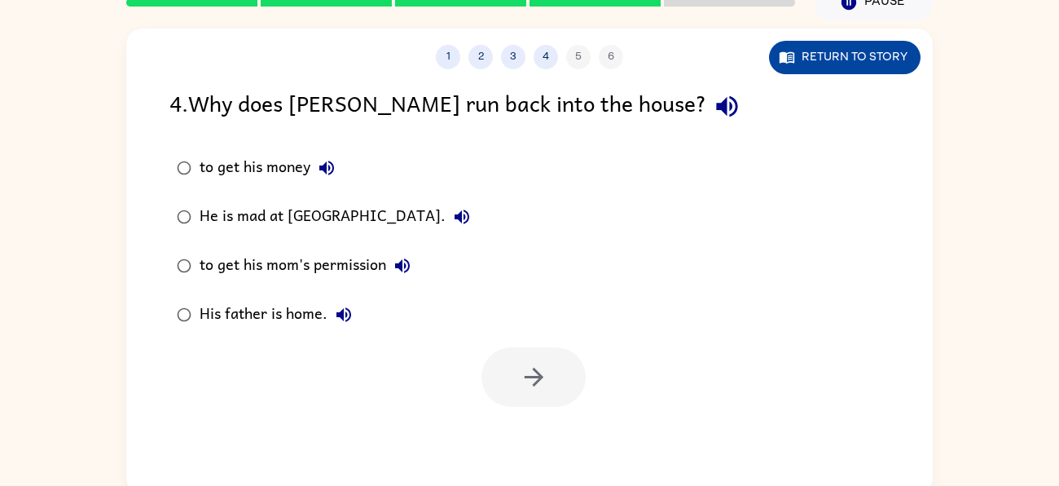
click at [815, 64] on button "Return to story" at bounding box center [845, 57] width 152 height 33
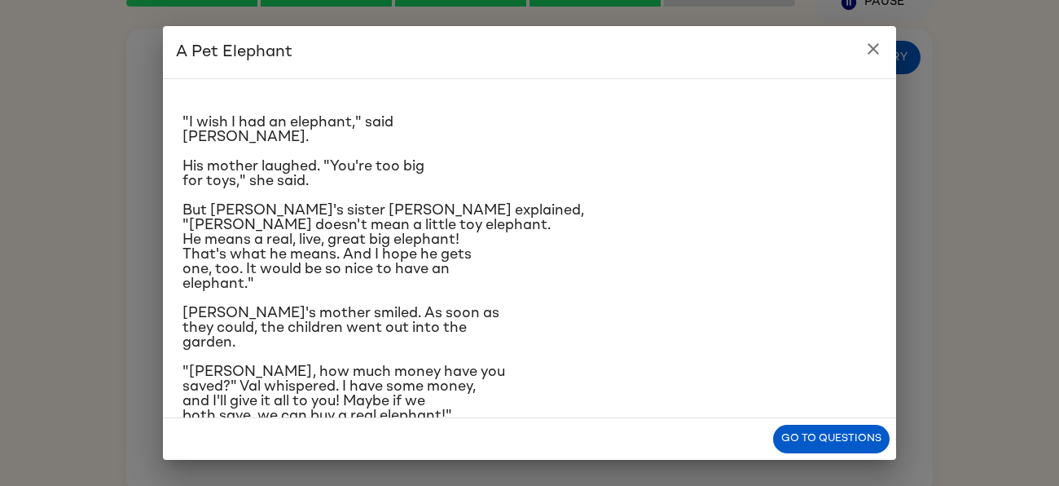
scroll to position [23, 0]
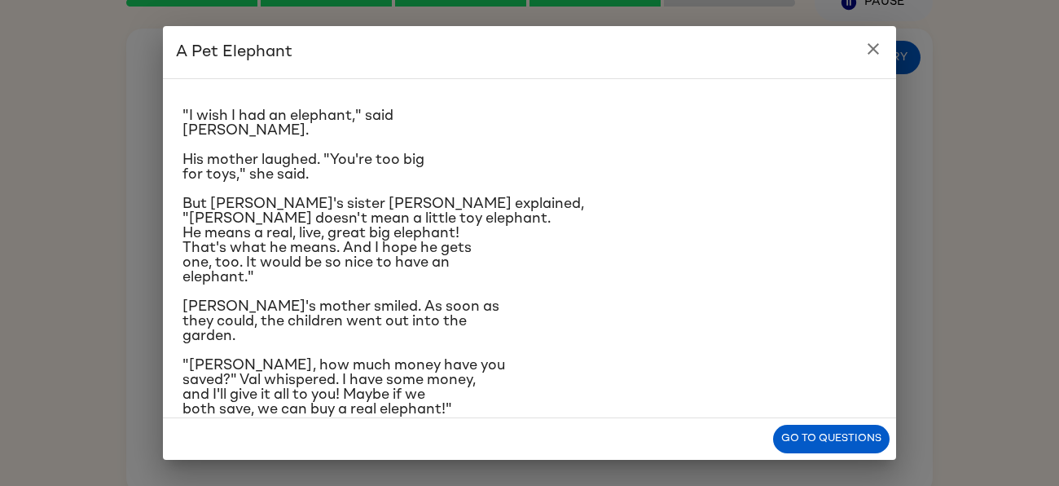
click at [444, 320] on span "Danny's mother smiled. As soon as they could, the children went out into the ga…" at bounding box center [341, 321] width 317 height 44
click at [446, 314] on span "Danny's mother smiled. As soon as they could, the children went out into the ga…" at bounding box center [341, 321] width 317 height 44
click at [450, 288] on div ""I wish I had an elephant," said Danny. His mother laughed. "You're too big for…" at bounding box center [530, 382] width 694 height 626
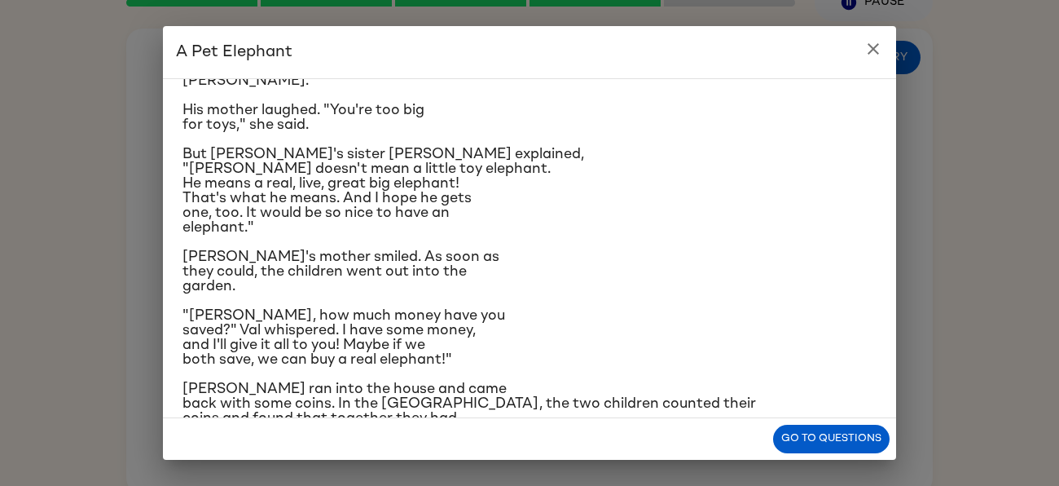
scroll to position [77, 0]
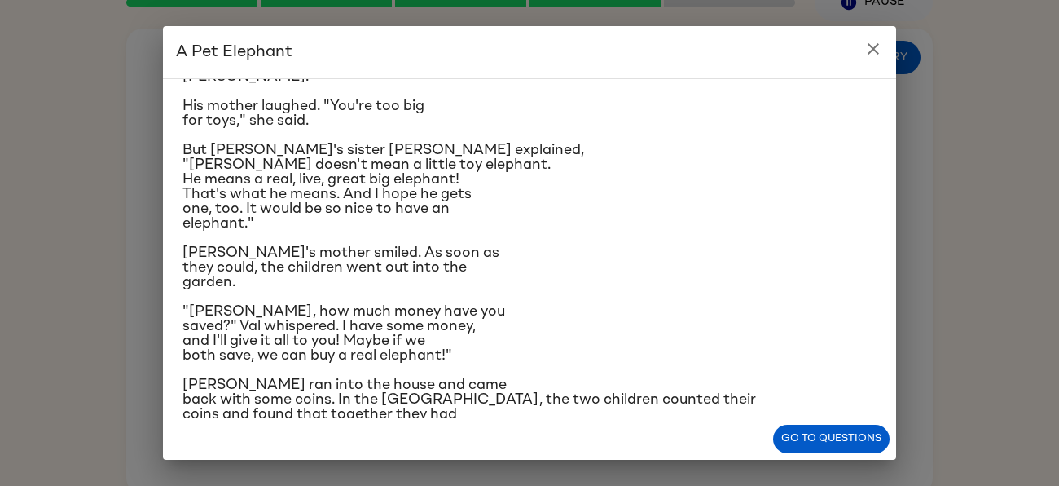
click at [450, 263] on span "Danny's mother smiled. As soon as they could, the children went out into the ga…" at bounding box center [341, 267] width 317 height 44
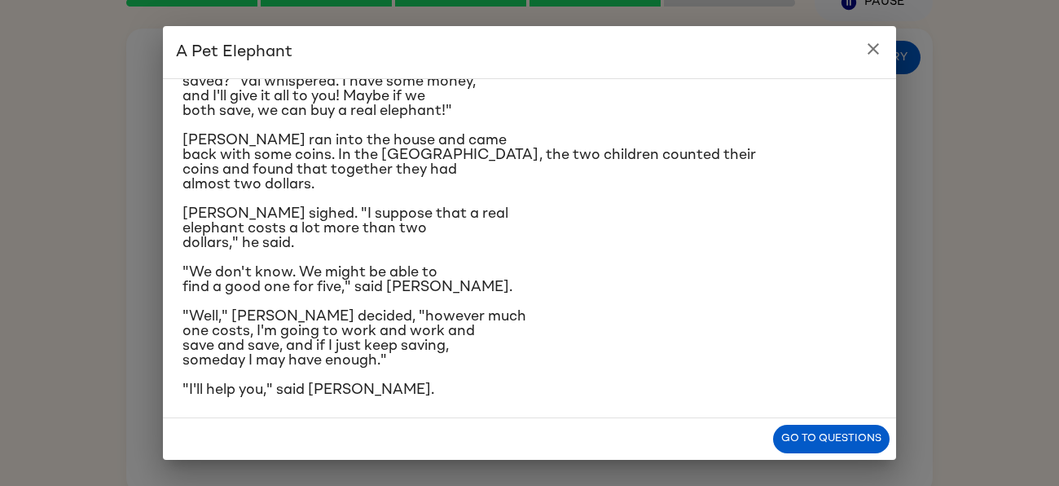
scroll to position [345, 0]
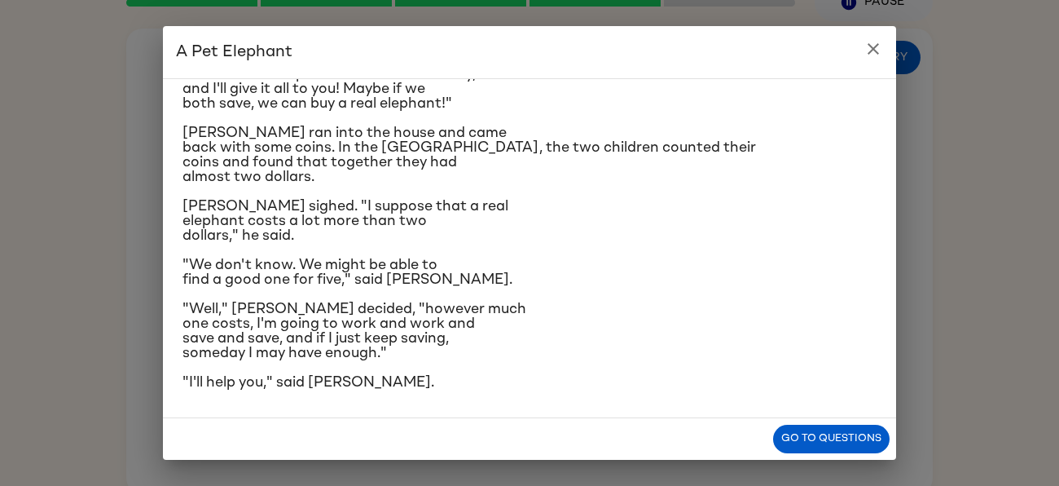
click at [400, 288] on div ""I wish I had an elephant," said Danny. His mother laughed. "You're too big for…" at bounding box center [530, 77] width 694 height 626
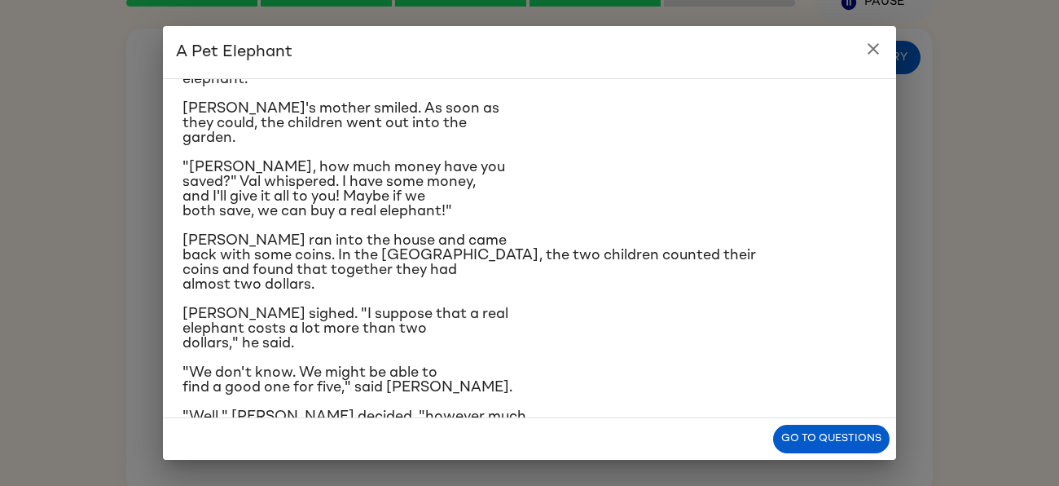
scroll to position [218, 0]
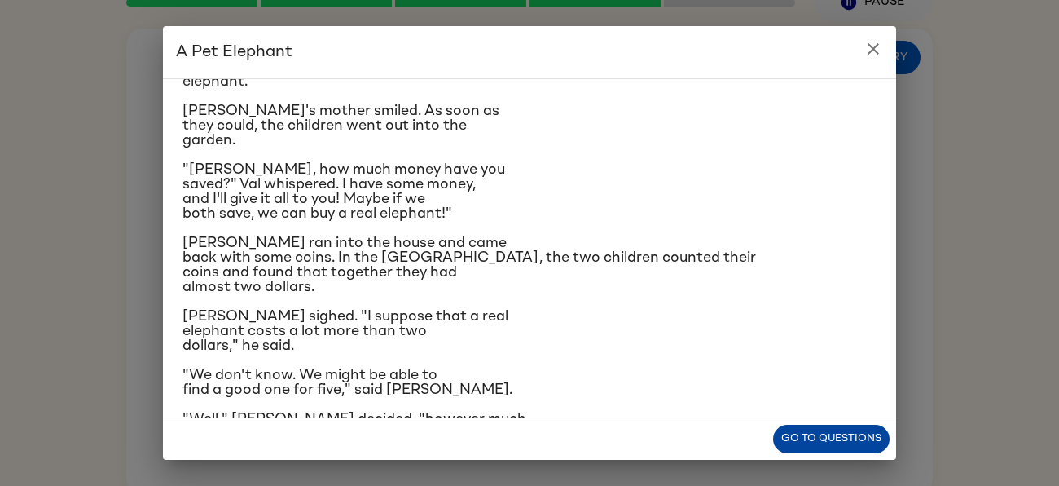
click at [829, 444] on button "Go to questions" at bounding box center [831, 438] width 117 height 29
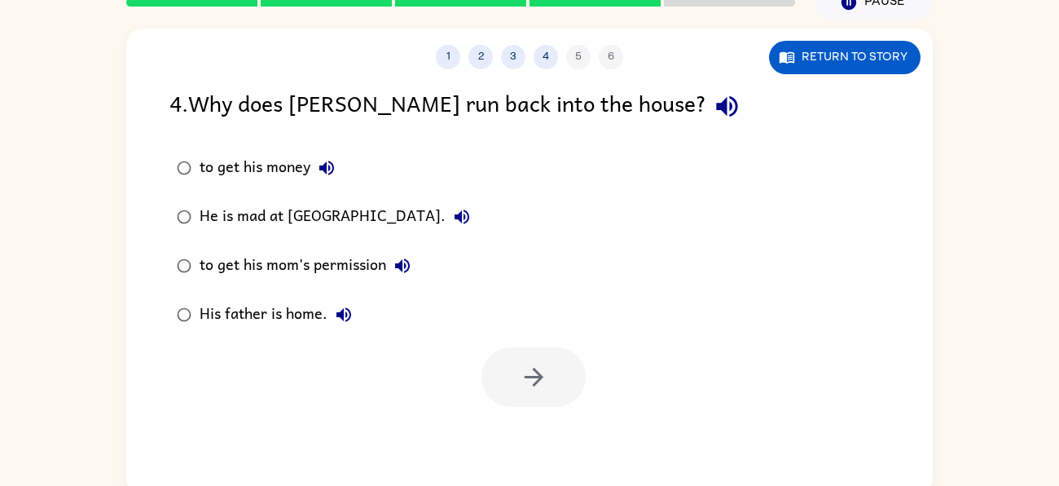
click at [252, 227] on div "He is mad at Val." at bounding box center [339, 216] width 279 height 33
click at [527, 361] on button "button" at bounding box center [534, 376] width 104 height 59
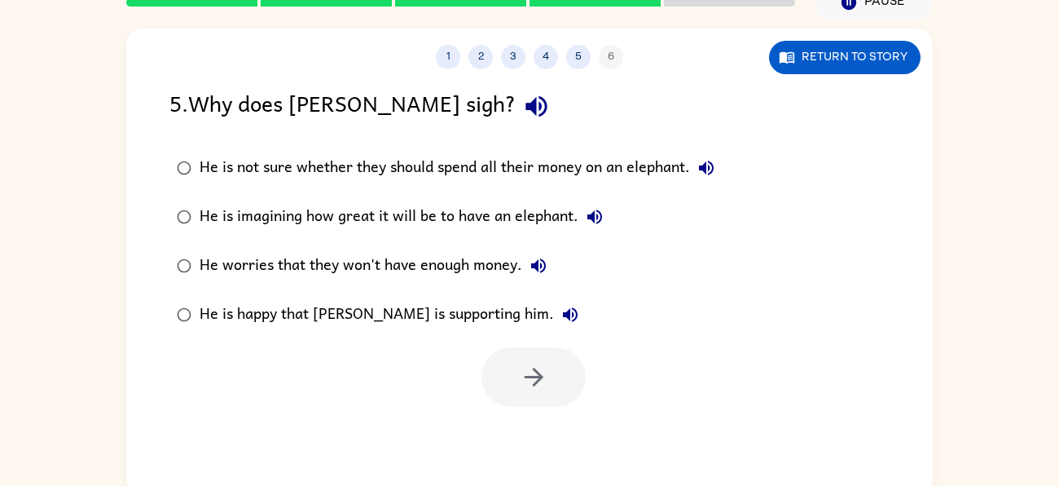
click at [424, 187] on label "He is not sure whether they should spend all their money on an elephant." at bounding box center [446, 167] width 570 height 49
click at [512, 386] on button "button" at bounding box center [534, 376] width 104 height 59
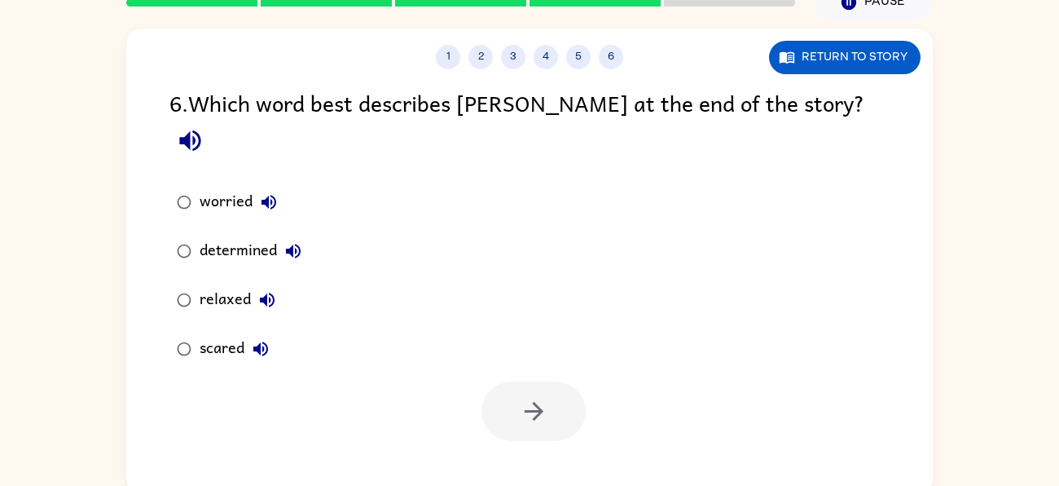
click at [206, 284] on div "relaxed" at bounding box center [242, 300] width 84 height 33
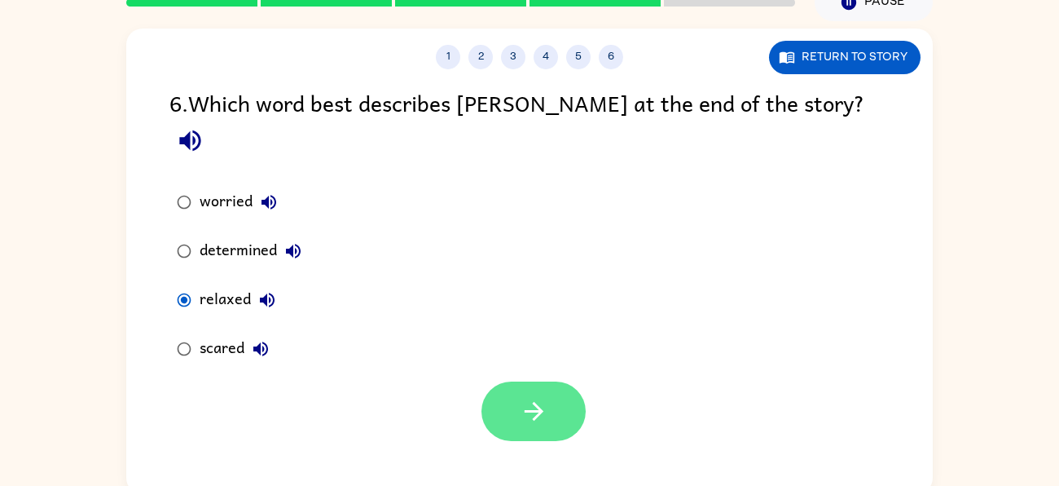
click at [539, 402] on icon "button" at bounding box center [533, 411] width 19 height 19
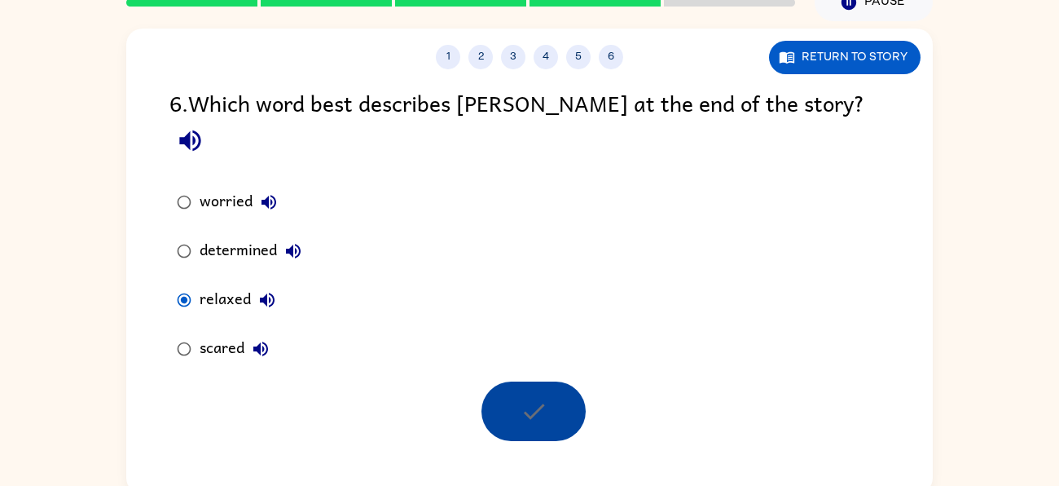
scroll to position [59, 0]
